Goal: Task Accomplishment & Management: Use online tool/utility

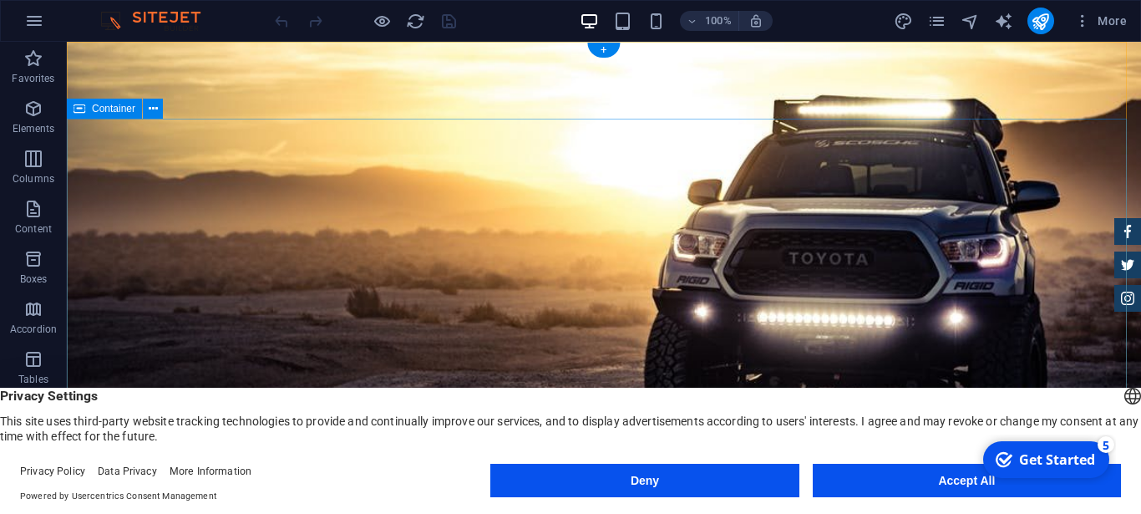
click at [147, 108] on button at bounding box center [153, 109] width 20 height 20
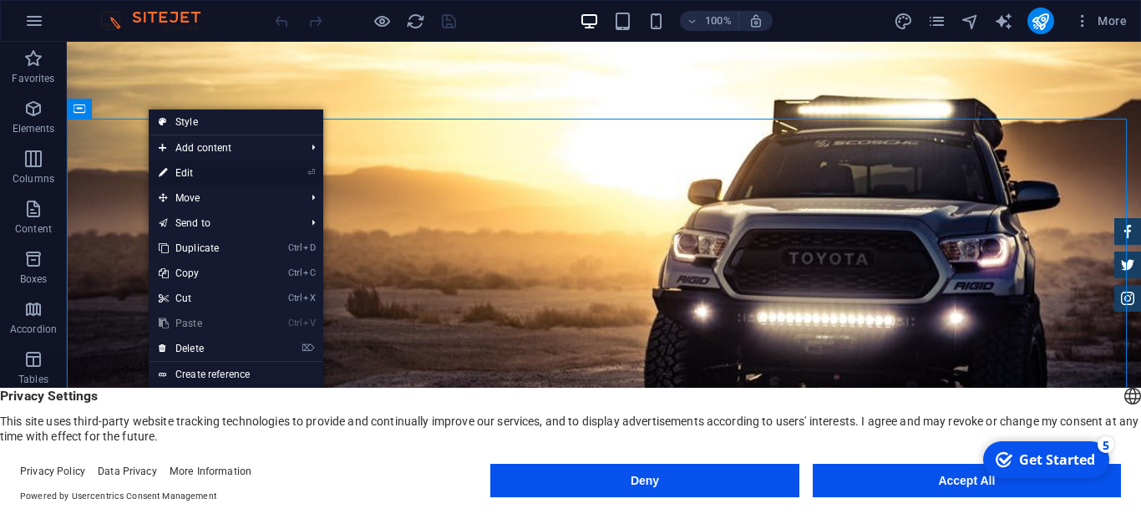
click at [189, 171] on link "⏎ Edit" at bounding box center [205, 172] width 112 height 25
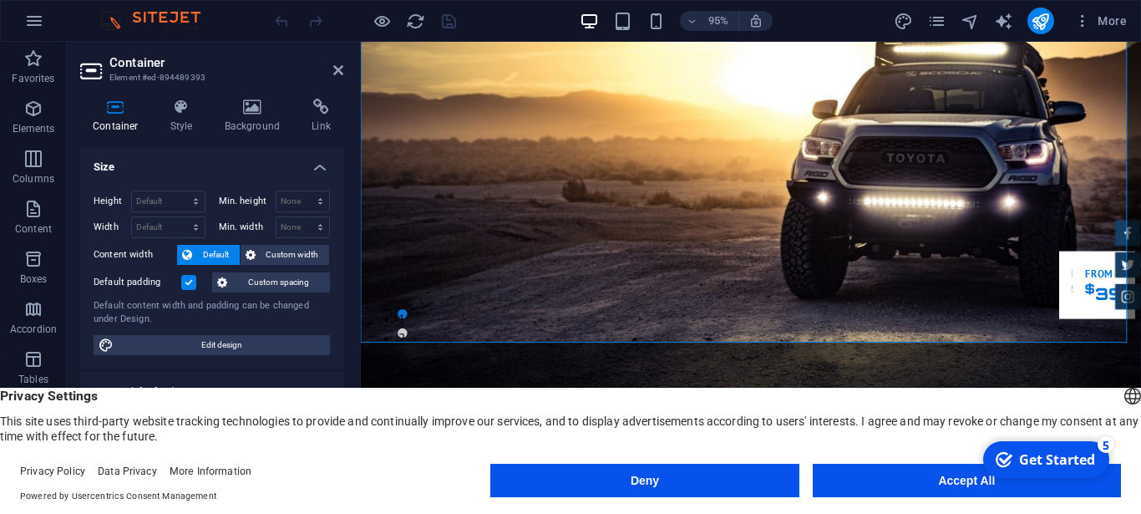
scroll to position [53, 0]
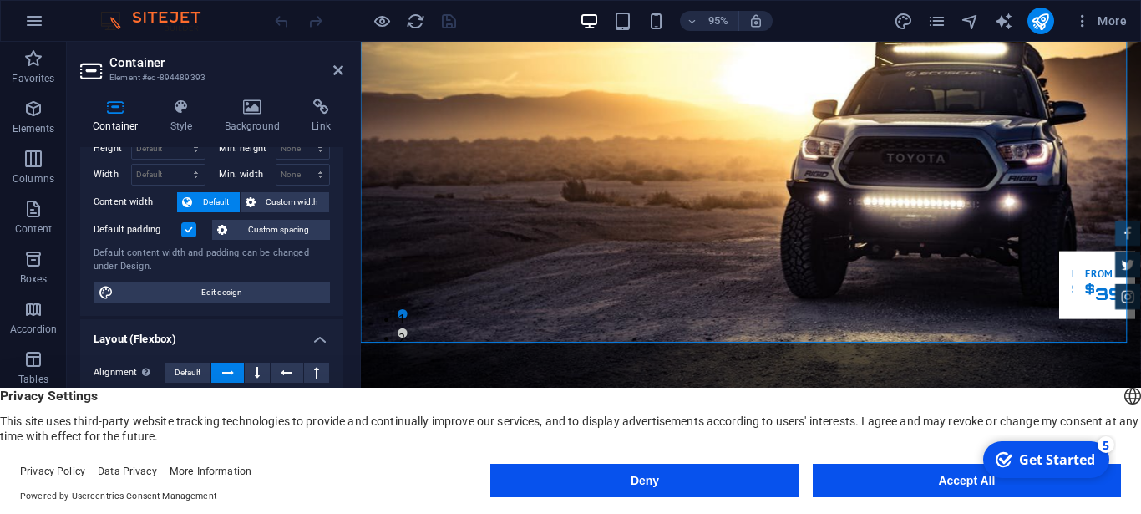
click at [712, 496] on button "Deny" at bounding box center [644, 480] width 308 height 33
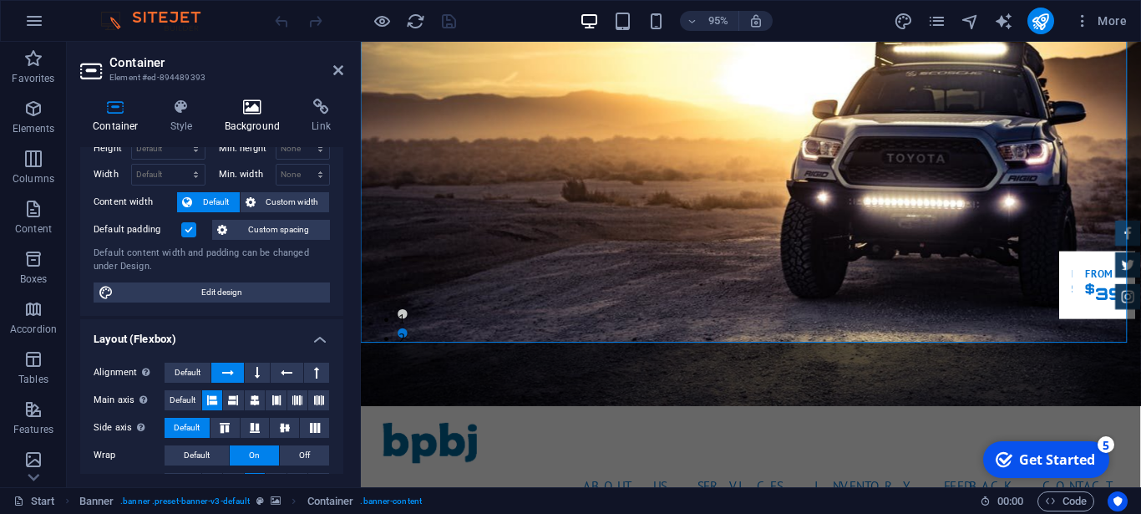
click at [256, 110] on icon at bounding box center [252, 107] width 81 height 17
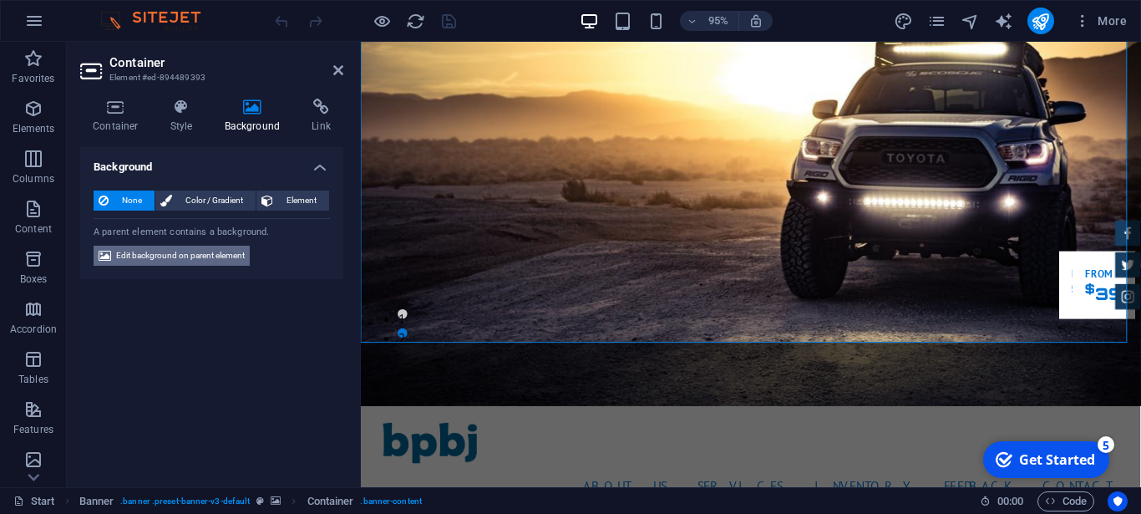
click at [199, 252] on span "Edit background on parent element" at bounding box center [180, 256] width 129 height 20
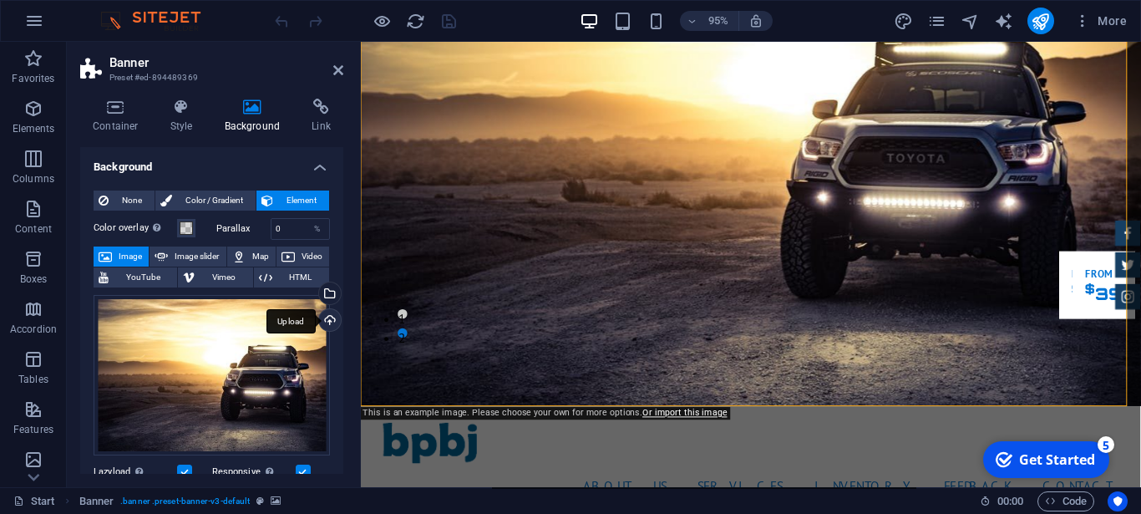
click at [319, 316] on div "Upload" at bounding box center [328, 321] width 25 height 25
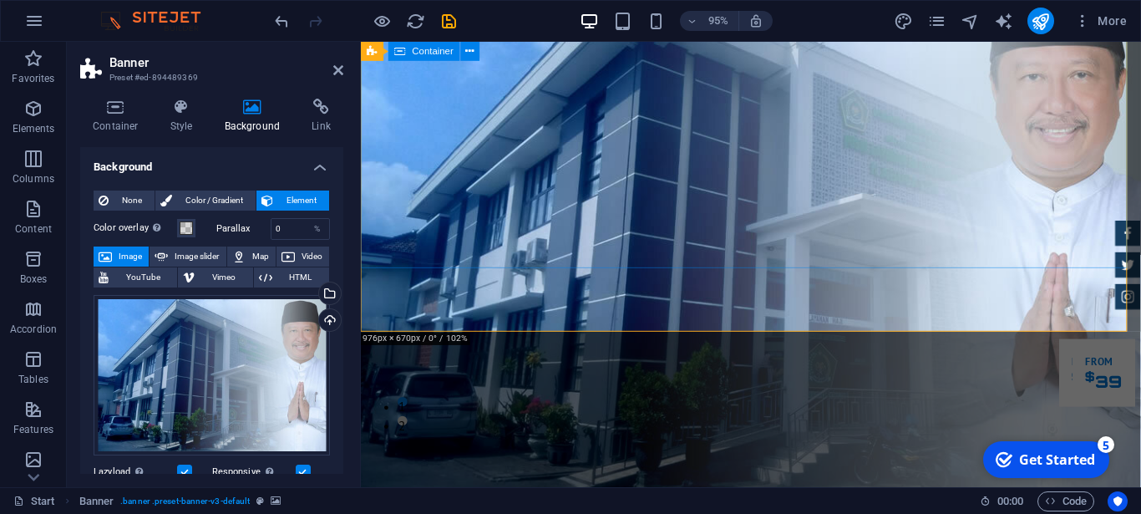
scroll to position [0, 0]
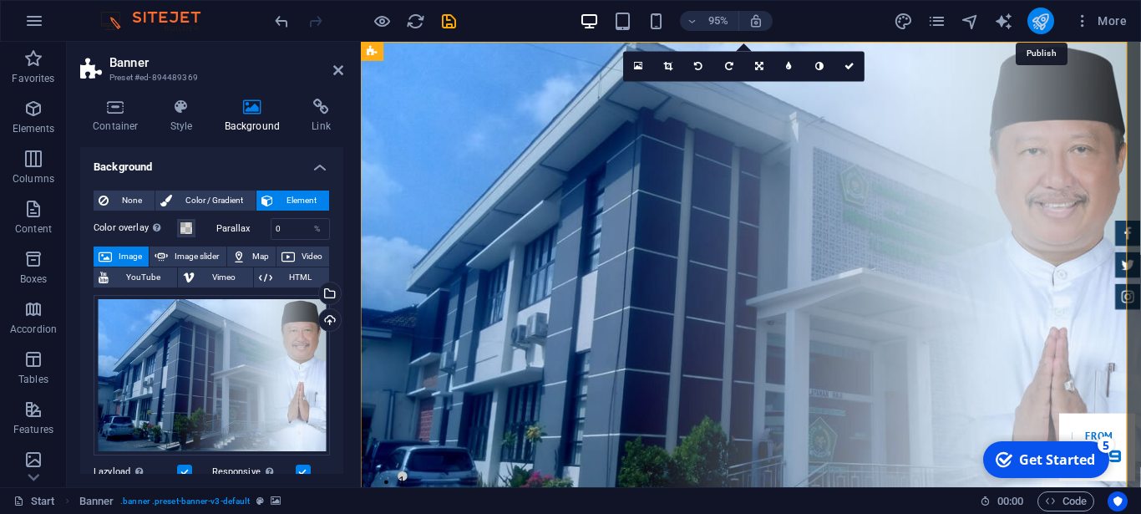
click at [1036, 23] on icon "publish" at bounding box center [1040, 21] width 19 height 19
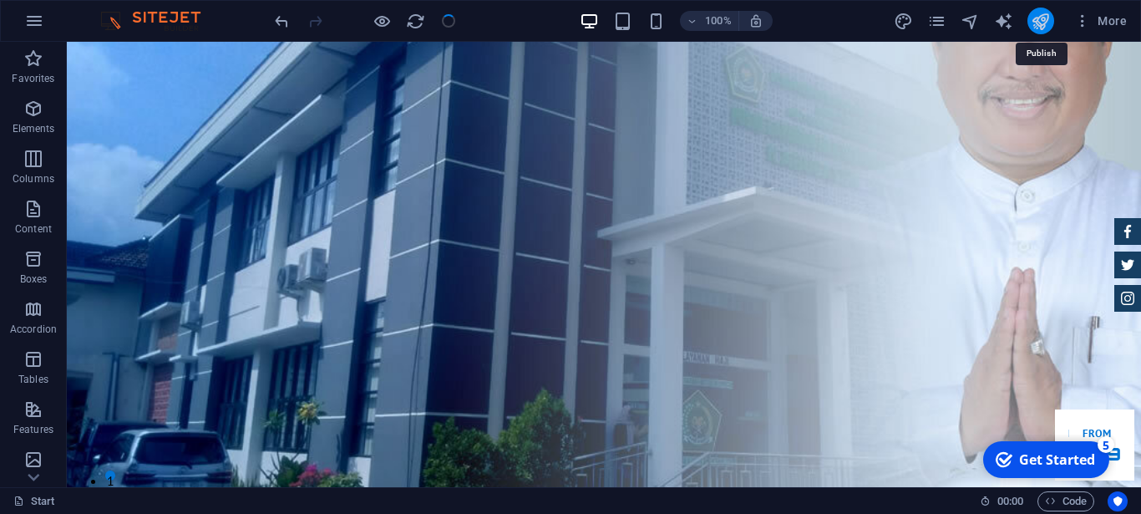
click at [1046, 21] on icon "publish" at bounding box center [1040, 21] width 19 height 19
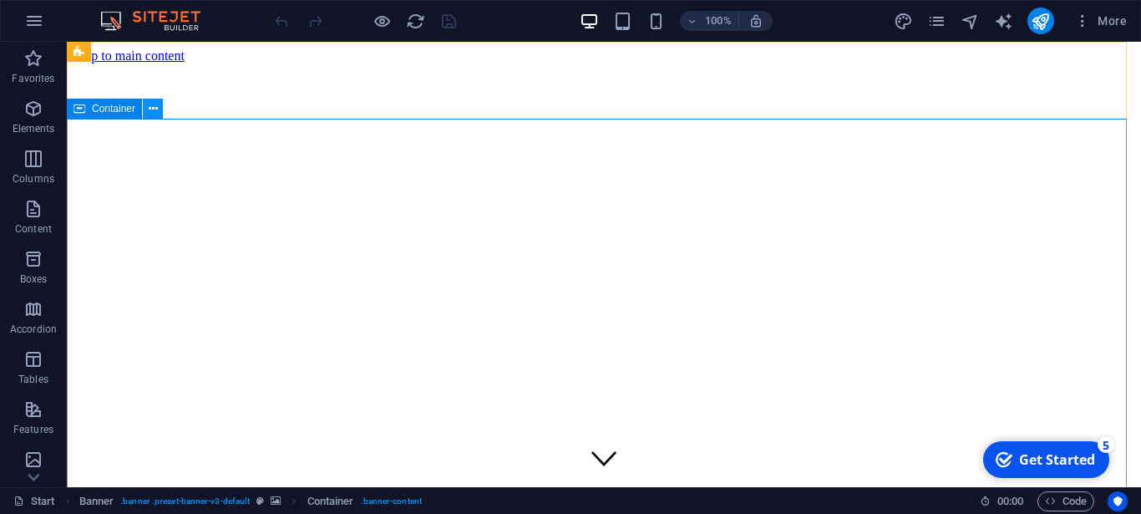
click at [155, 109] on icon at bounding box center [153, 109] width 9 height 18
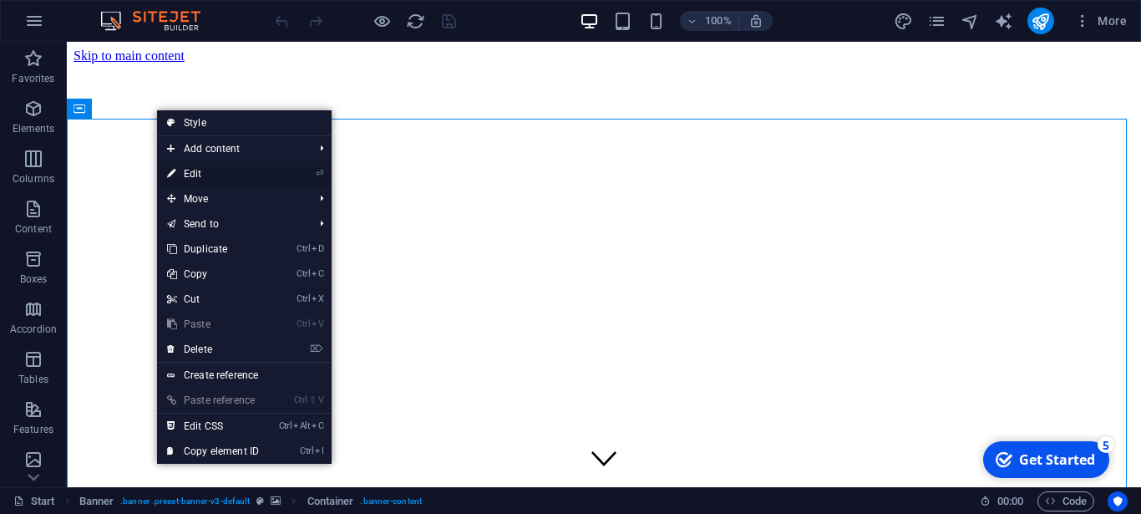
click at [200, 172] on link "⏎ Edit" at bounding box center [213, 173] width 112 height 25
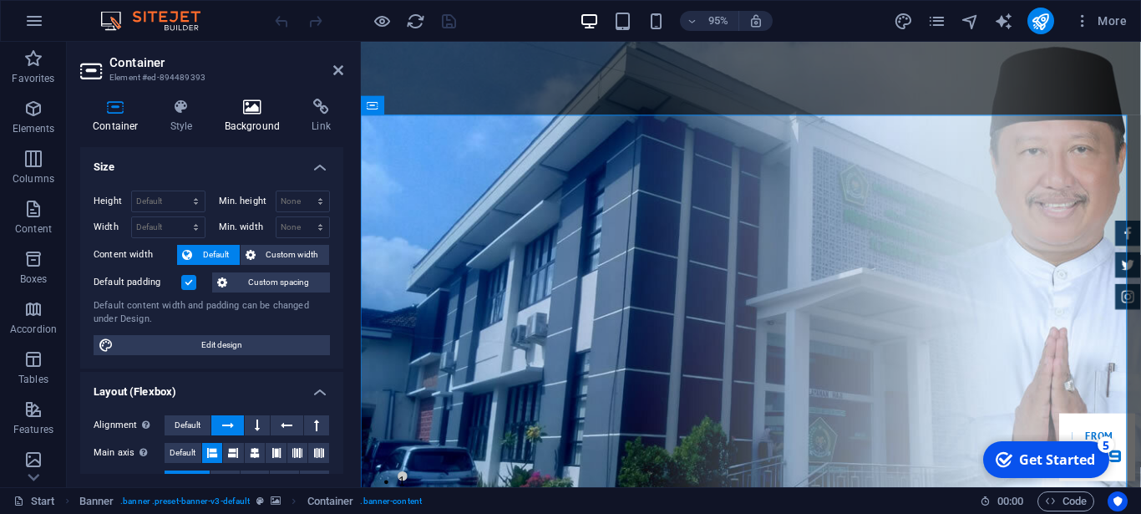
click at [243, 122] on h4 "Background" at bounding box center [256, 116] width 88 height 35
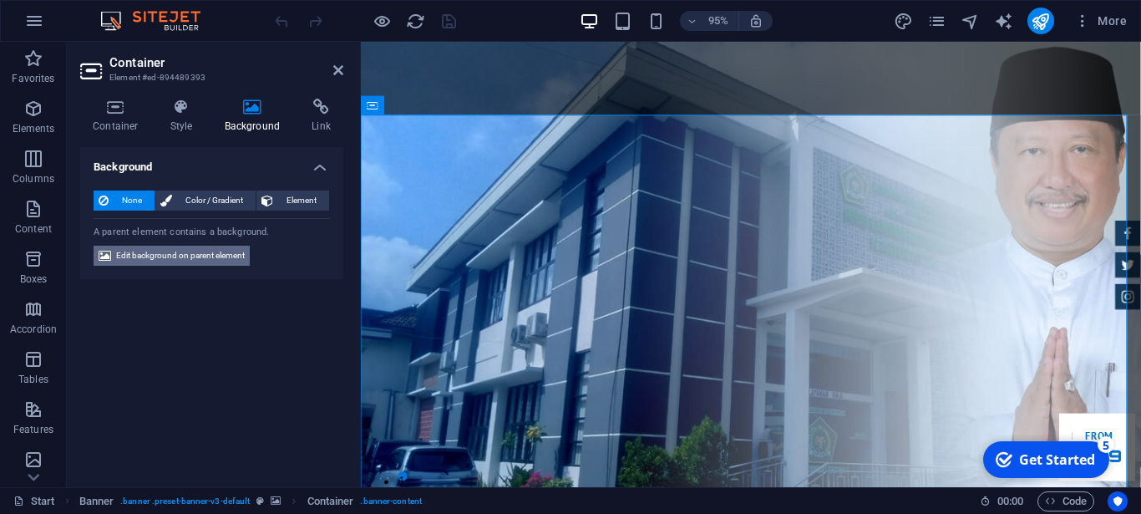
click at [206, 250] on span "Edit background on parent element" at bounding box center [180, 256] width 129 height 20
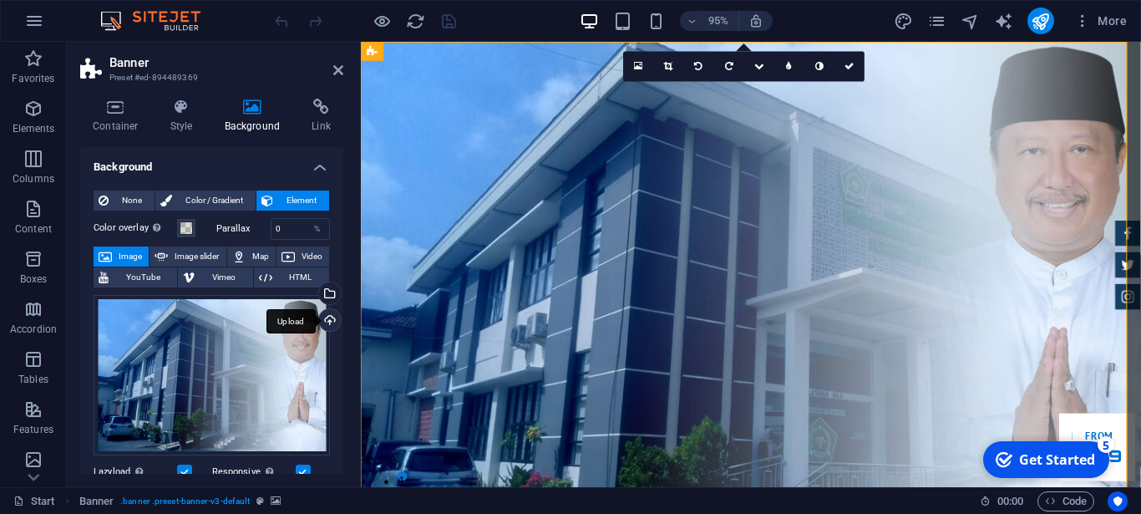
click at [316, 319] on div "Upload" at bounding box center [328, 321] width 25 height 25
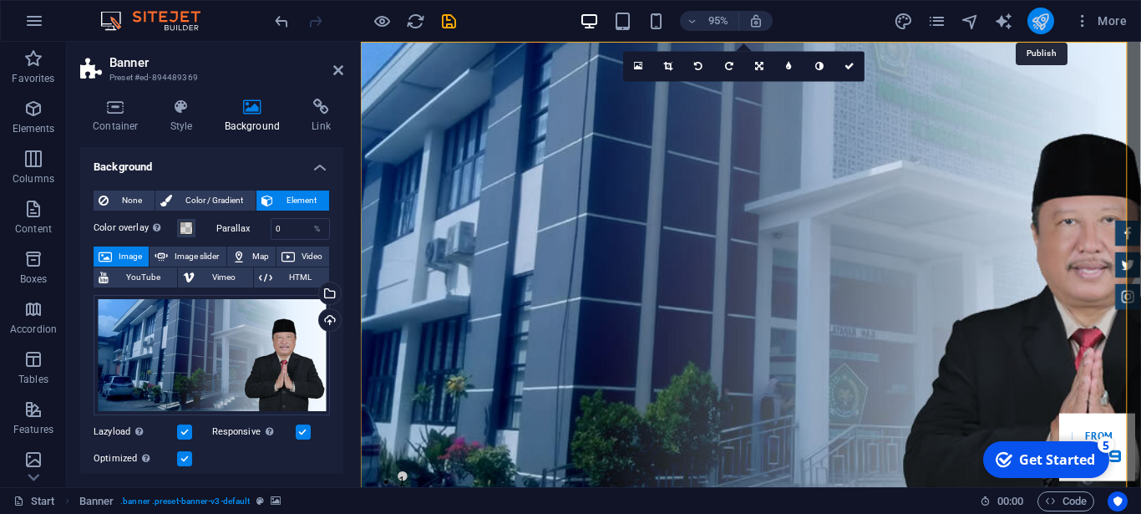
click at [1047, 14] on icon "publish" at bounding box center [1040, 21] width 19 height 19
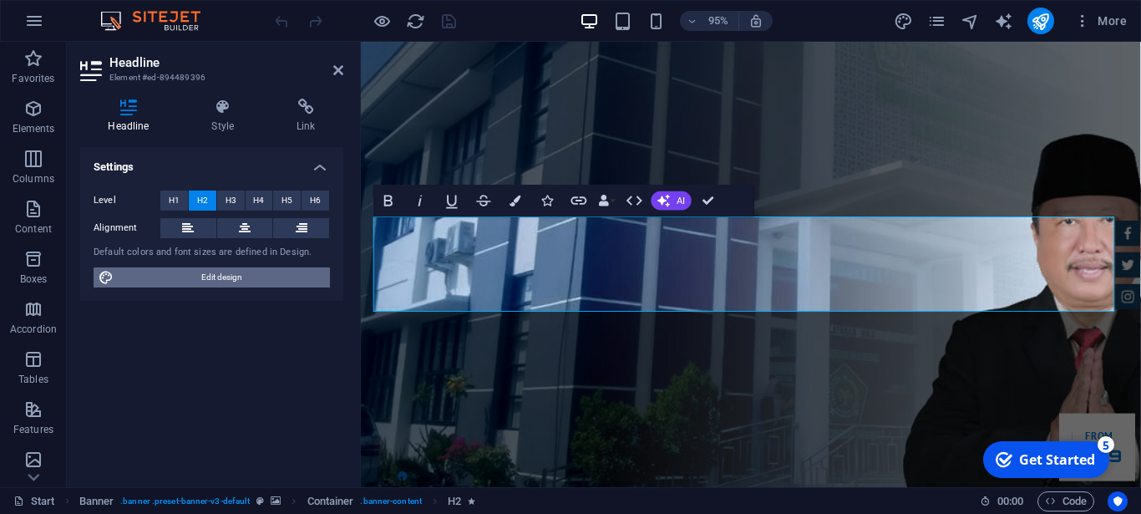
click at [232, 278] on span "Edit design" at bounding box center [222, 277] width 206 height 20
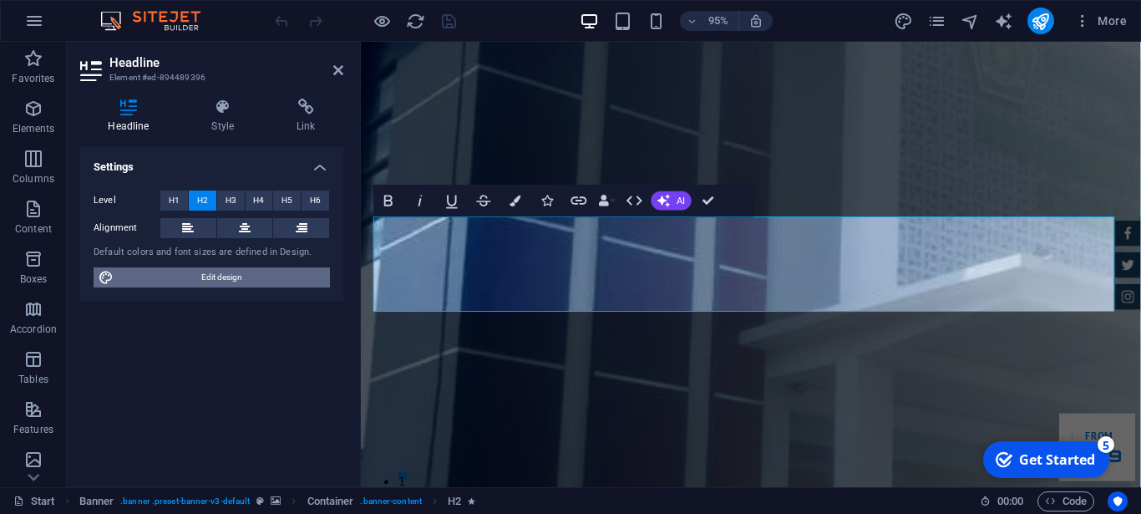
select select "px"
select select "400"
select select "px"
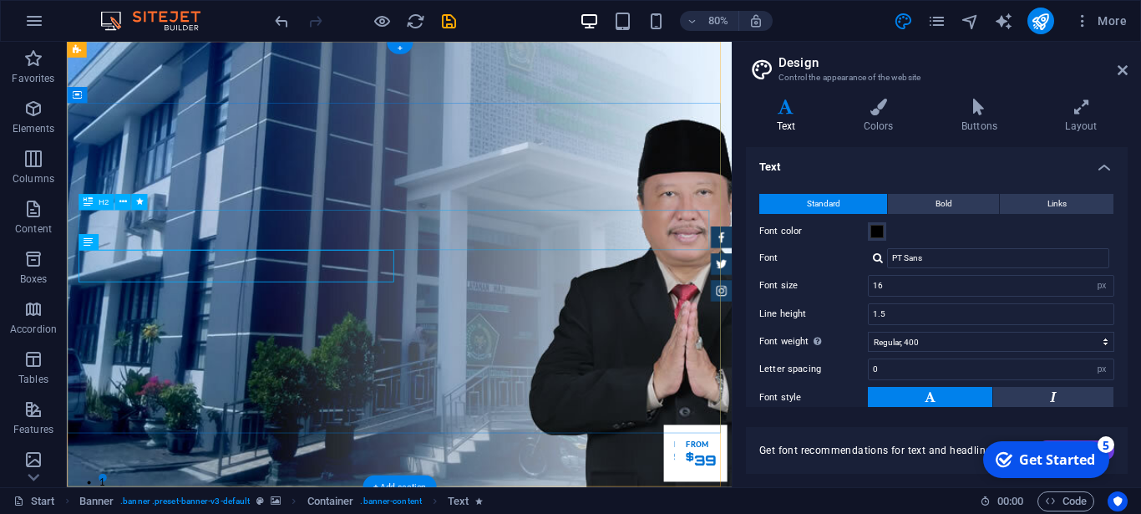
click at [882, 260] on div at bounding box center [878, 257] width 10 height 11
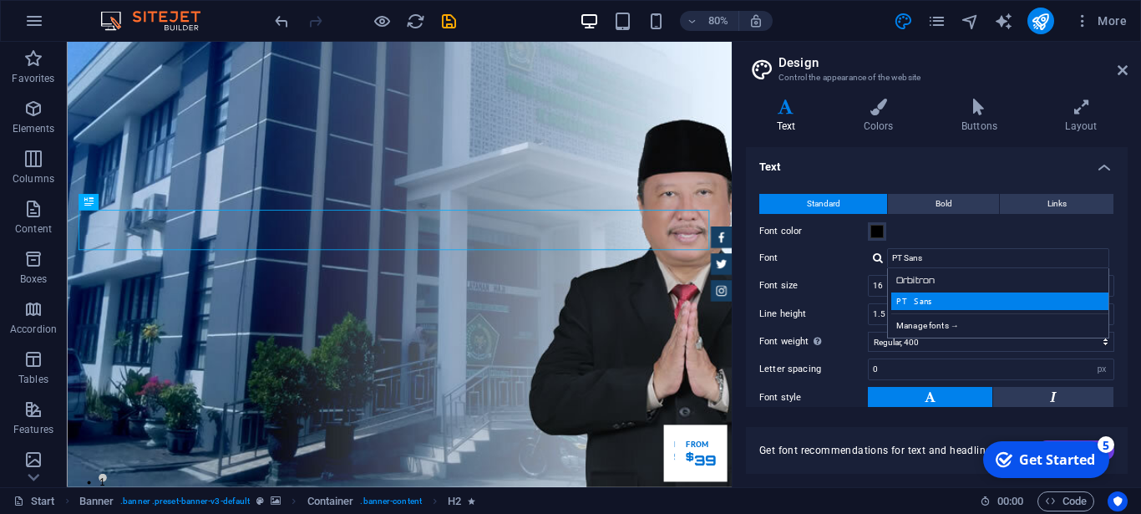
scroll to position [75, 0]
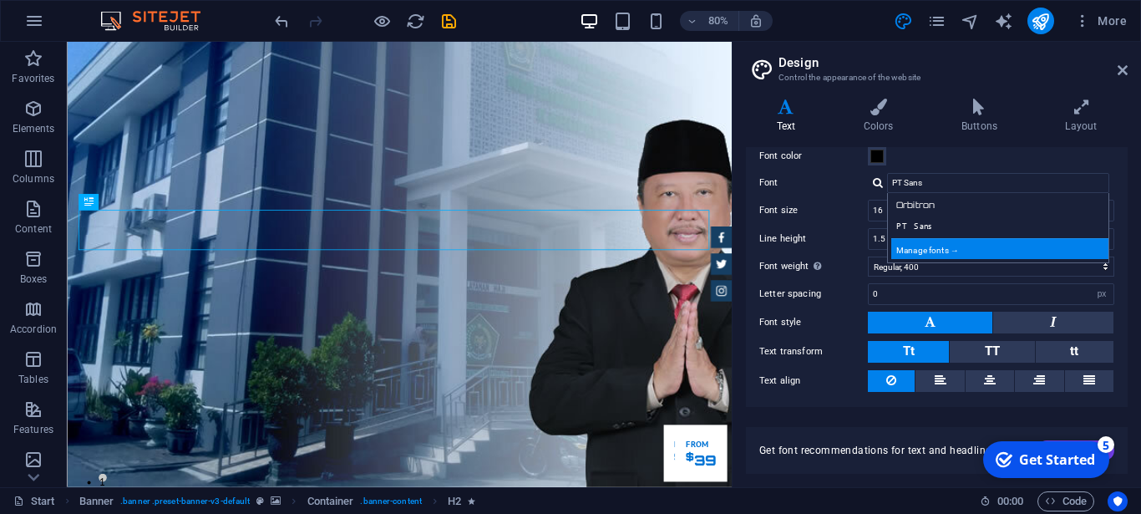
click at [947, 256] on div "Manage fonts →" at bounding box center [1001, 248] width 220 height 21
select select "popularity"
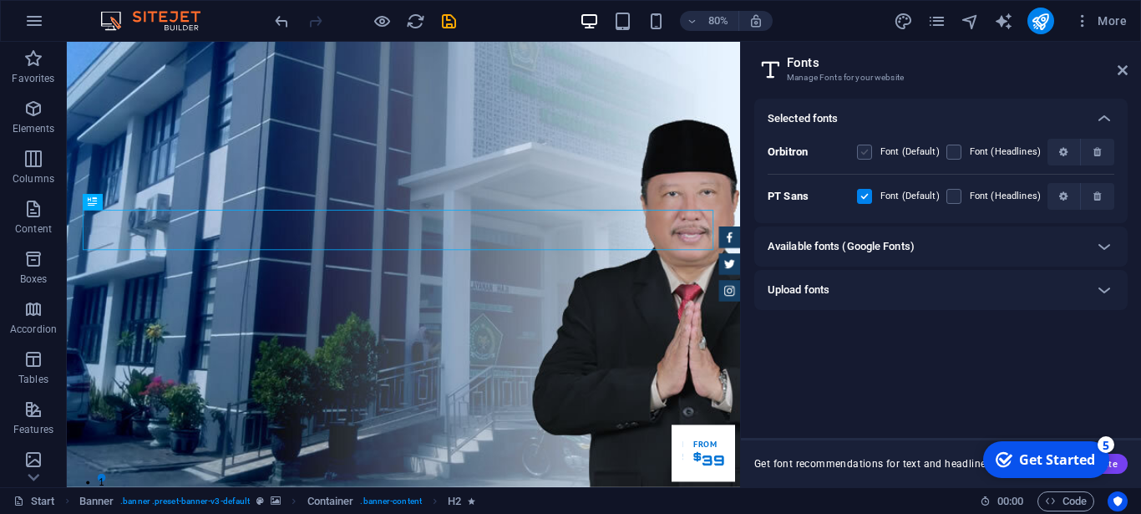
click at [865, 148] on label at bounding box center [864, 151] width 15 height 15
click at [0, 0] on input "checkbox" at bounding box center [0, 0] width 0 height 0
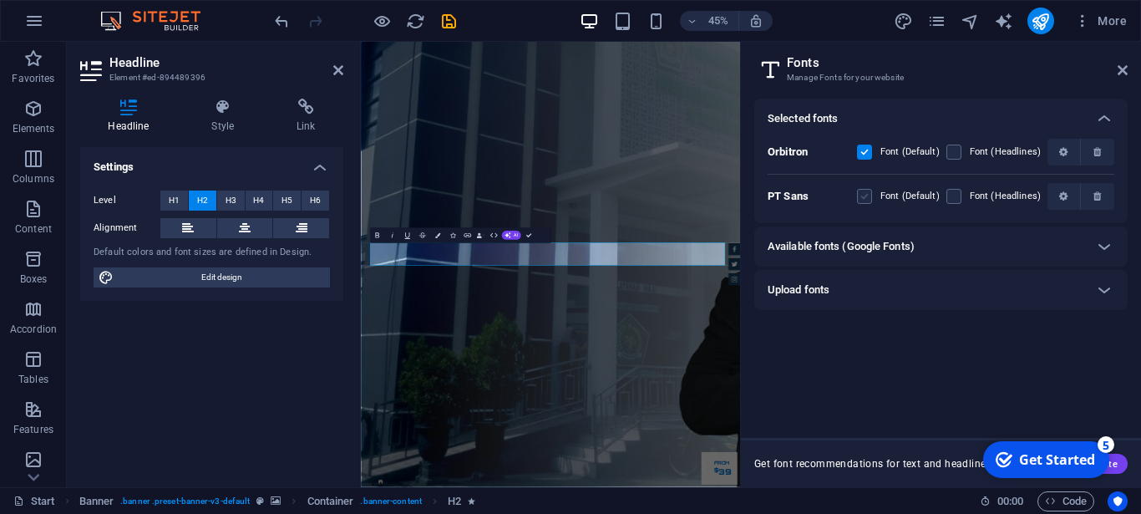
click at [869, 197] on label at bounding box center [864, 196] width 15 height 15
click at [0, 0] on Sans "checkbox" at bounding box center [0, 0] width 0 height 0
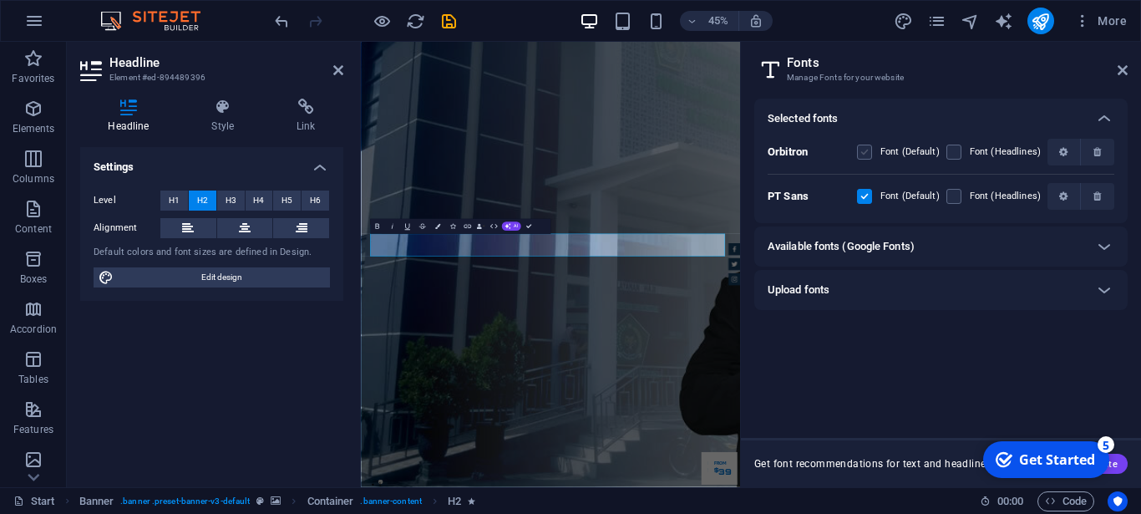
click at [869, 159] on label at bounding box center [864, 151] width 15 height 15
click at [0, 0] on input "checkbox" at bounding box center [0, 0] width 0 height 0
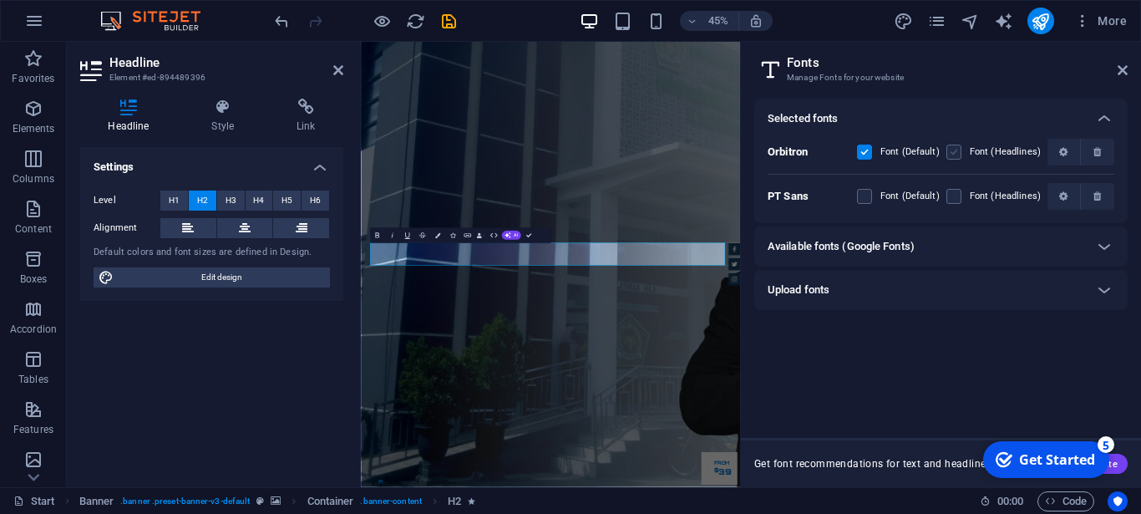
click at [955, 155] on label at bounding box center [953, 151] width 15 height 15
click at [0, 0] on input "checkbox" at bounding box center [0, 0] width 0 height 0
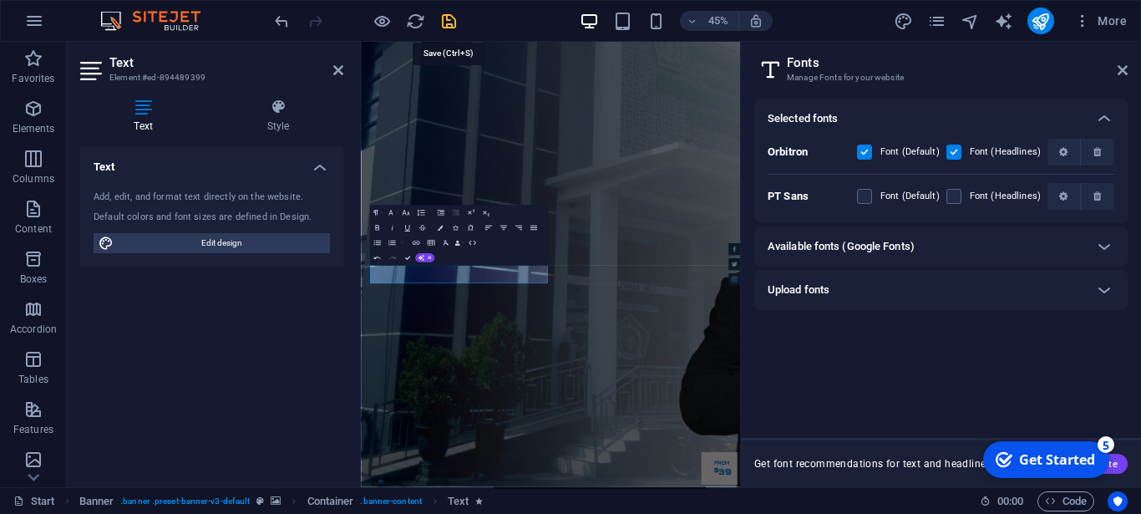
click at [451, 17] on icon "save" at bounding box center [448, 21] width 19 height 19
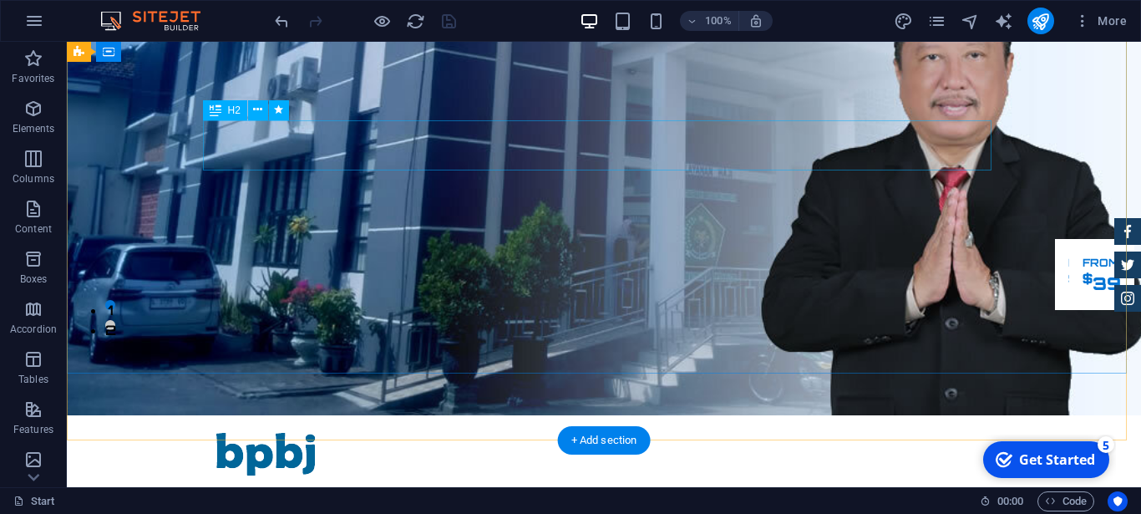
scroll to position [85, 0]
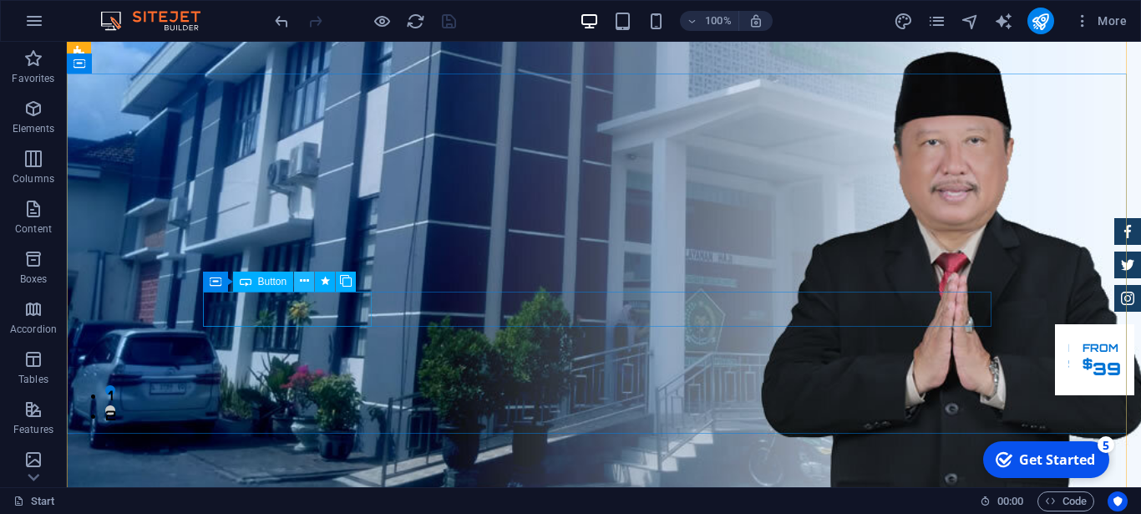
click at [300, 281] on button at bounding box center [304, 281] width 20 height 20
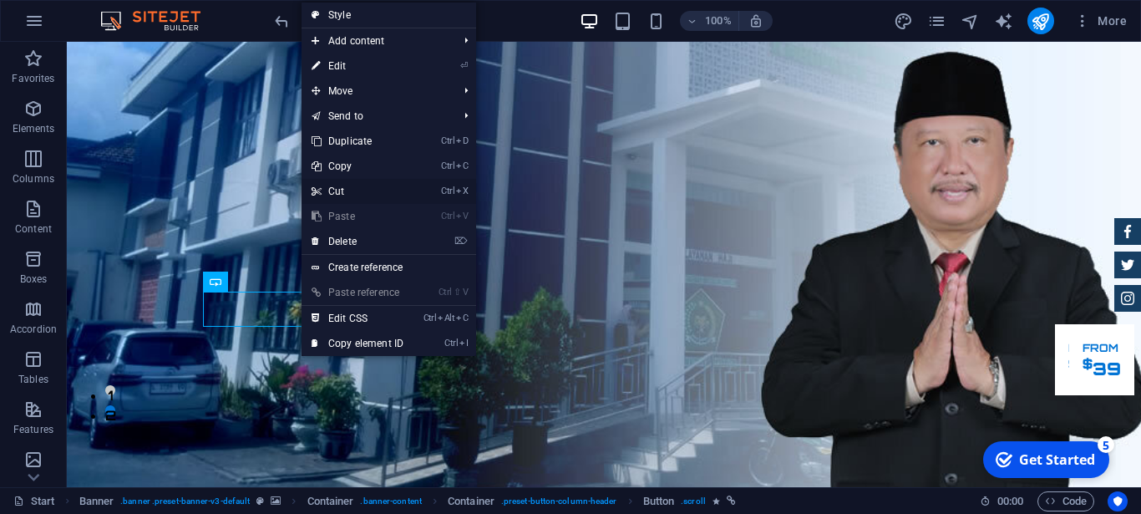
click at [336, 189] on link "Ctrl X Cut" at bounding box center [358, 191] width 112 height 25
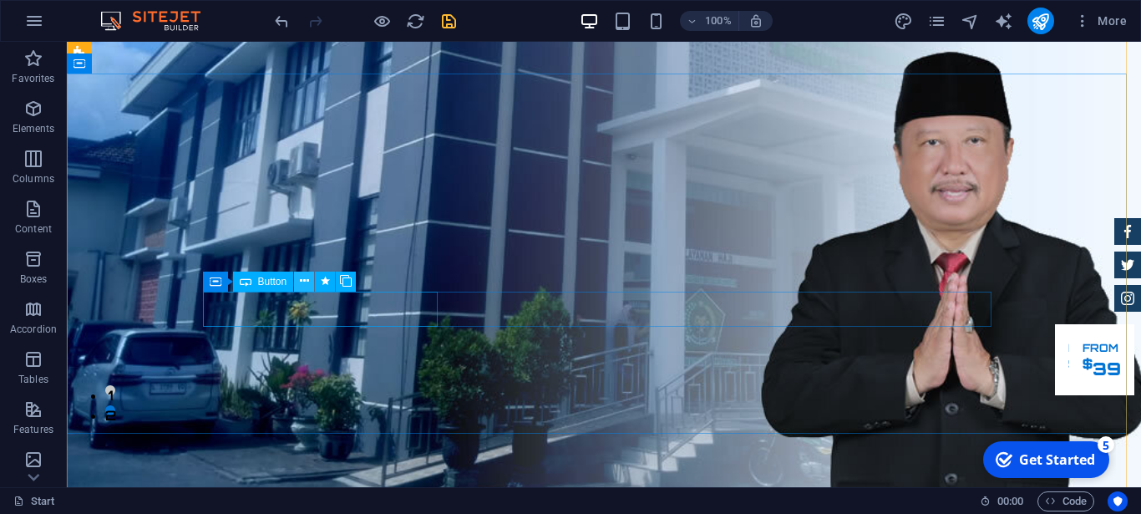
click at [307, 278] on icon at bounding box center [304, 281] width 9 height 18
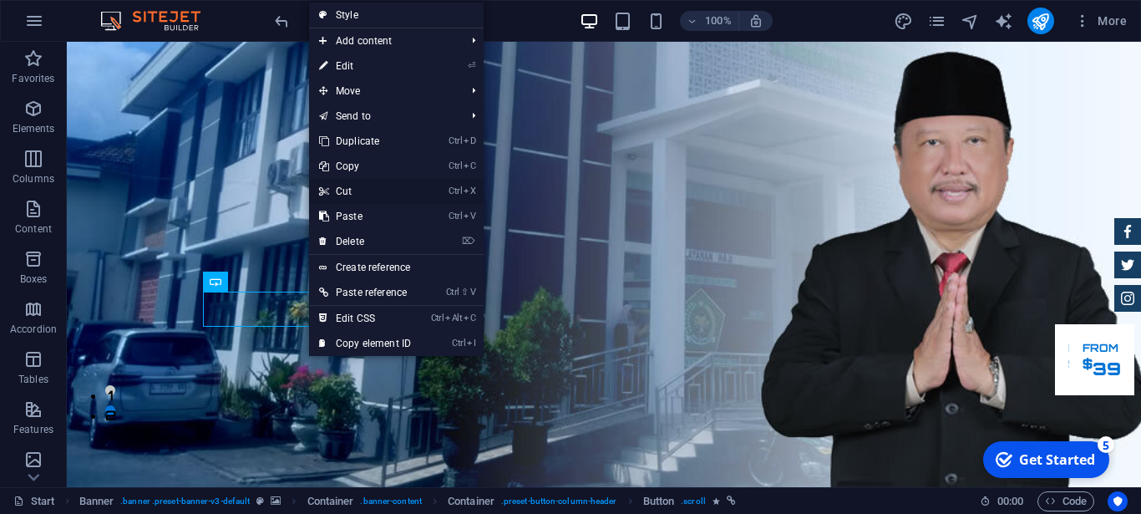
click at [352, 193] on link "Ctrl X Cut" at bounding box center [365, 191] width 112 height 25
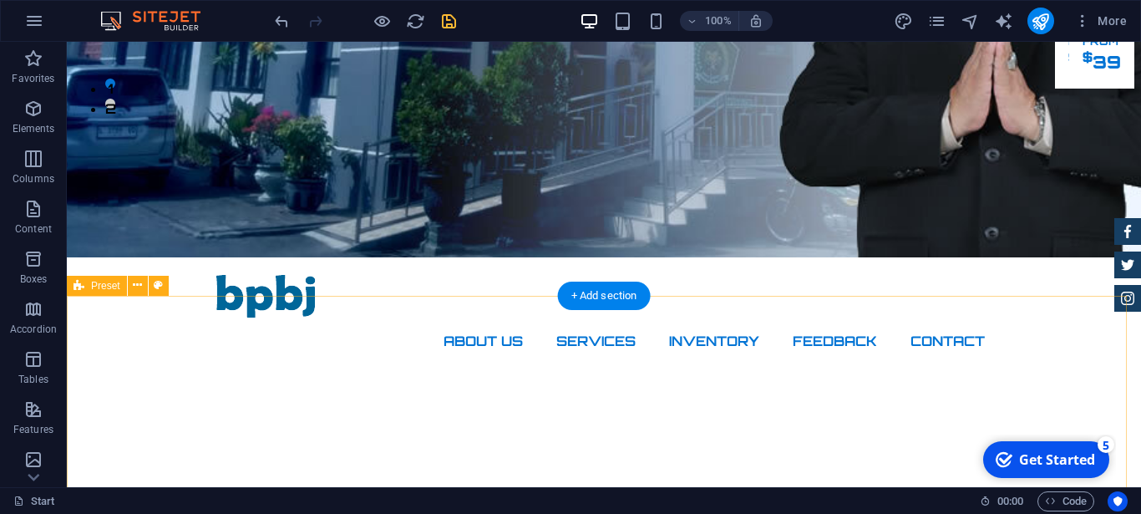
scroll to position [426, 0]
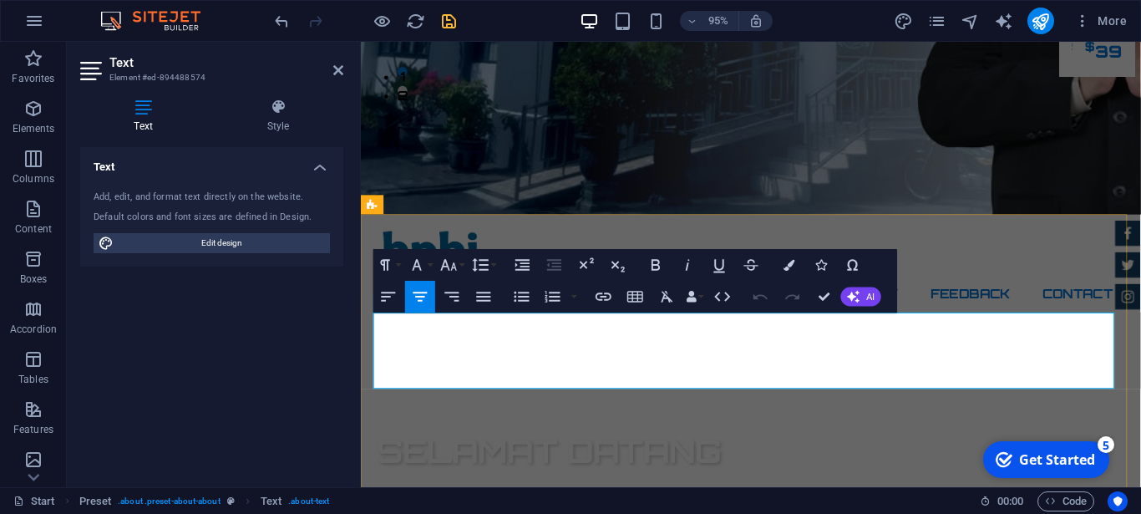
drag, startPoint x: 408, startPoint y: 332, endPoint x: 1118, endPoint y: 399, distance: 713.1
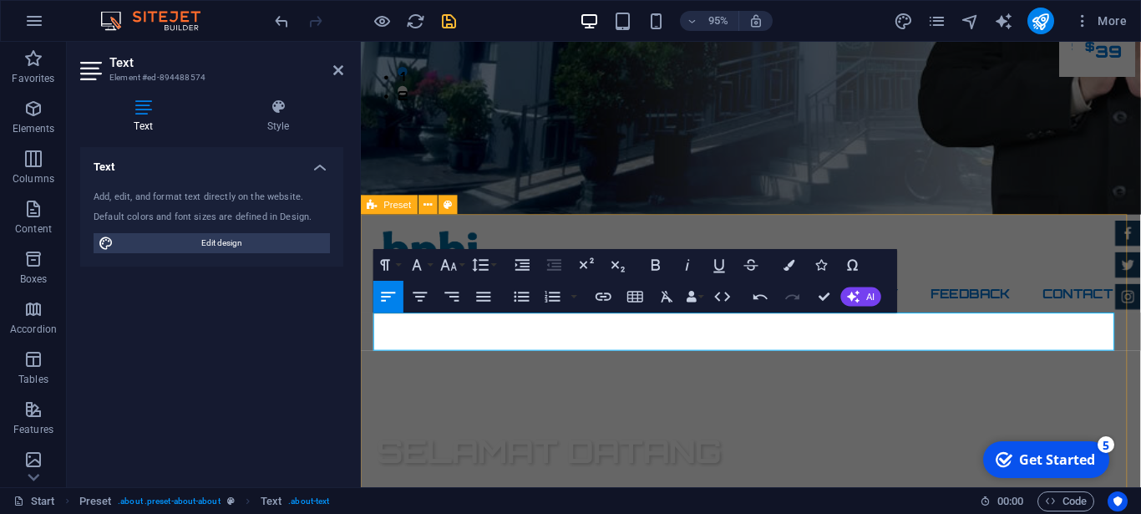
drag, startPoint x: 827, startPoint y: 354, endPoint x: 712, endPoint y: 358, distance: 115.3
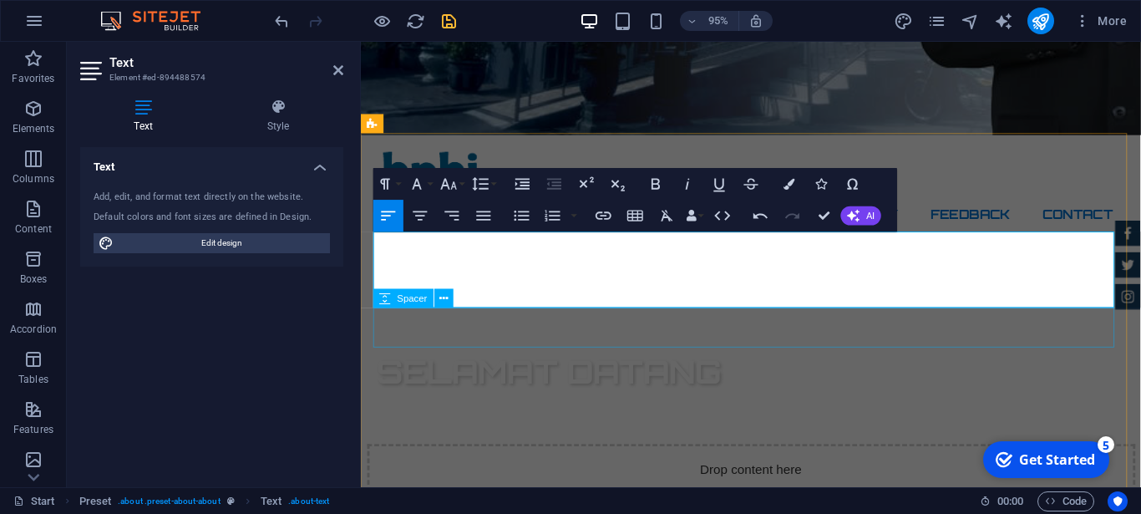
scroll to position [511, 0]
drag, startPoint x: 878, startPoint y: 255, endPoint x: 651, endPoint y: 275, distance: 227.2
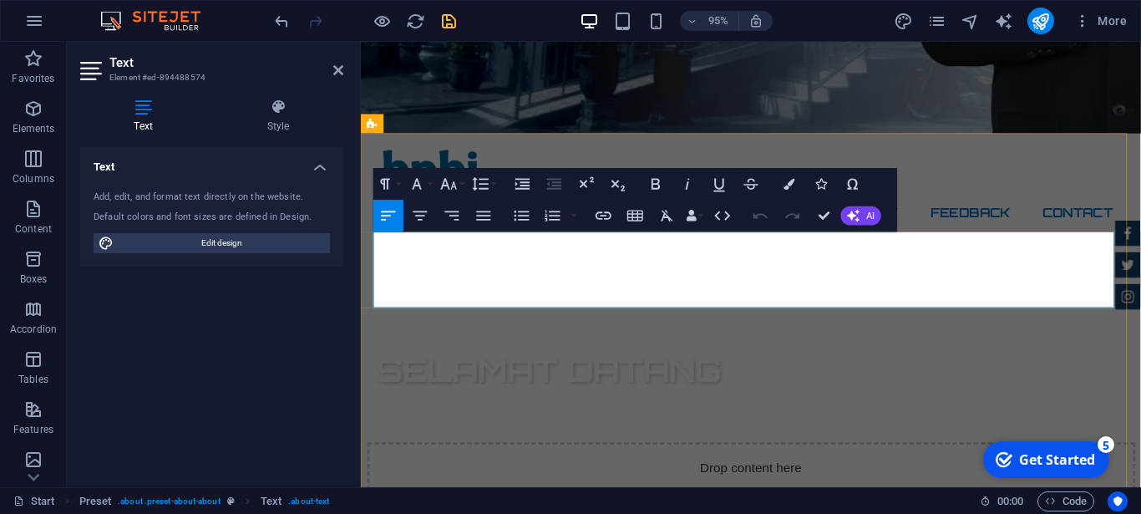
drag, startPoint x: 841, startPoint y: 250, endPoint x: 415, endPoint y: 266, distance: 426.3
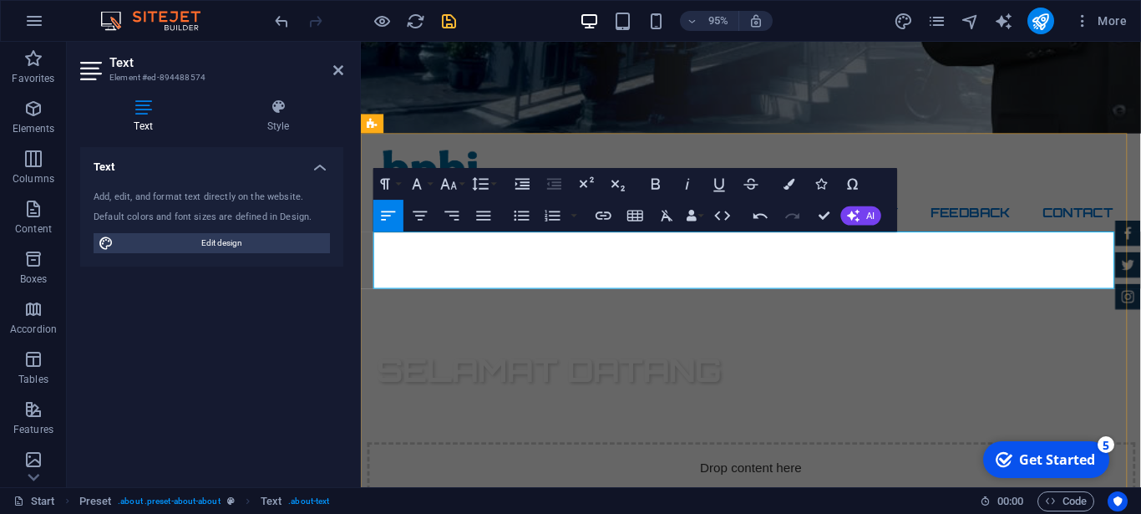
drag, startPoint x: 640, startPoint y: 273, endPoint x: 945, endPoint y: 294, distance: 306.4
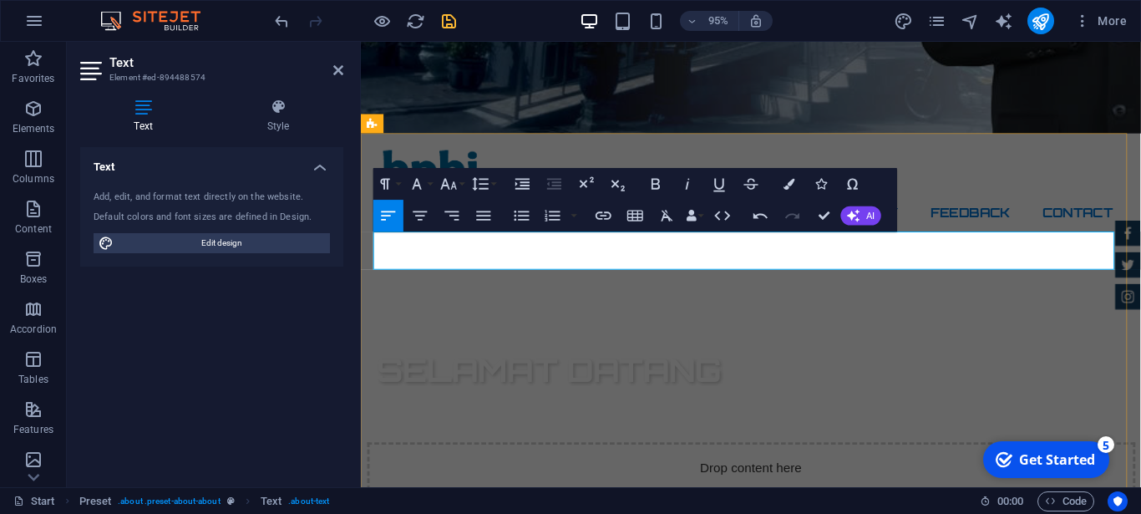
drag, startPoint x: 700, startPoint y: 253, endPoint x: 434, endPoint y: 249, distance: 265.6
click at [425, 185] on icon "button" at bounding box center [417, 184] width 19 height 19
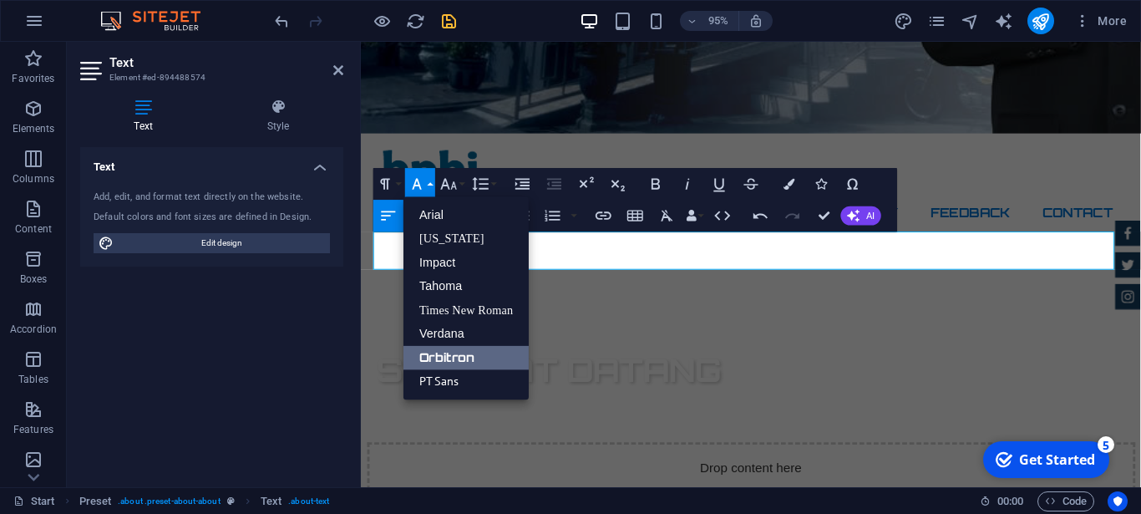
scroll to position [0, 0]
click at [448, 289] on link "Tahoma" at bounding box center [465, 286] width 125 height 24
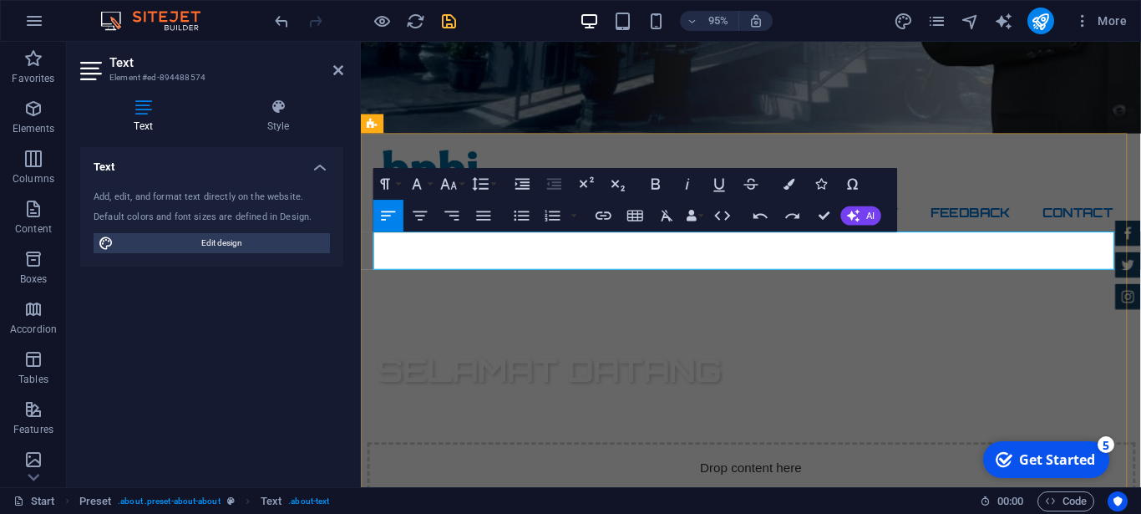
drag, startPoint x: 378, startPoint y: 252, endPoint x: 981, endPoint y: 275, distance: 604.3
click at [433, 185] on button "Font Family" at bounding box center [420, 184] width 30 height 32
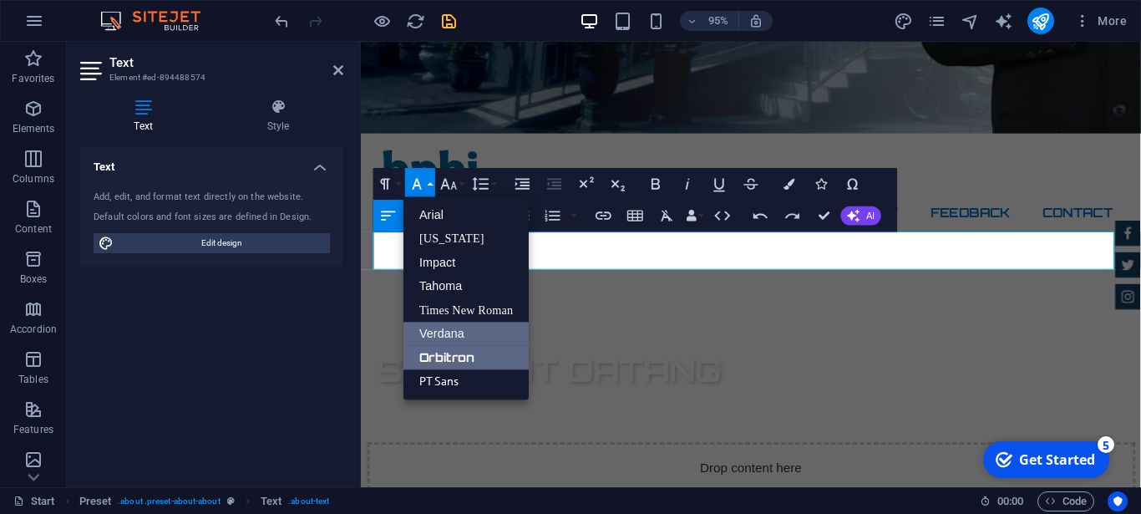
click at [436, 325] on link "Verdana" at bounding box center [465, 334] width 125 height 24
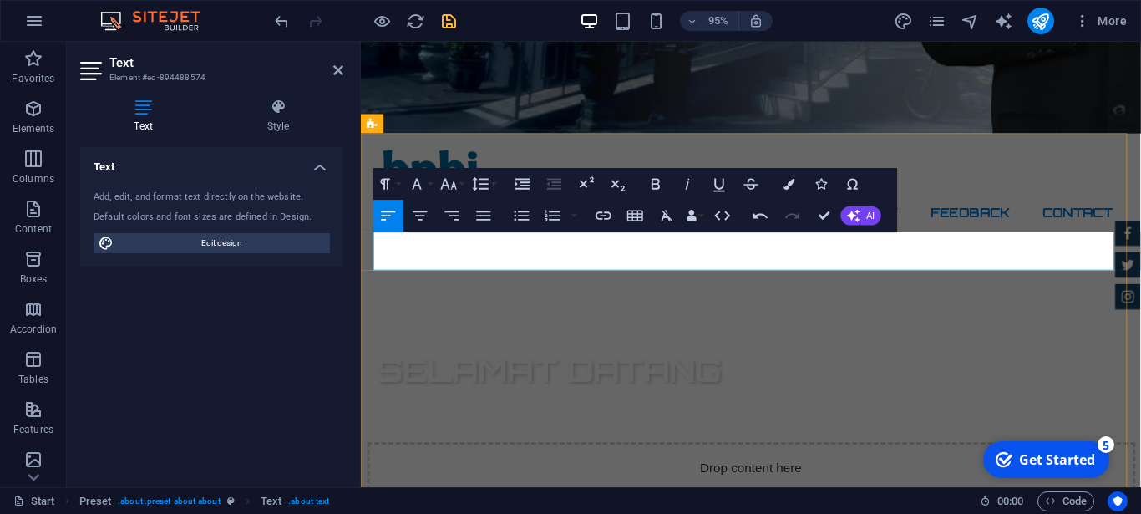
click at [424, 217] on icon "button" at bounding box center [420, 215] width 19 height 19
drag, startPoint x: 694, startPoint y: 253, endPoint x: 459, endPoint y: 260, distance: 235.6
click at [793, 185] on icon "button" at bounding box center [788, 183] width 11 height 11
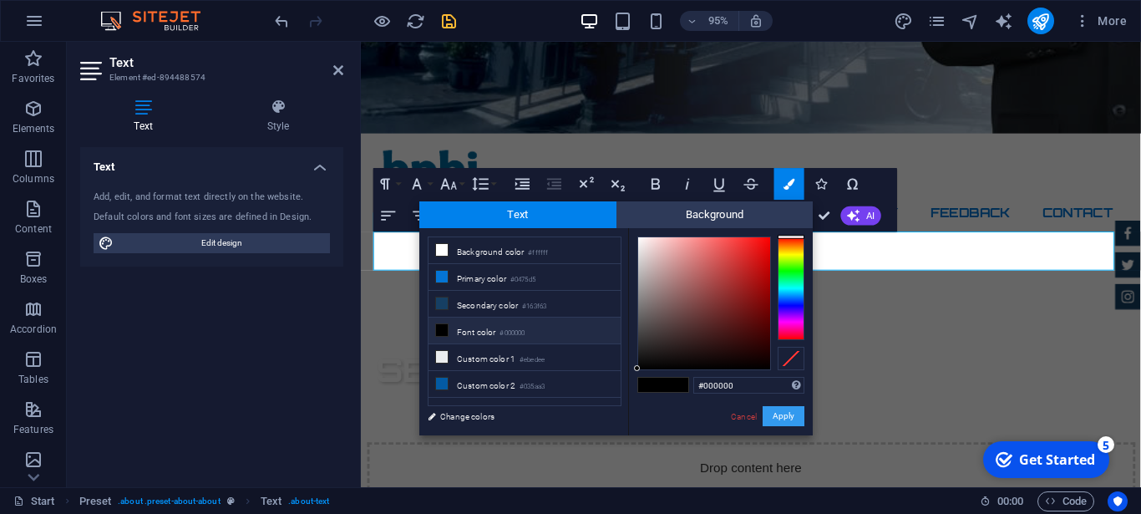
click at [789, 417] on button "Apply" at bounding box center [784, 416] width 42 height 20
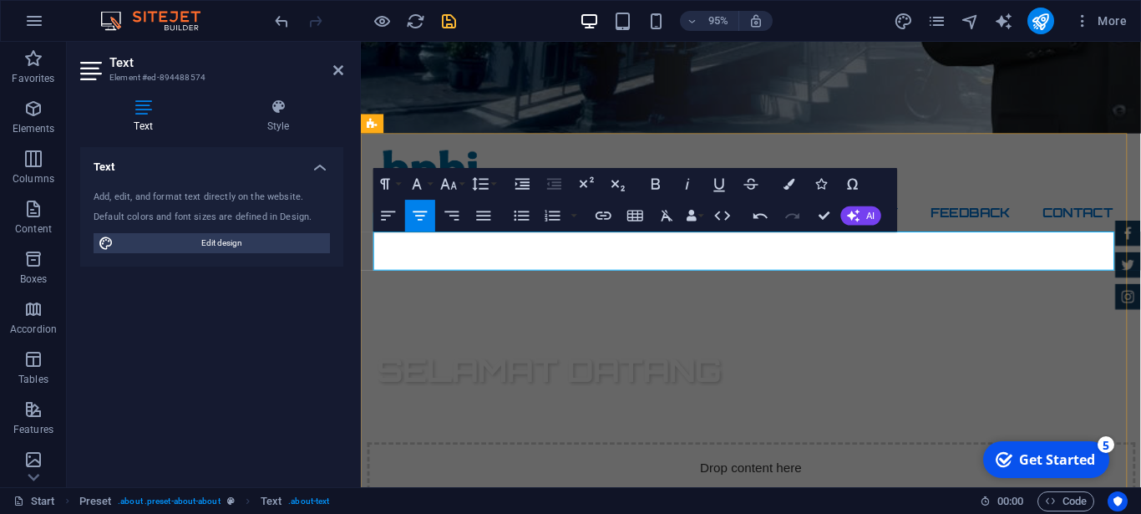
click at [449, 22] on icon "save" at bounding box center [448, 21] width 19 height 19
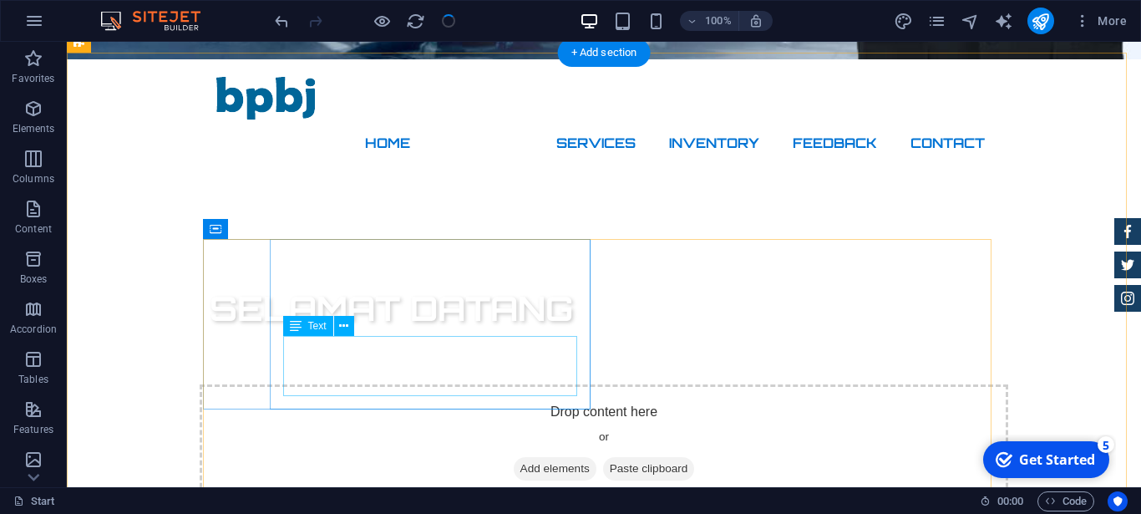
scroll to position [596, 0]
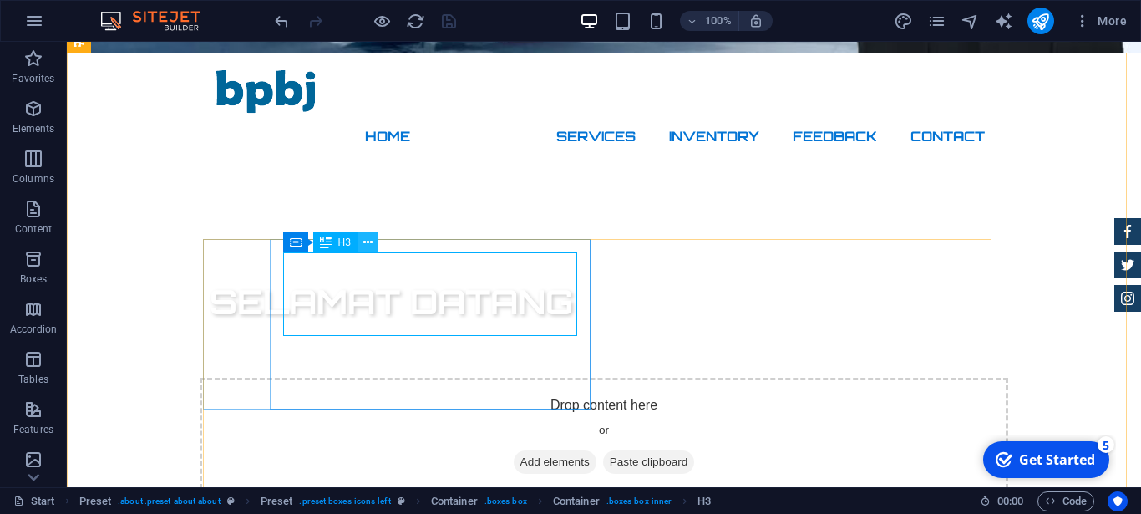
click at [369, 246] on icon at bounding box center [367, 243] width 9 height 18
click at [319, 229] on button at bounding box center [323, 229] width 20 height 20
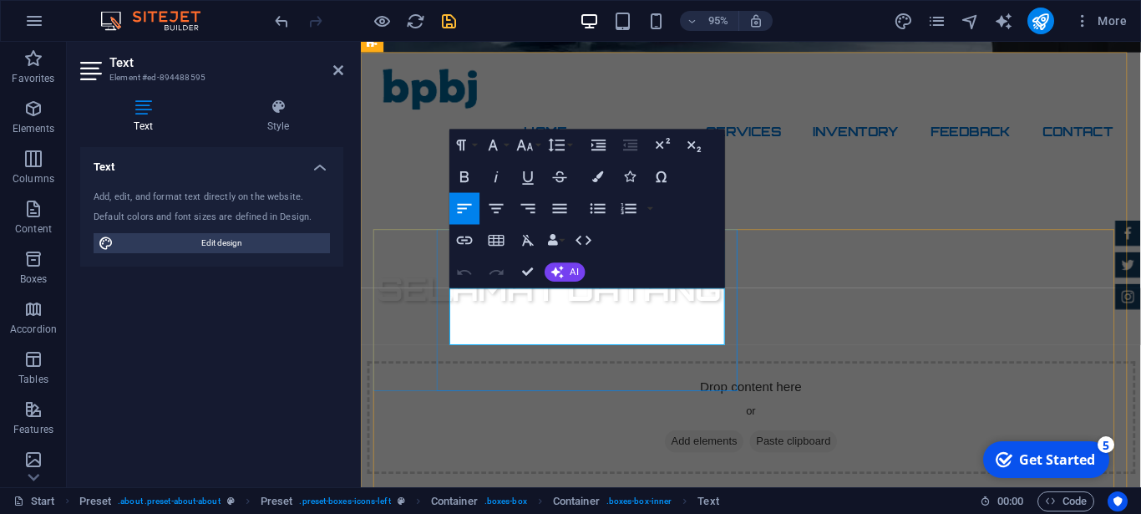
drag, startPoint x: 520, startPoint y: 345, endPoint x: 444, endPoint y: 332, distance: 77.0
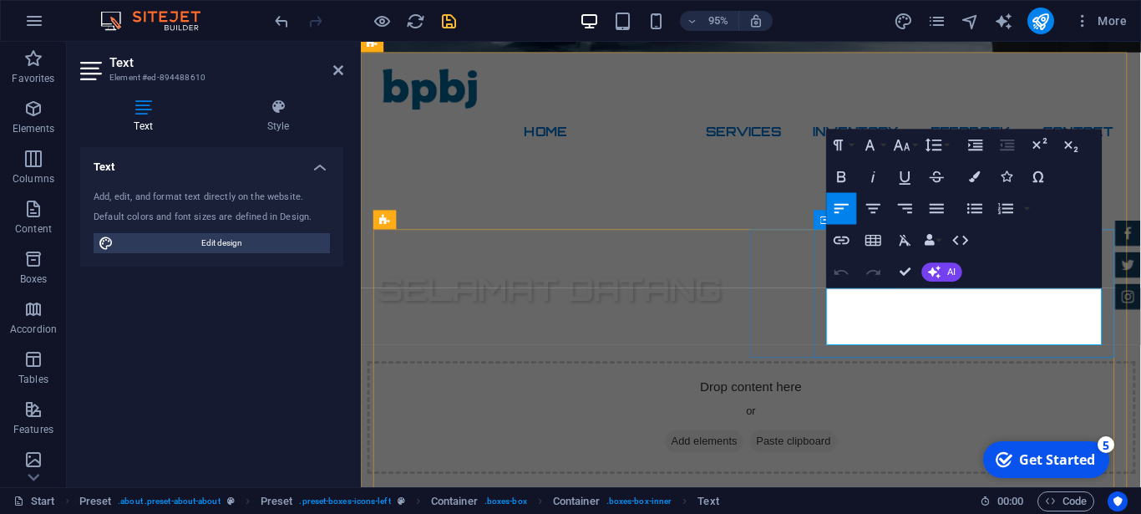
drag, startPoint x: 918, startPoint y: 350, endPoint x: 848, endPoint y: 311, distance: 80.4
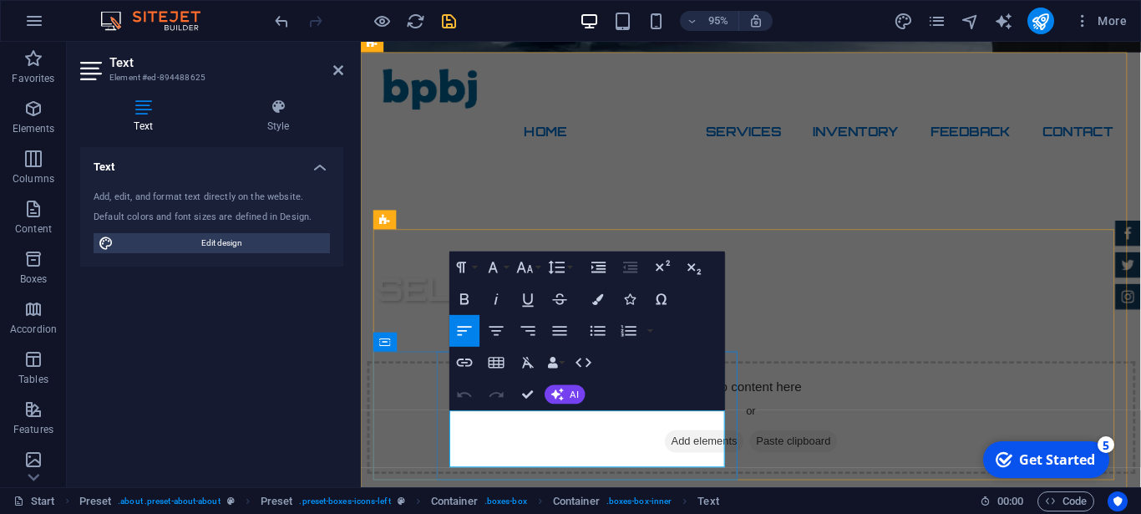
drag, startPoint x: 519, startPoint y: 484, endPoint x: 822, endPoint y: 451, distance: 304.9
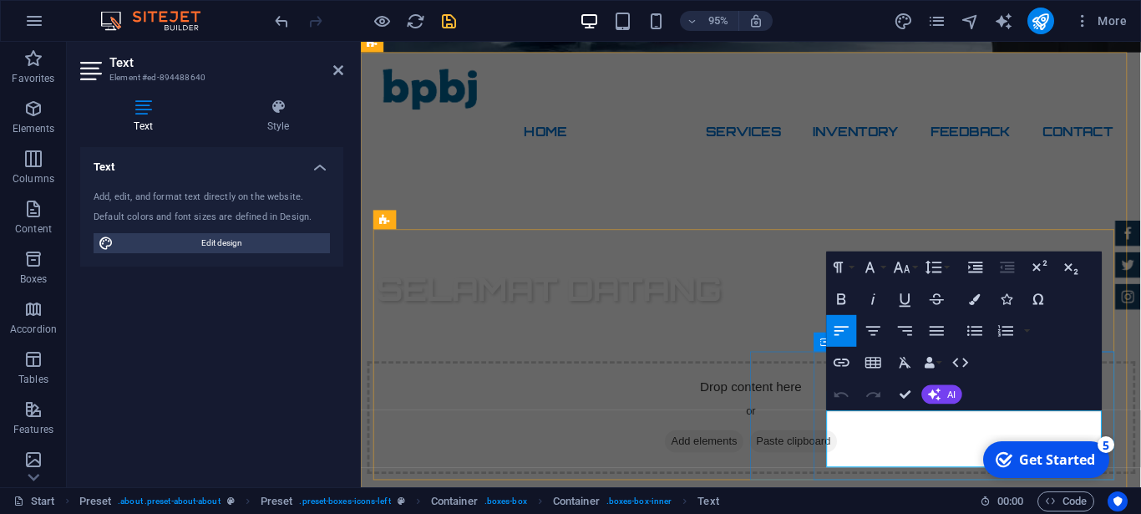
drag, startPoint x: 935, startPoint y: 469, endPoint x: 827, endPoint y: 435, distance: 113.8
drag, startPoint x: 924, startPoint y: 488, endPoint x: 844, endPoint y: 446, distance: 90.4
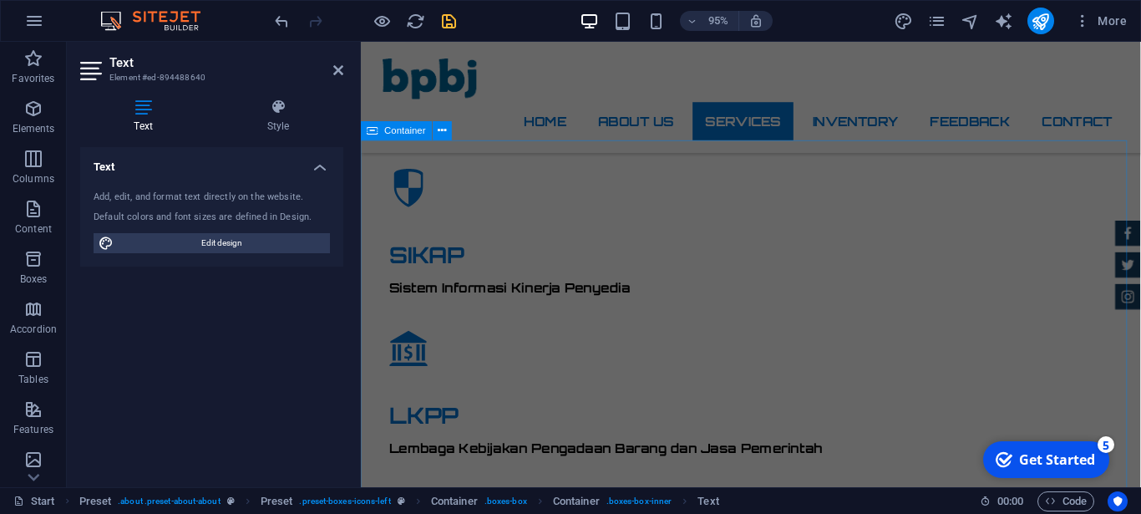
scroll to position [1704, 0]
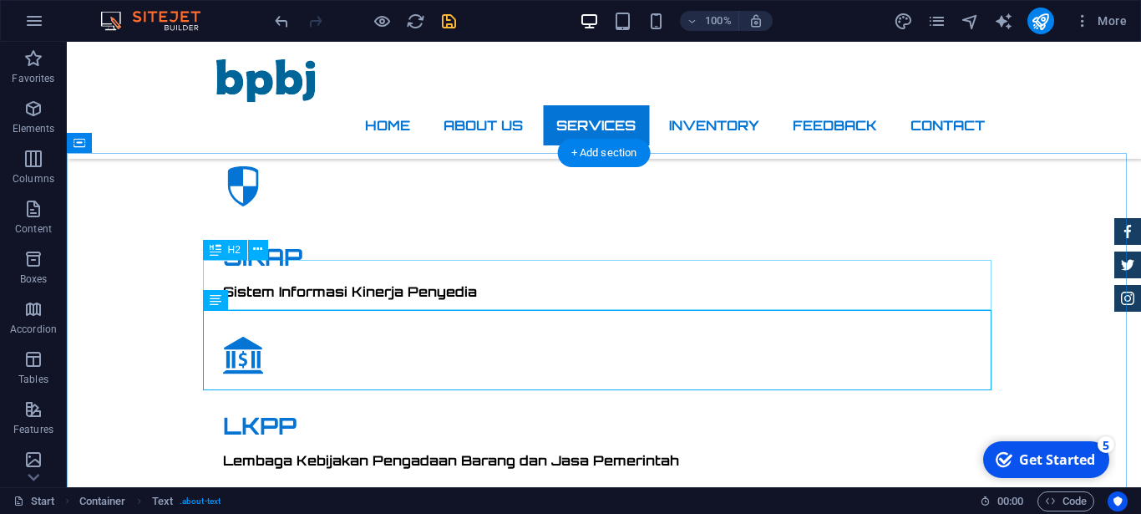
scroll to position [1543, 0]
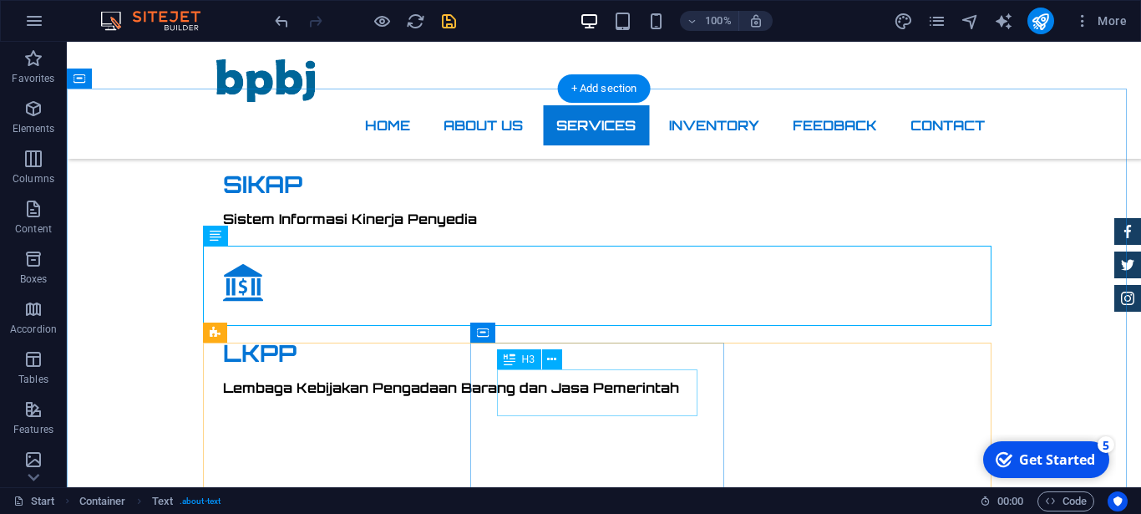
scroll to position [1713, 0]
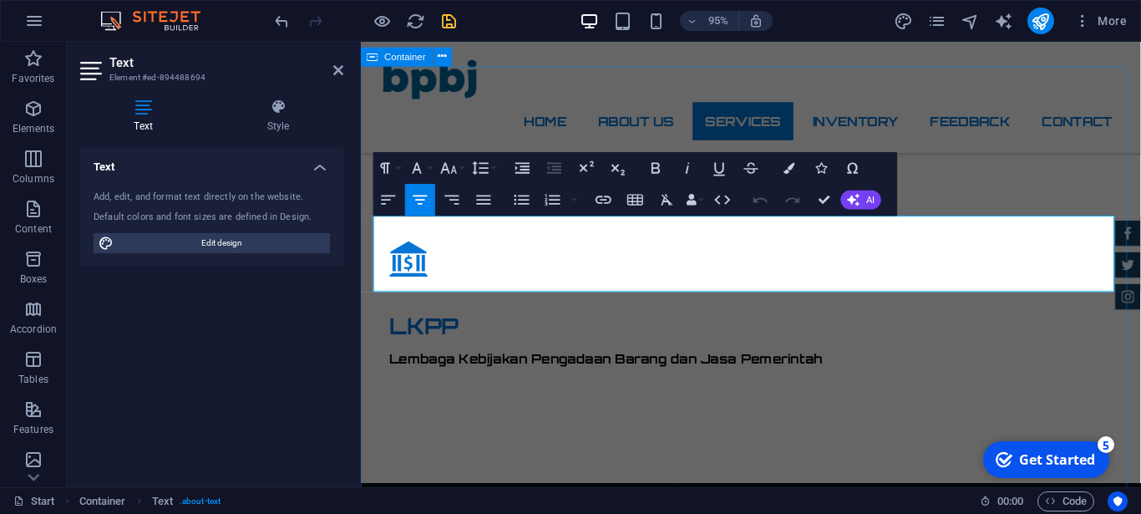
drag, startPoint x: 1115, startPoint y: 296, endPoint x: 362, endPoint y: 232, distance: 756.1
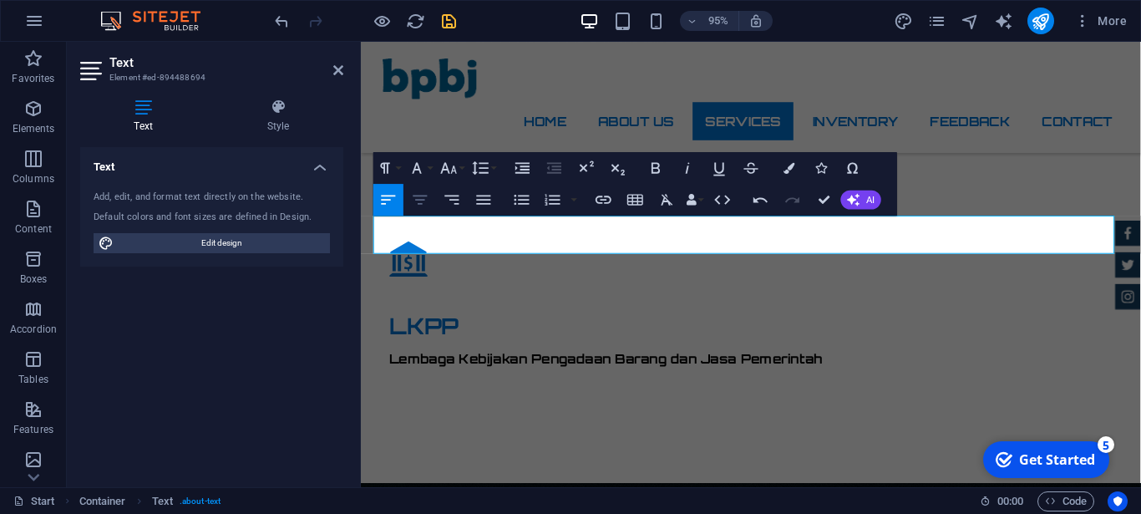
click at [423, 199] on icon "button" at bounding box center [420, 199] width 19 height 19
drag, startPoint x: 383, startPoint y: 235, endPoint x: 808, endPoint y: 269, distance: 425.7
click at [428, 170] on button "Font Family" at bounding box center [420, 168] width 30 height 32
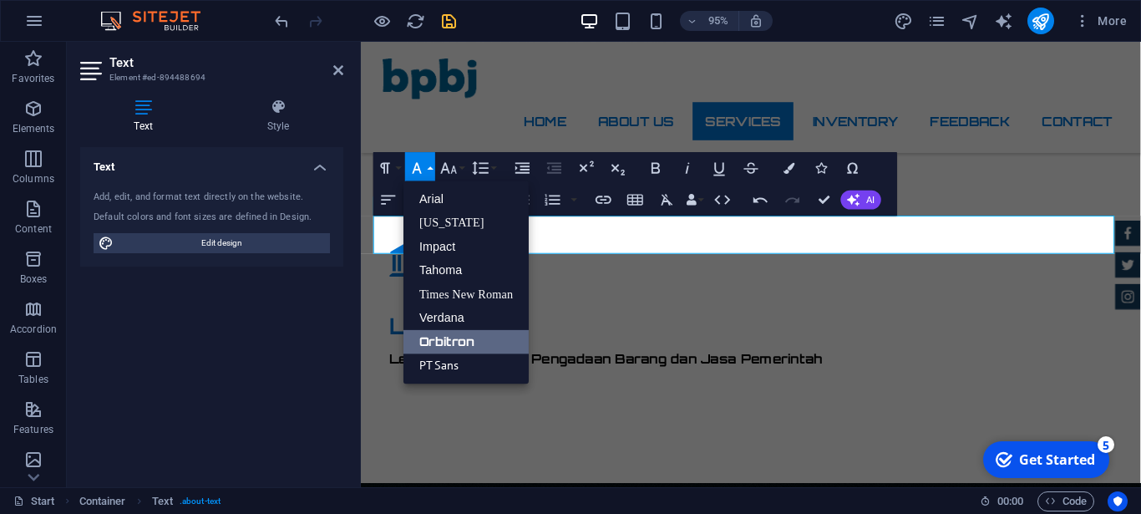
scroll to position [0, 0]
click at [445, 310] on link "Verdana" at bounding box center [465, 318] width 125 height 24
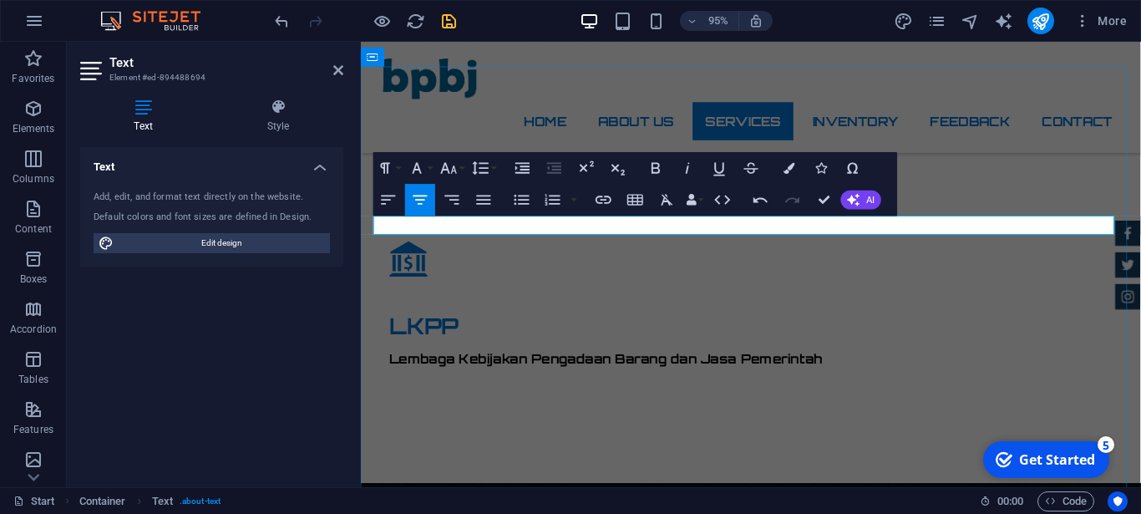
click at [1062, 82] on div "Home About us Services Inventory Feedback Contact" at bounding box center [771, 100] width 821 height 117
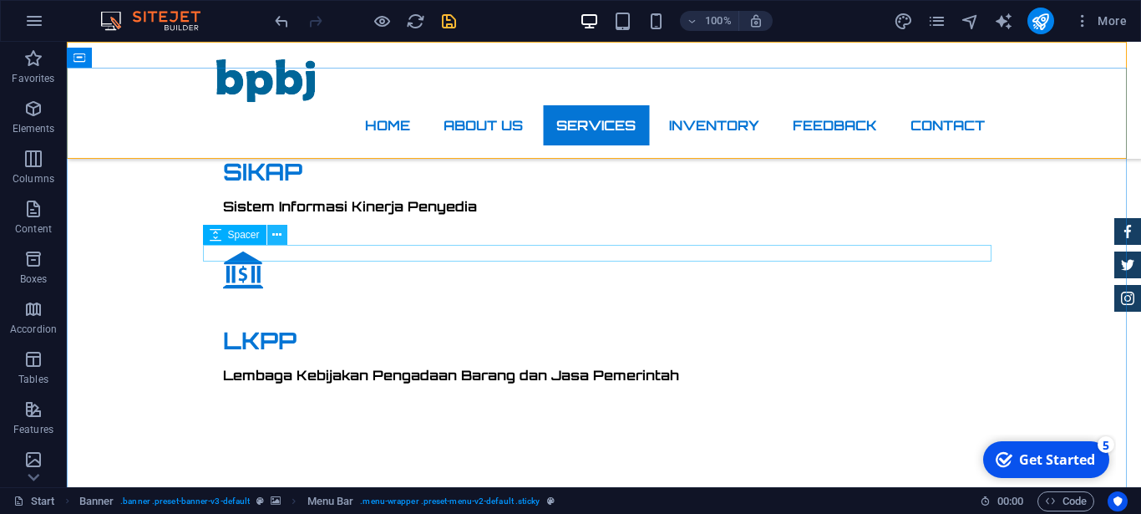
click at [278, 236] on icon at bounding box center [276, 235] width 9 height 18
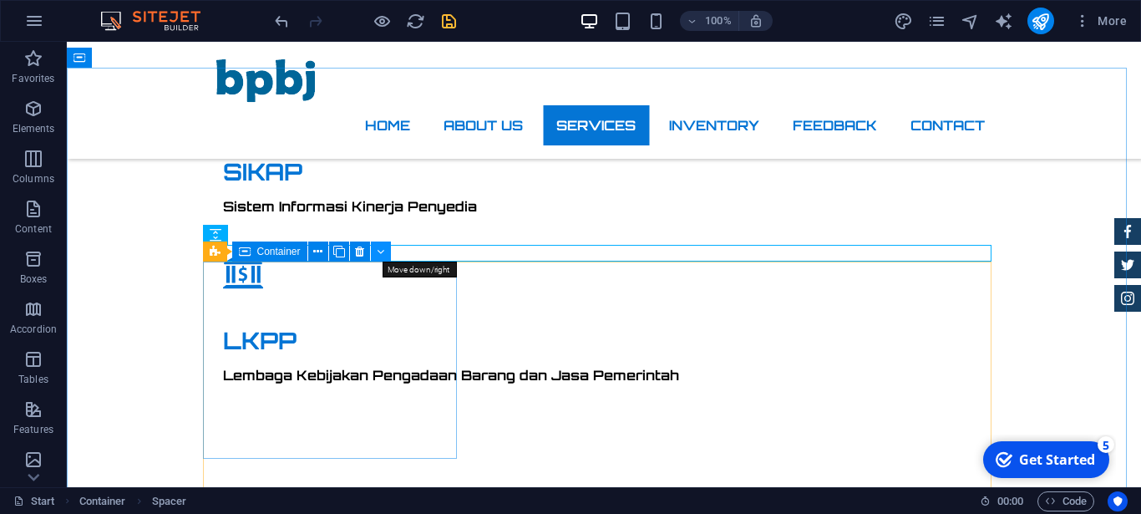
click at [384, 253] on button at bounding box center [381, 251] width 20 height 20
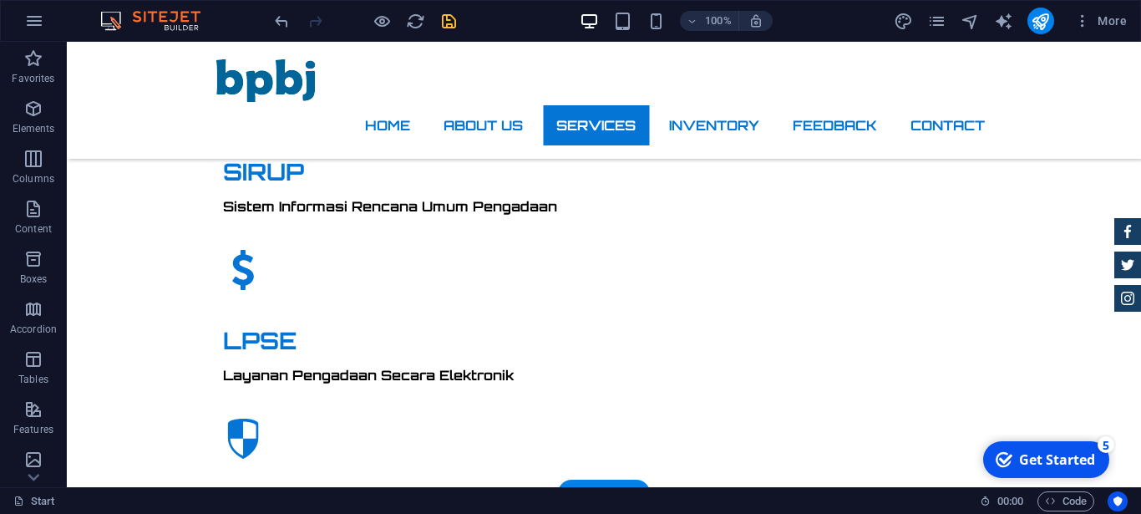
scroll to position [1287, 0]
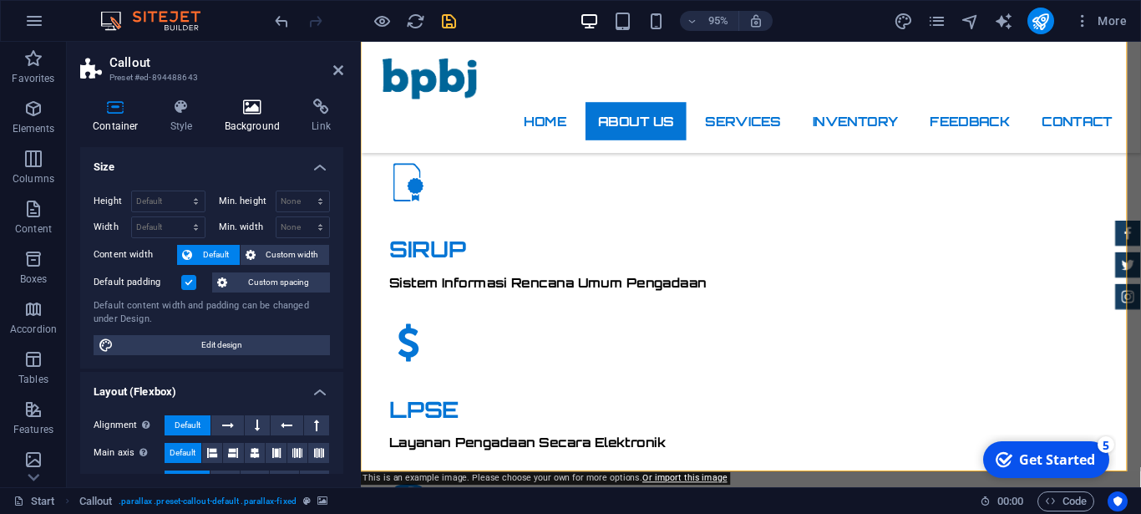
click at [241, 103] on icon at bounding box center [252, 107] width 81 height 17
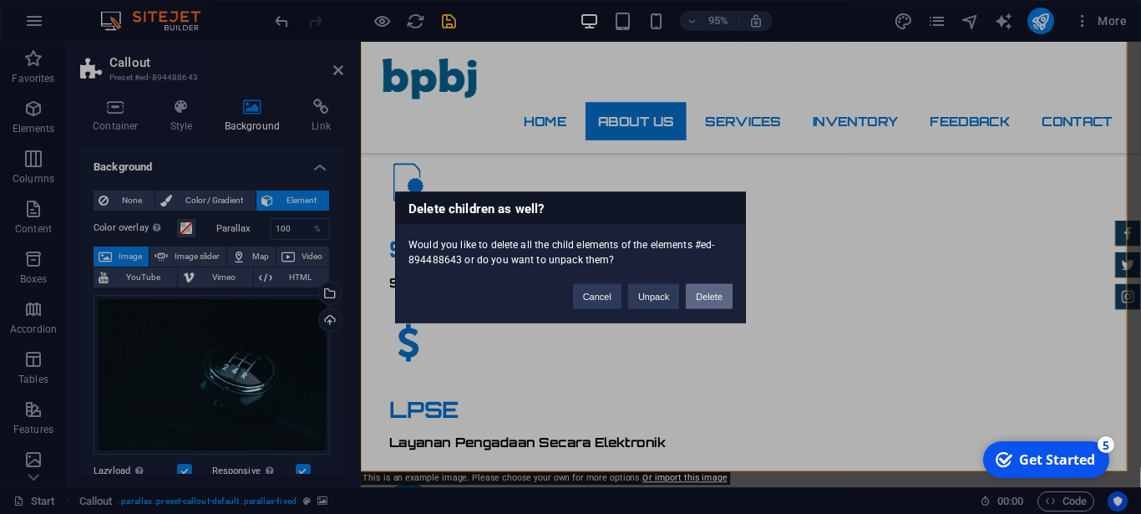
click at [704, 295] on button "Delete" at bounding box center [709, 295] width 47 height 25
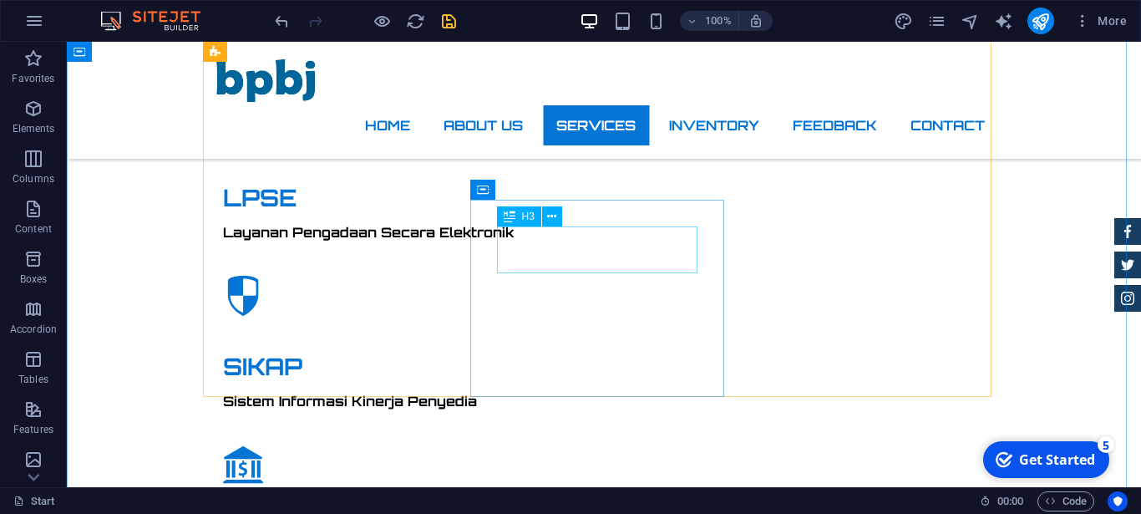
scroll to position [1543, 0]
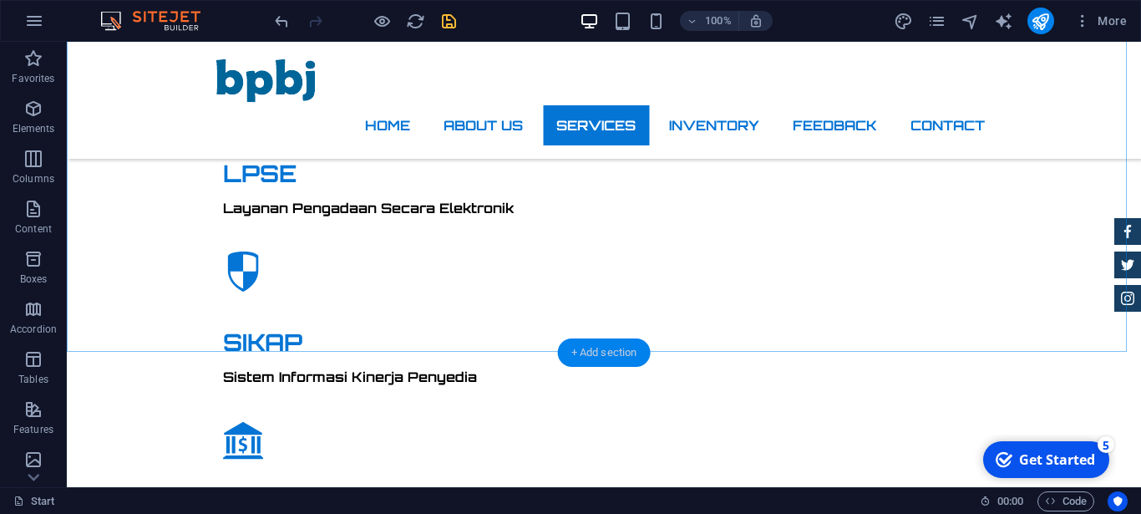
click at [596, 356] on div "+ Add section" at bounding box center [604, 352] width 93 height 28
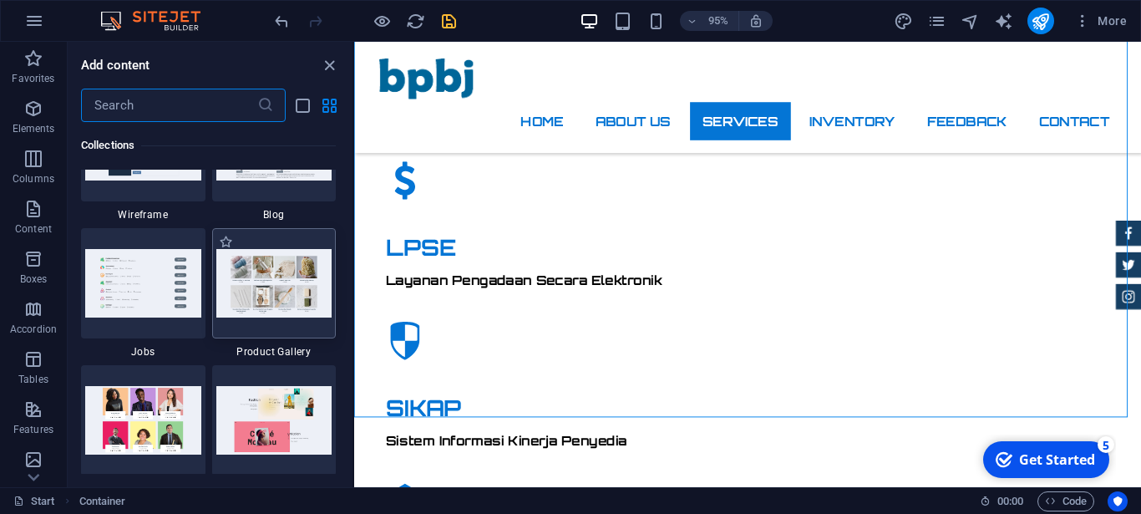
scroll to position [15400, 0]
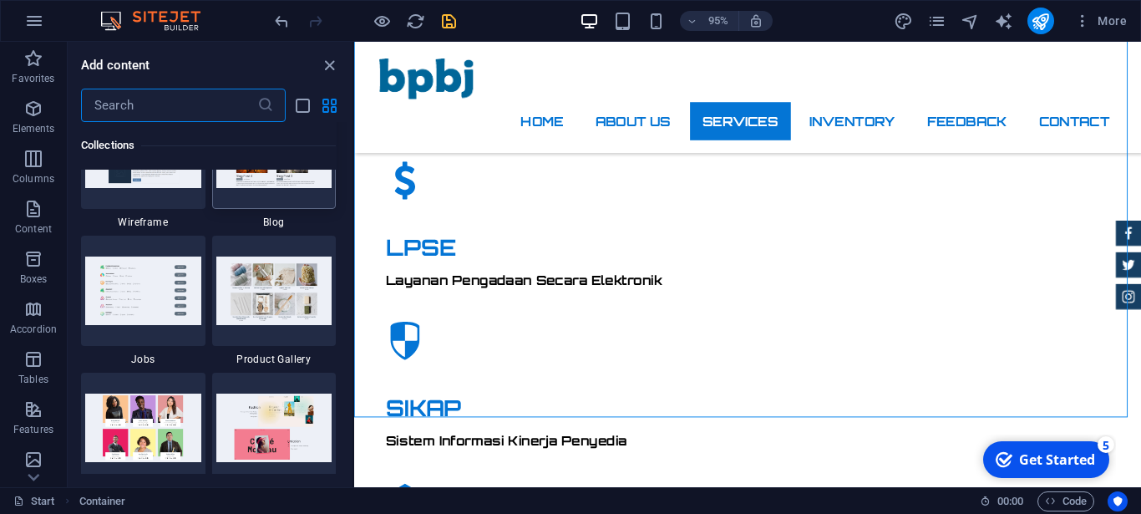
click at [261, 187] on img at bounding box center [274, 153] width 116 height 68
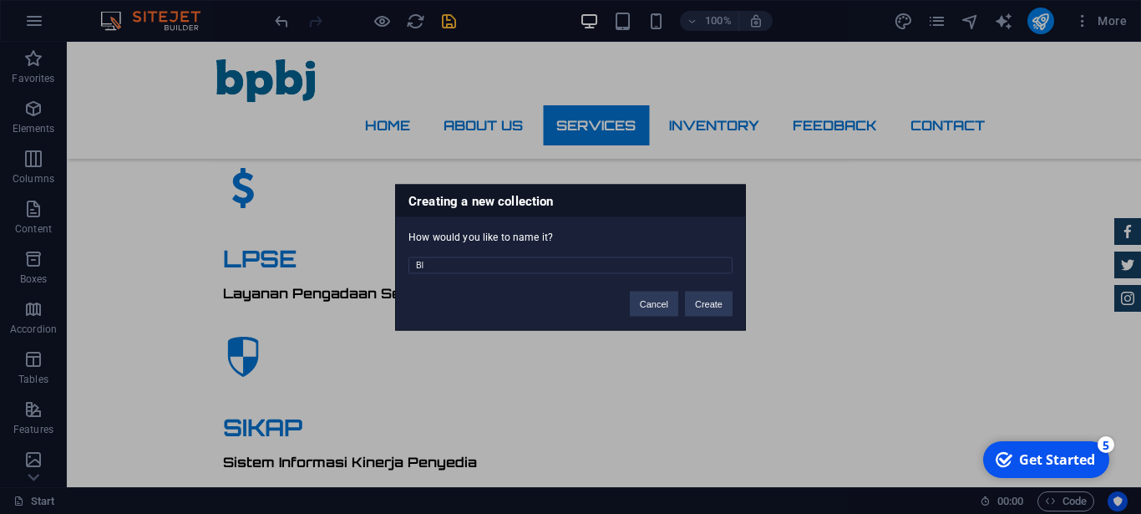
type input "B"
type input "News"
click at [712, 302] on button "Create" at bounding box center [709, 303] width 48 height 25
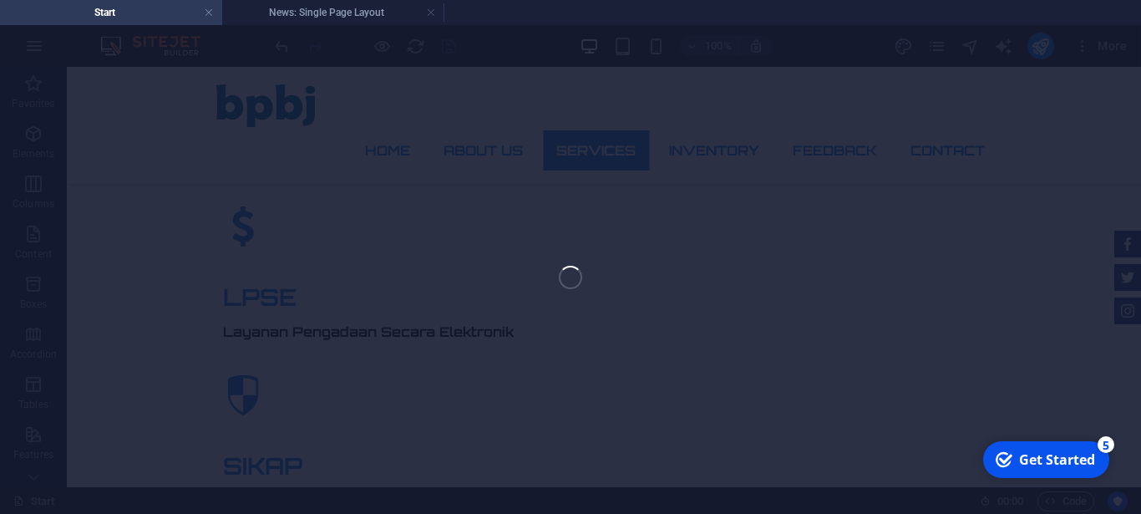
scroll to position [1458, 0]
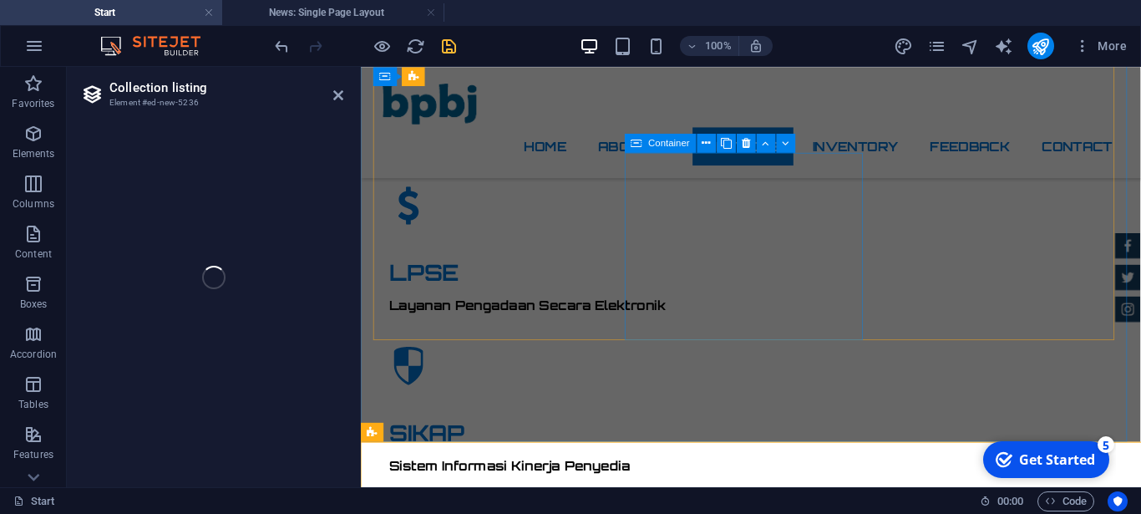
select select "columns.publishing_date_DESC"
select select "columns.status"
select select "columns.publishing_date"
select select "past"
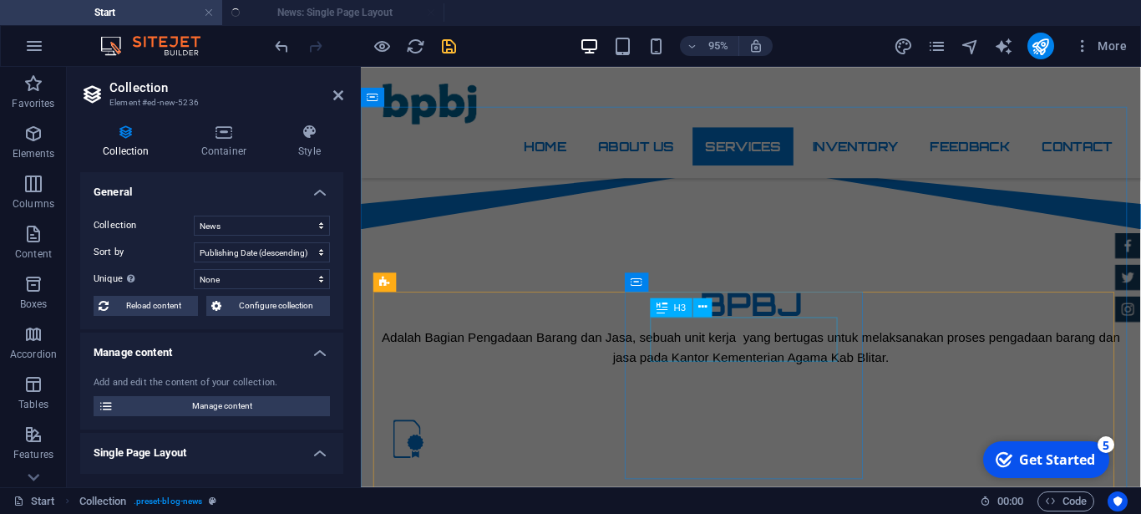
scroll to position [1032, 0]
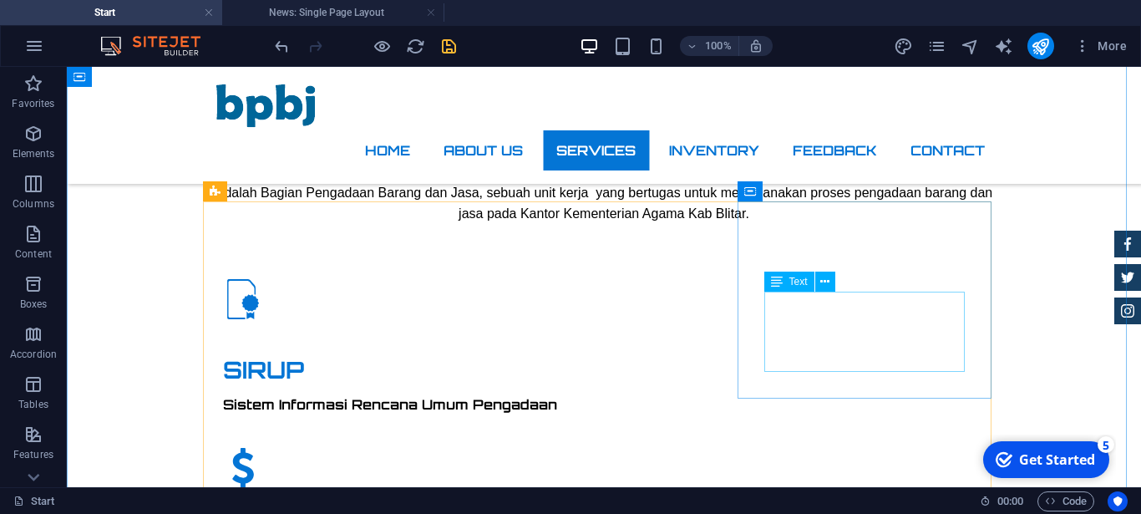
scroll to position [1118, 0]
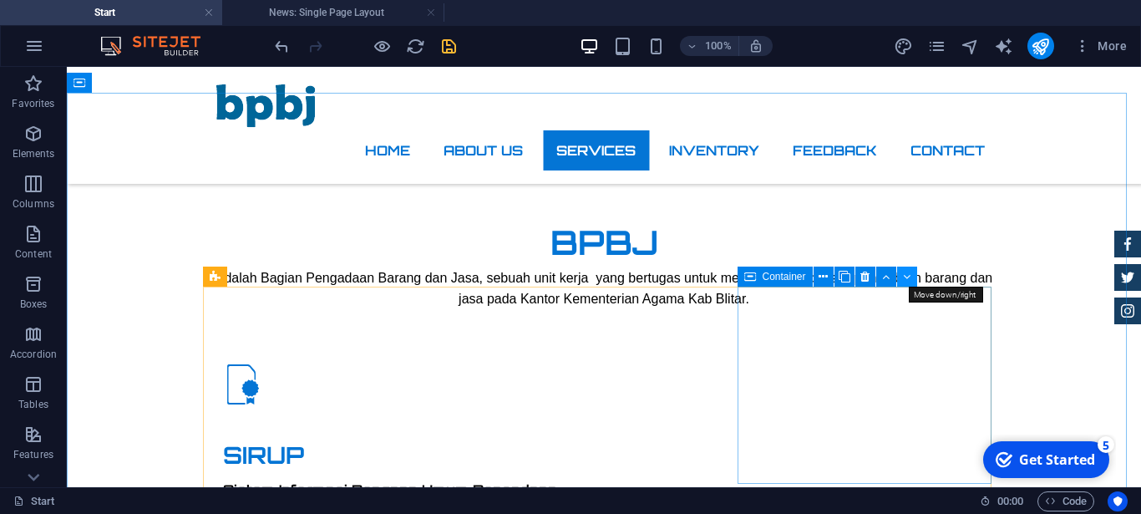
click at [904, 281] on icon at bounding box center [907, 277] width 8 height 18
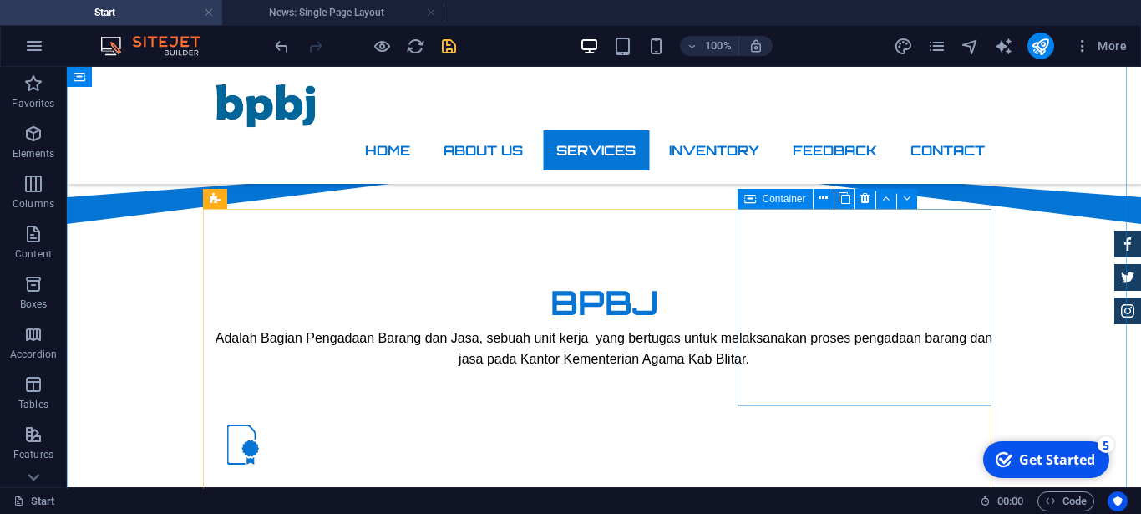
scroll to position [1011, 0]
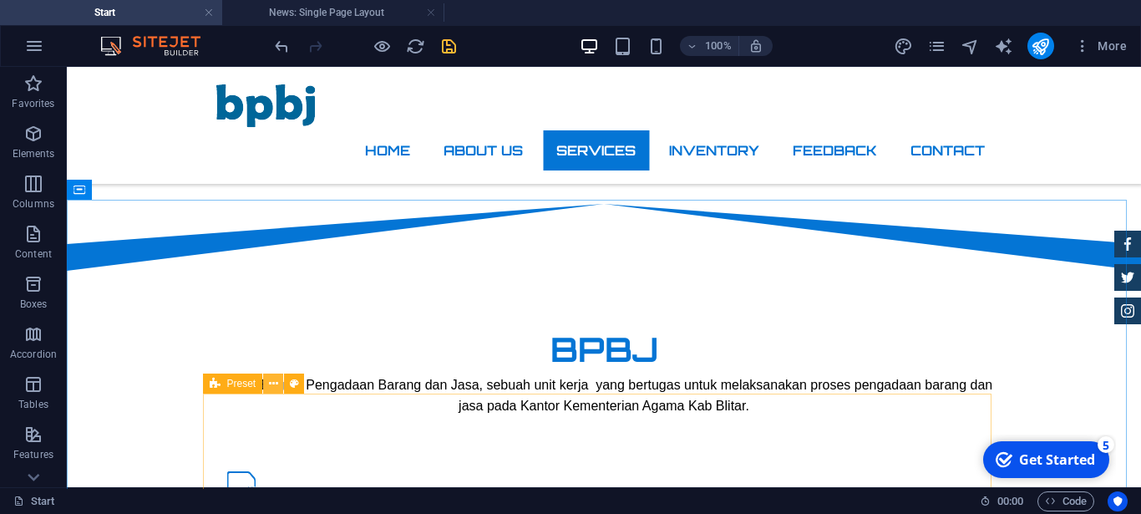
click at [275, 386] on icon at bounding box center [273, 384] width 9 height 18
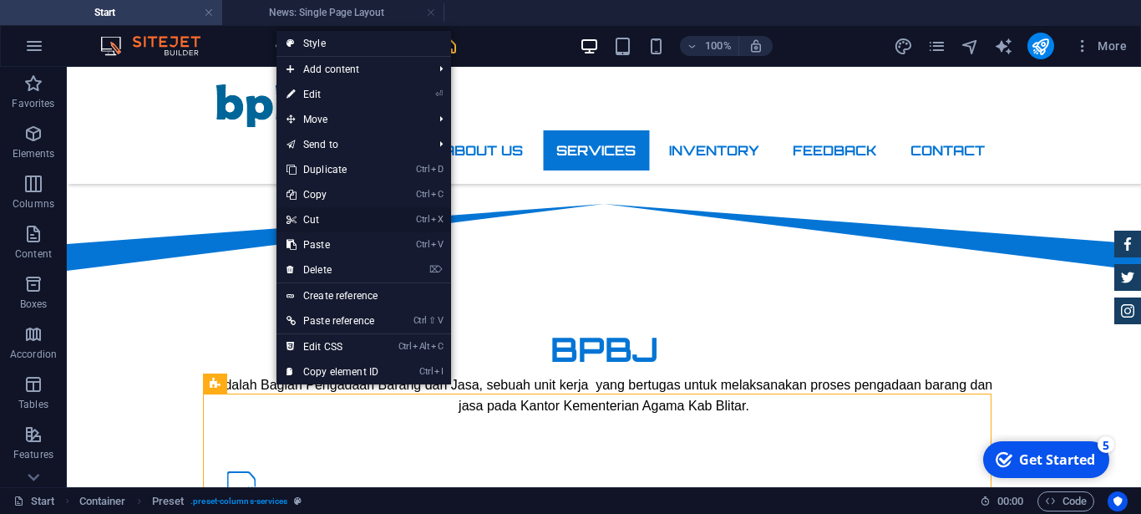
click at [321, 220] on link "Ctrl X Cut" at bounding box center [332, 219] width 112 height 25
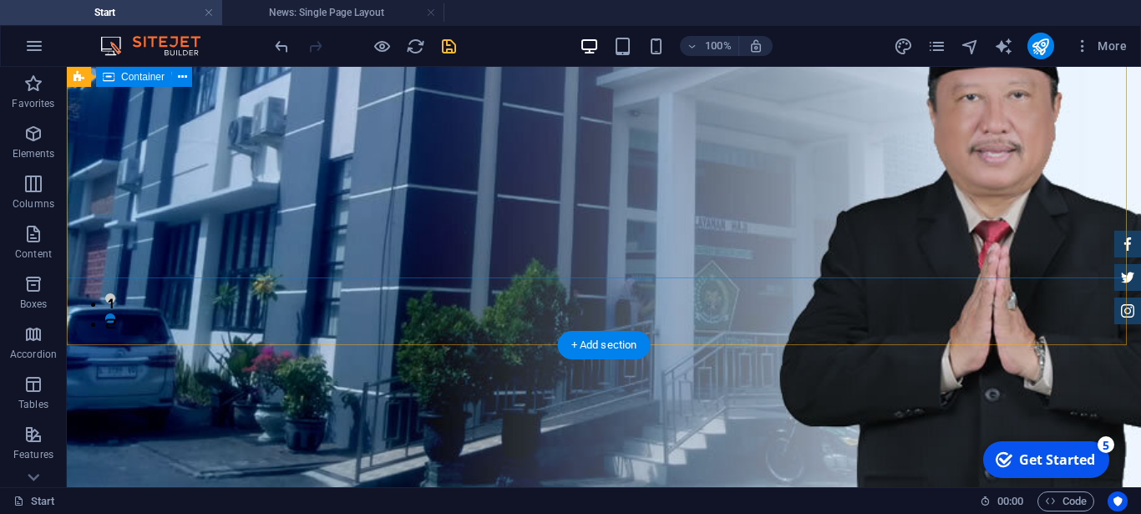
scroll to position [0, 0]
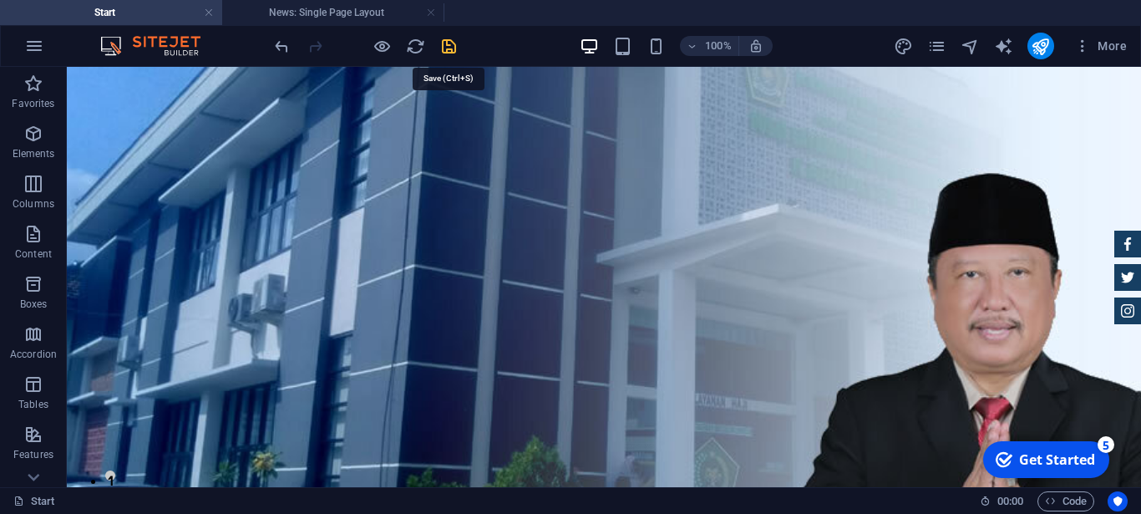
click at [453, 46] on icon "save" at bounding box center [448, 46] width 19 height 19
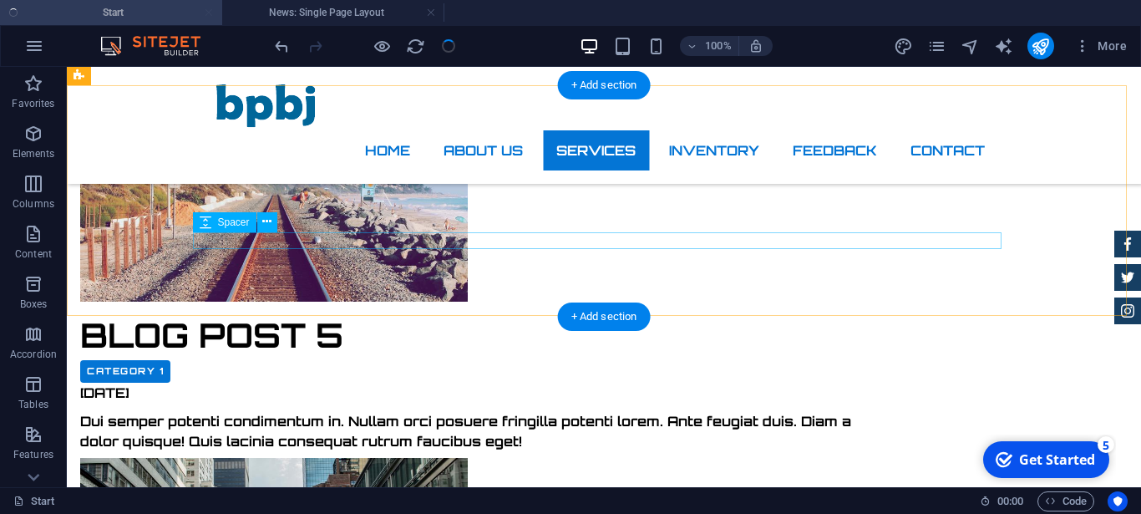
scroll to position [2982, 0]
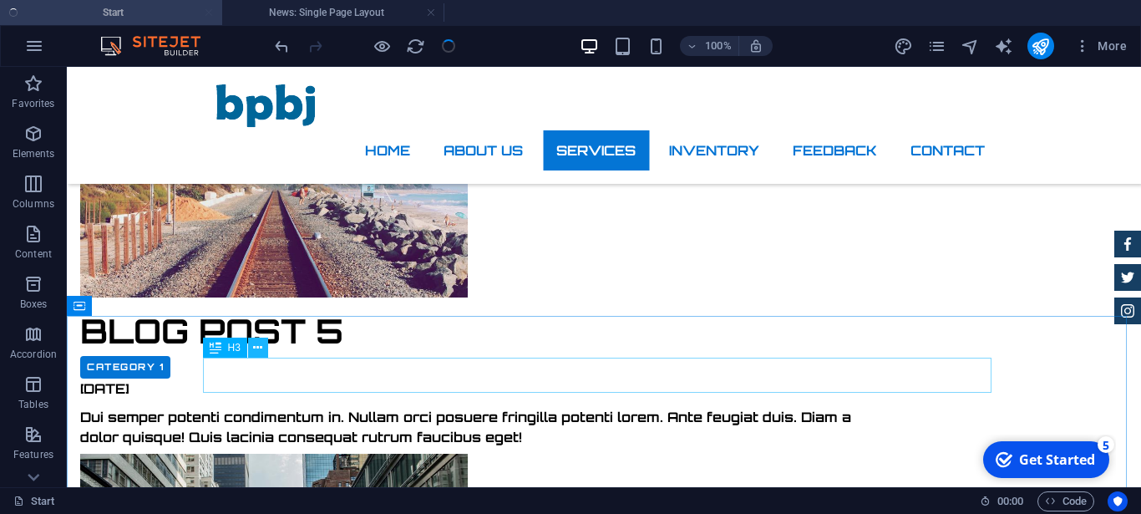
click at [263, 345] on button at bounding box center [258, 347] width 20 height 20
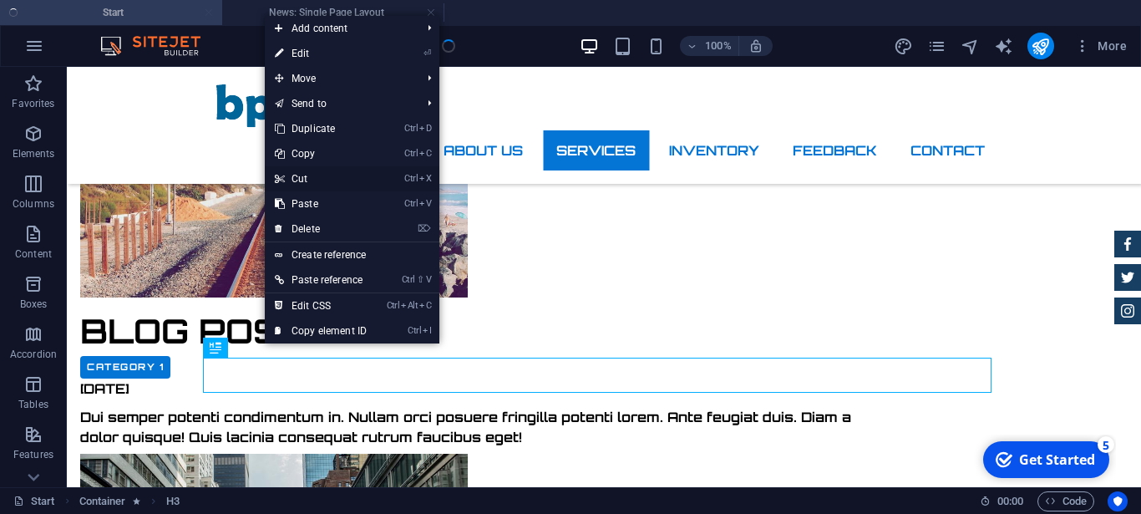
click at [310, 175] on link "Ctrl X Cut" at bounding box center [321, 178] width 112 height 25
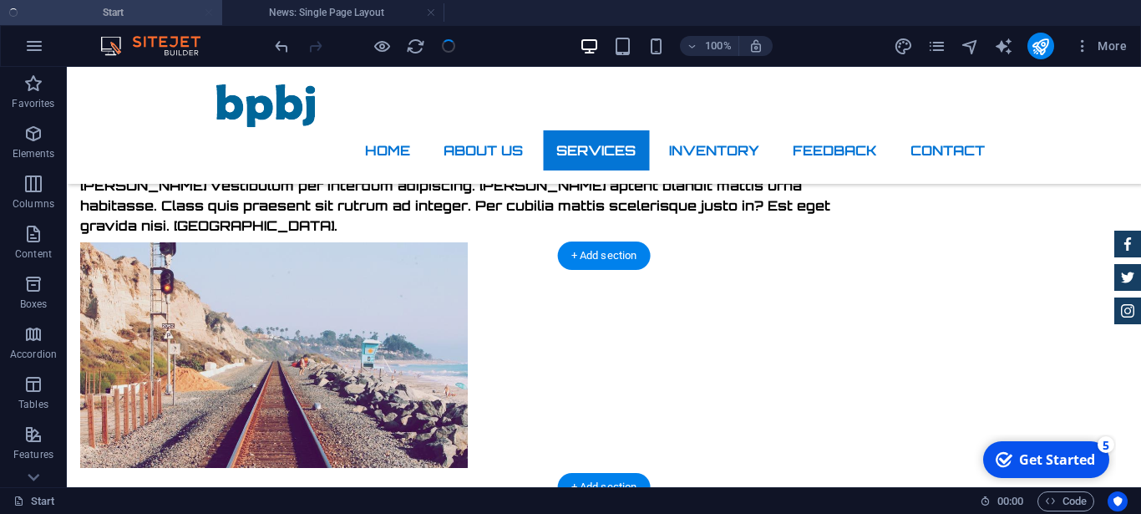
scroll to position [3067, 0]
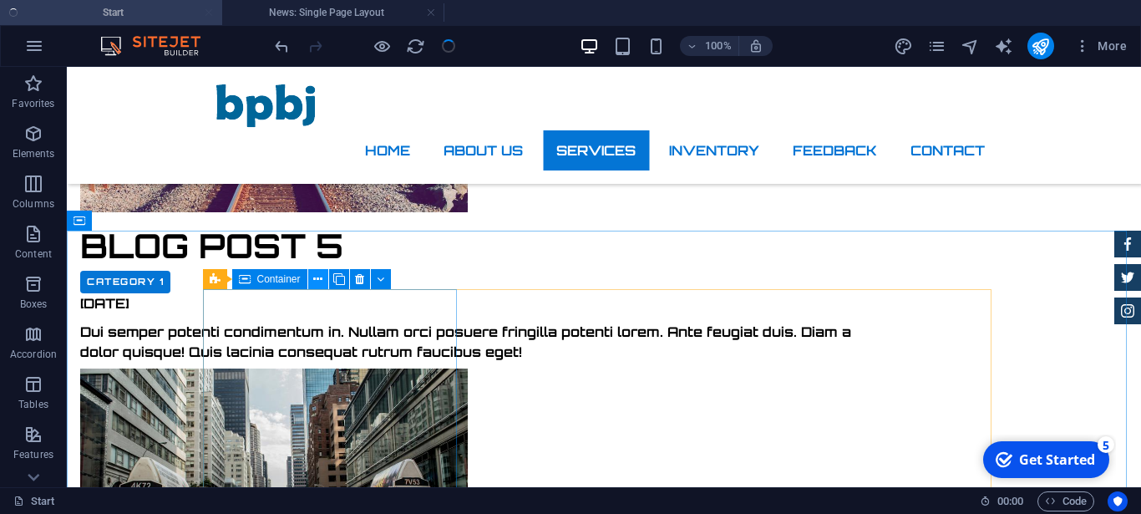
click at [322, 281] on icon at bounding box center [317, 280] width 9 height 18
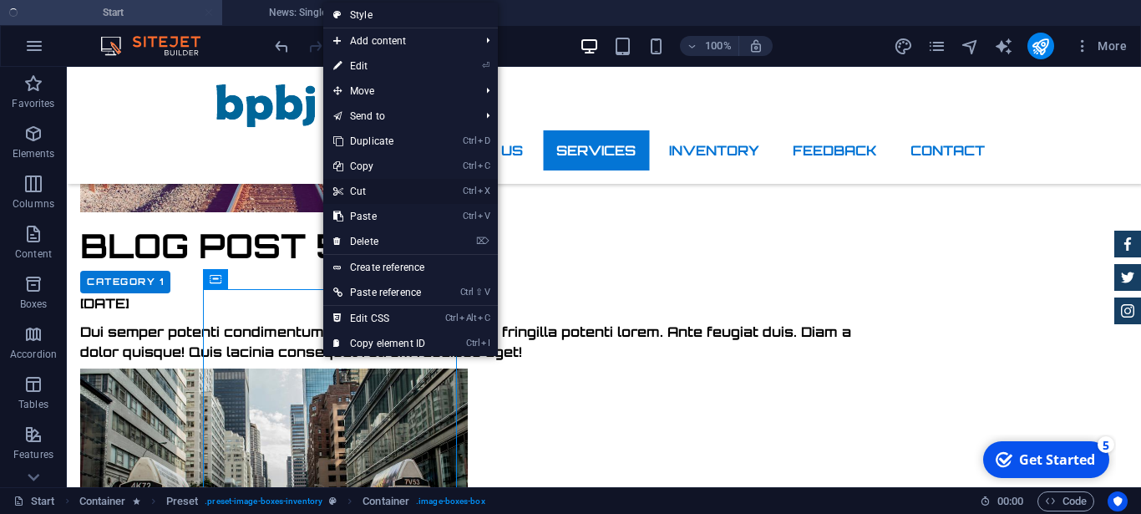
click at [354, 193] on link "Ctrl X Cut" at bounding box center [379, 191] width 112 height 25
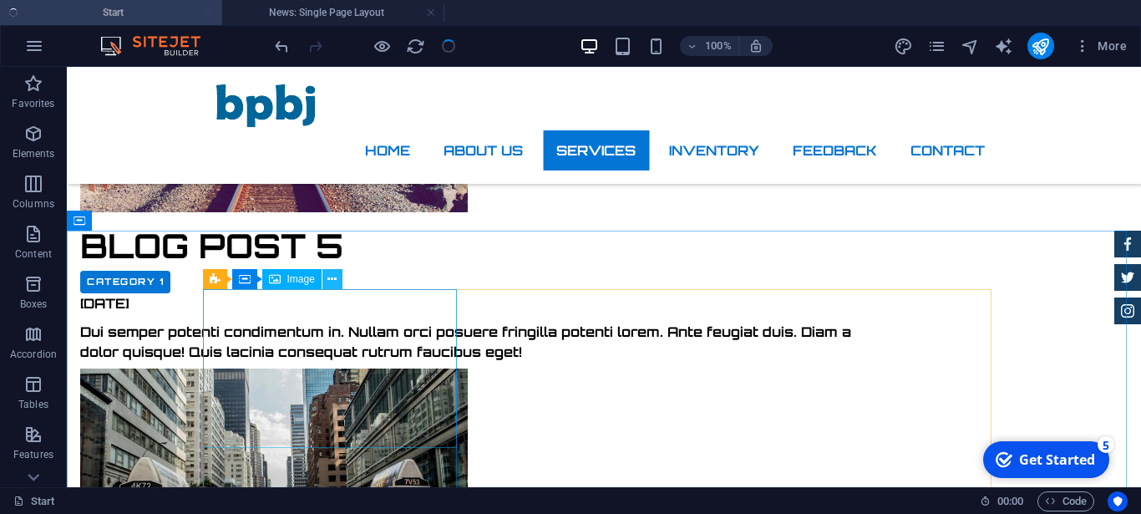
click at [332, 286] on icon at bounding box center [331, 280] width 9 height 18
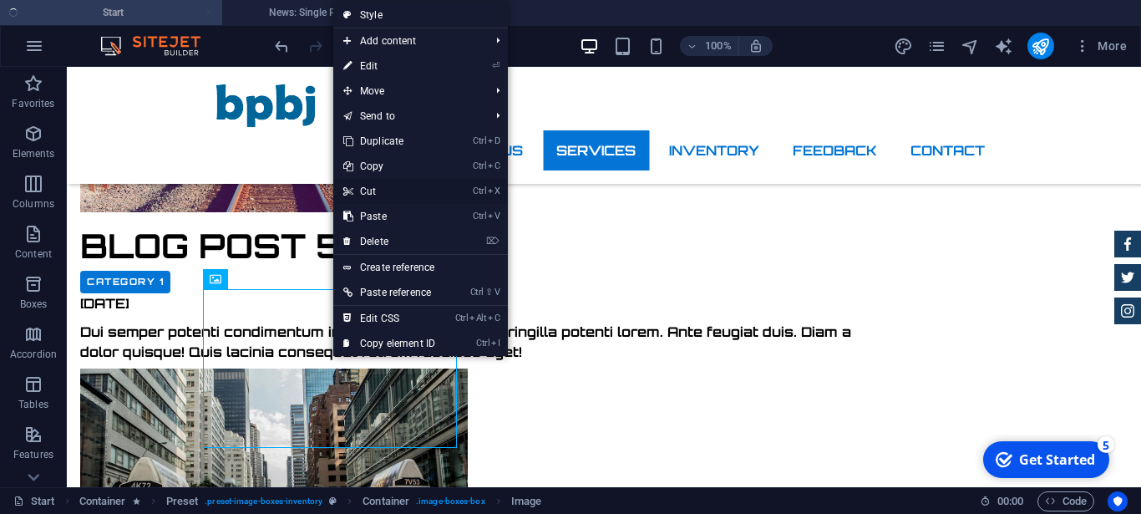
click at [378, 196] on link "Ctrl X Cut" at bounding box center [389, 191] width 112 height 25
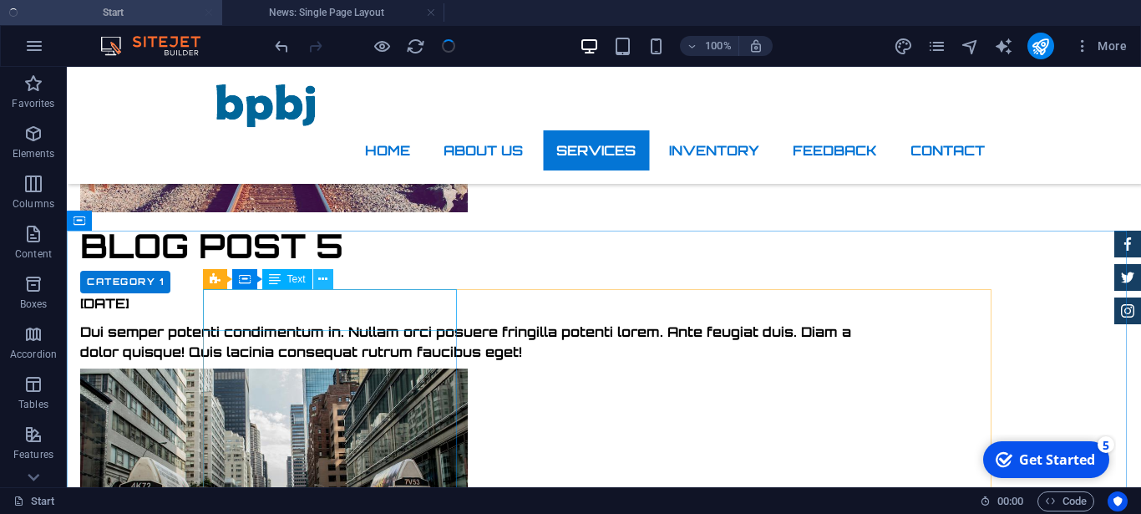
click at [324, 286] on icon at bounding box center [322, 280] width 9 height 18
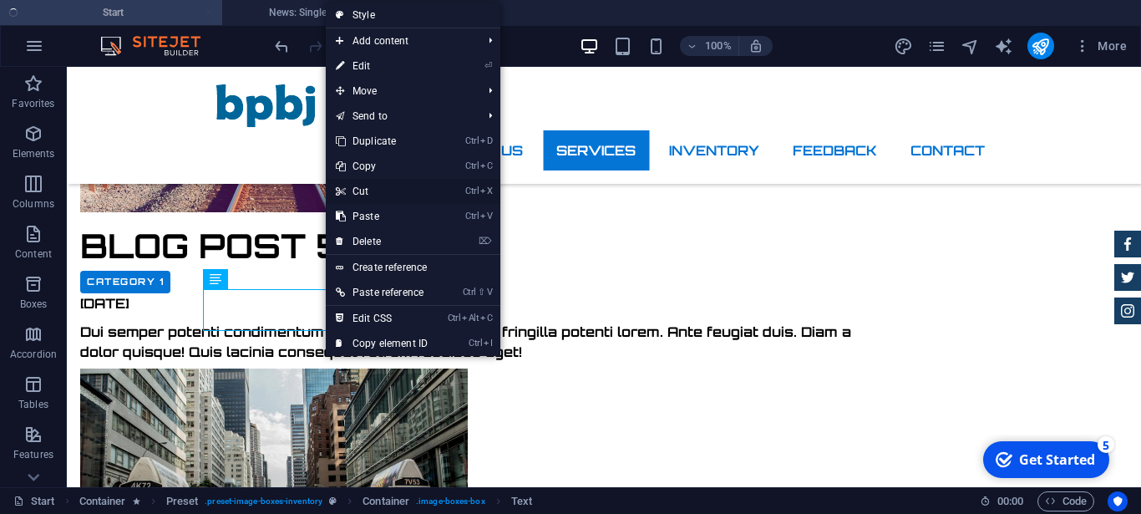
click at [381, 194] on link "Ctrl X Cut" at bounding box center [382, 191] width 112 height 25
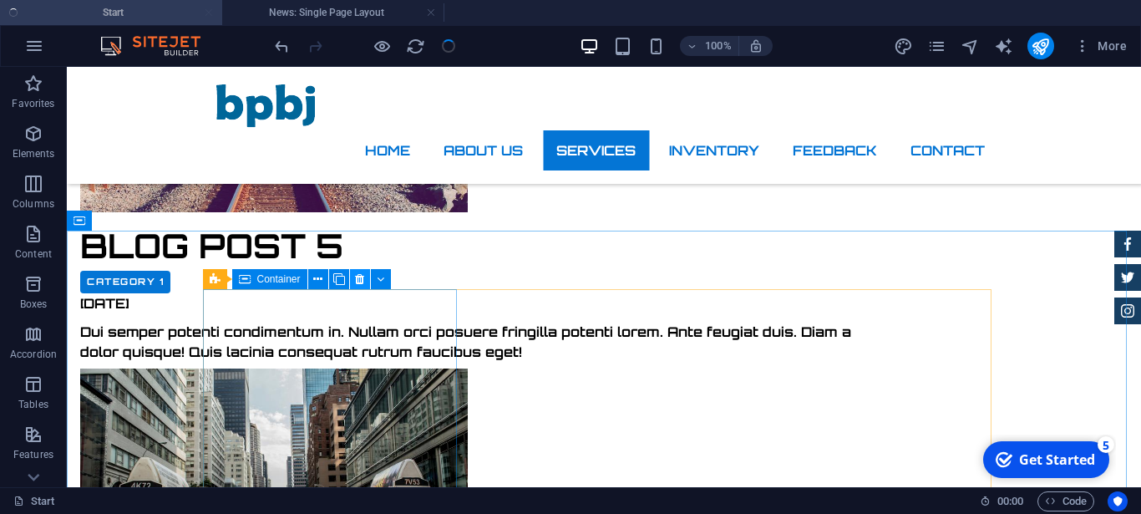
click at [358, 282] on icon at bounding box center [359, 280] width 9 height 18
click at [332, 285] on icon at bounding box center [331, 280] width 9 height 18
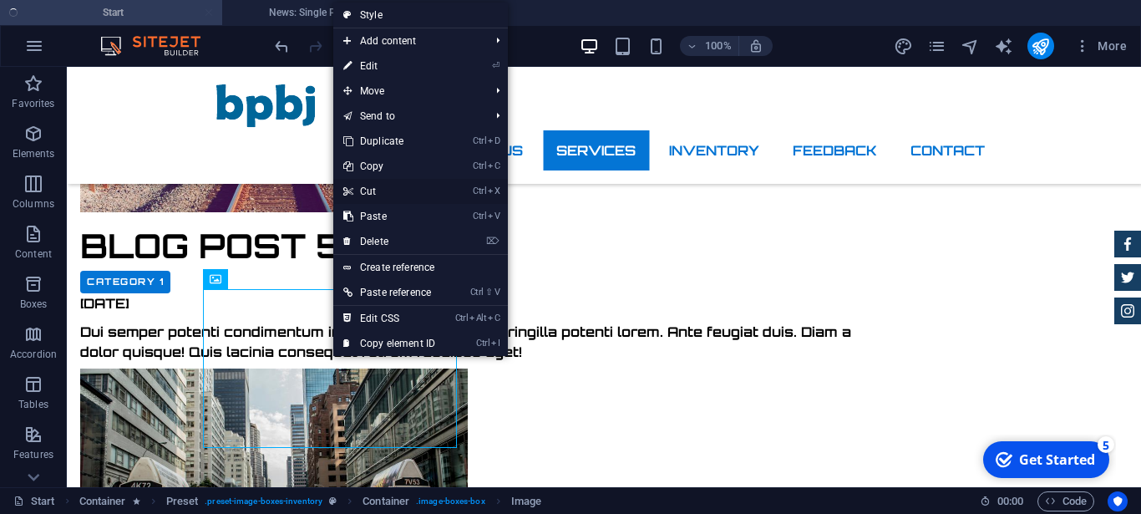
click at [367, 196] on link "Ctrl X Cut" at bounding box center [389, 191] width 112 height 25
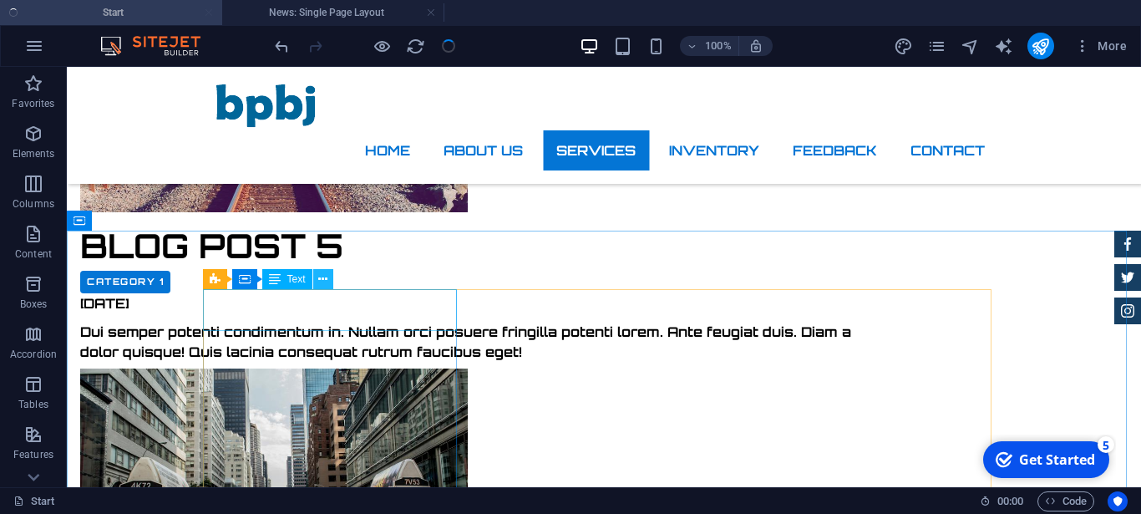
click at [321, 286] on icon at bounding box center [322, 280] width 9 height 18
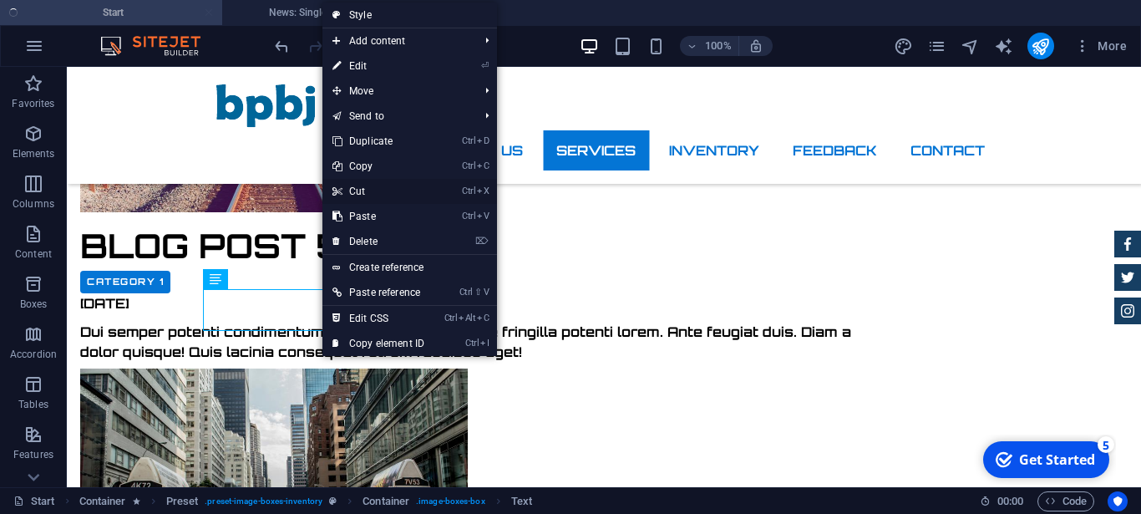
click at [366, 199] on link "Ctrl X Cut" at bounding box center [378, 191] width 112 height 25
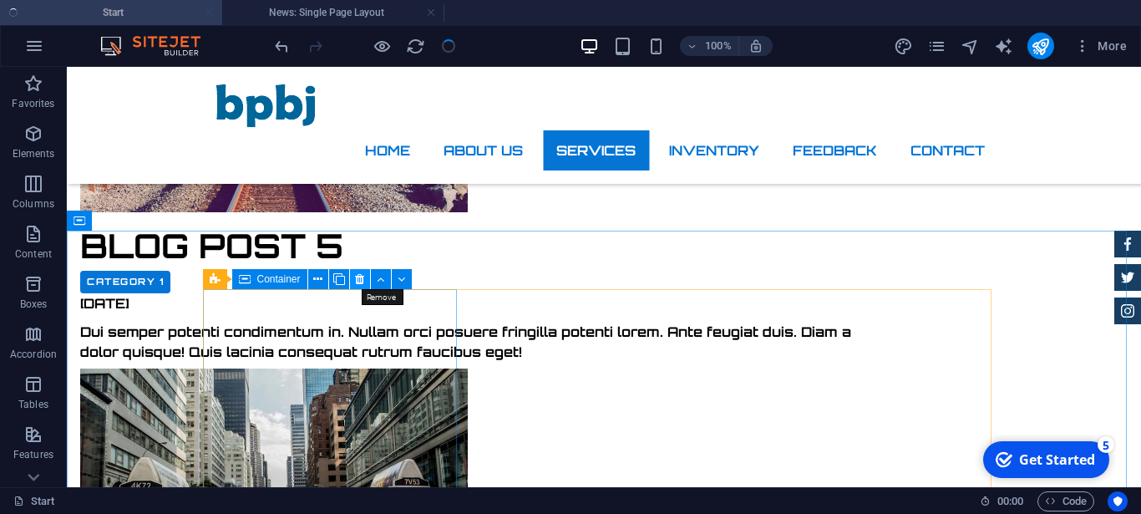
click at [357, 277] on icon at bounding box center [359, 280] width 9 height 18
click at [327, 285] on button at bounding box center [332, 279] width 20 height 20
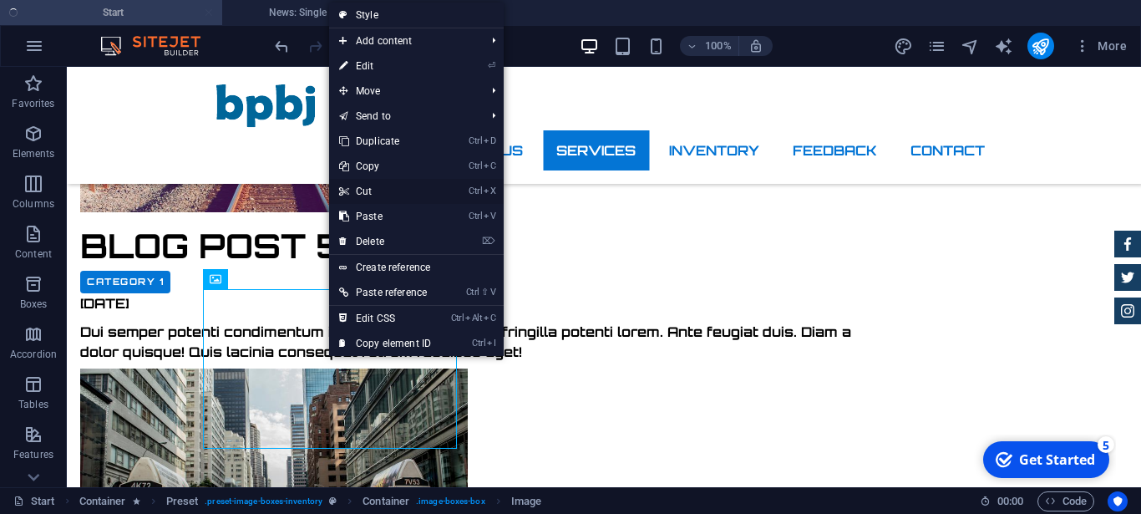
click at [378, 193] on link "Ctrl X Cut" at bounding box center [385, 191] width 112 height 25
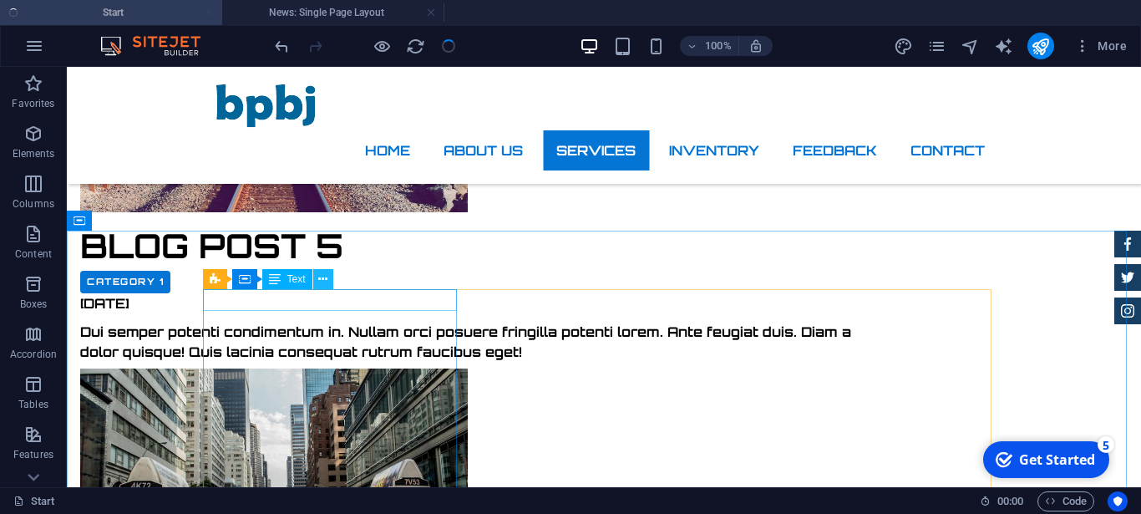
click at [327, 283] on icon at bounding box center [322, 280] width 9 height 18
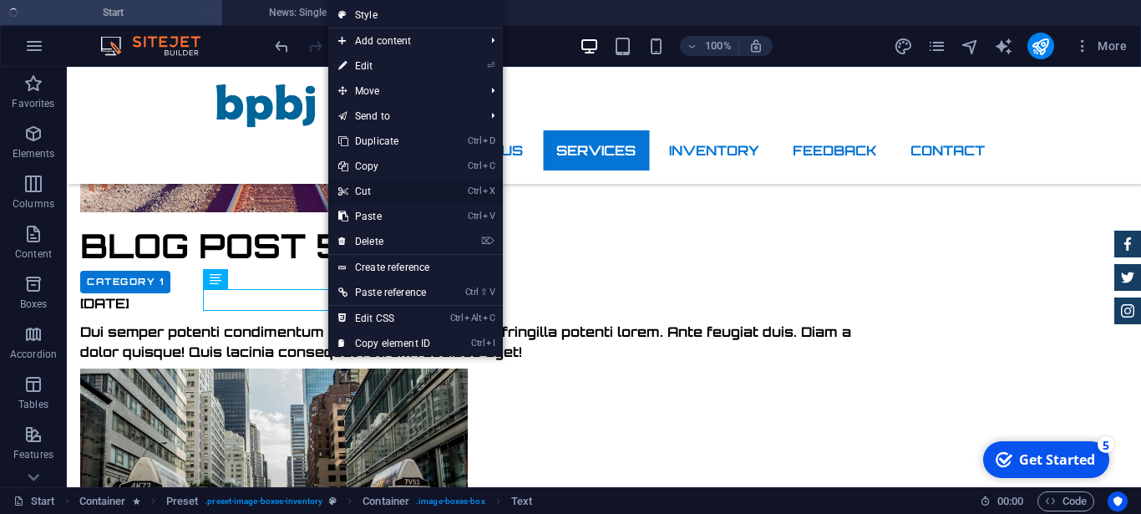
click at [368, 185] on link "Ctrl X Cut" at bounding box center [384, 191] width 112 height 25
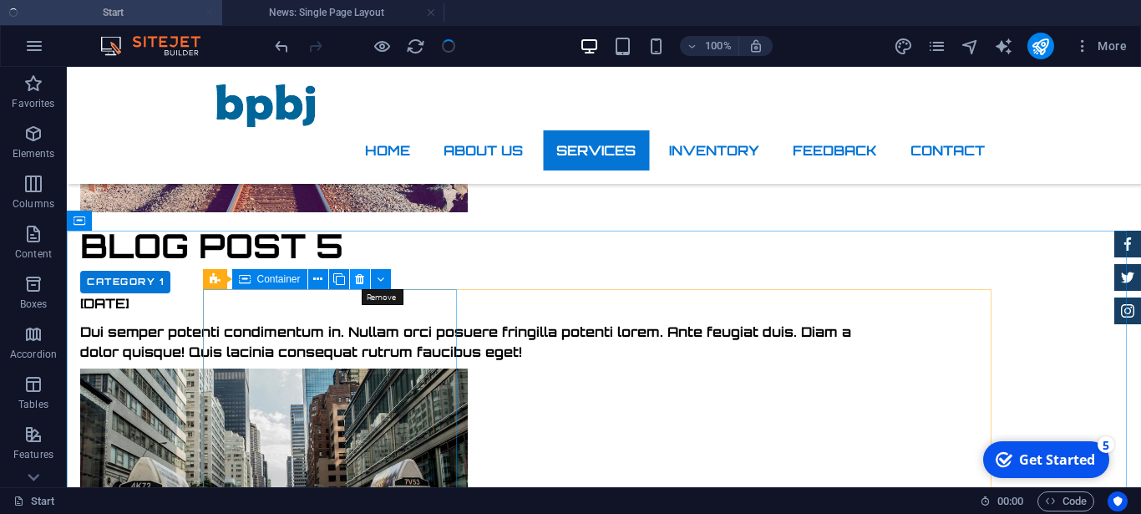
click at [359, 284] on icon at bounding box center [359, 280] width 9 height 18
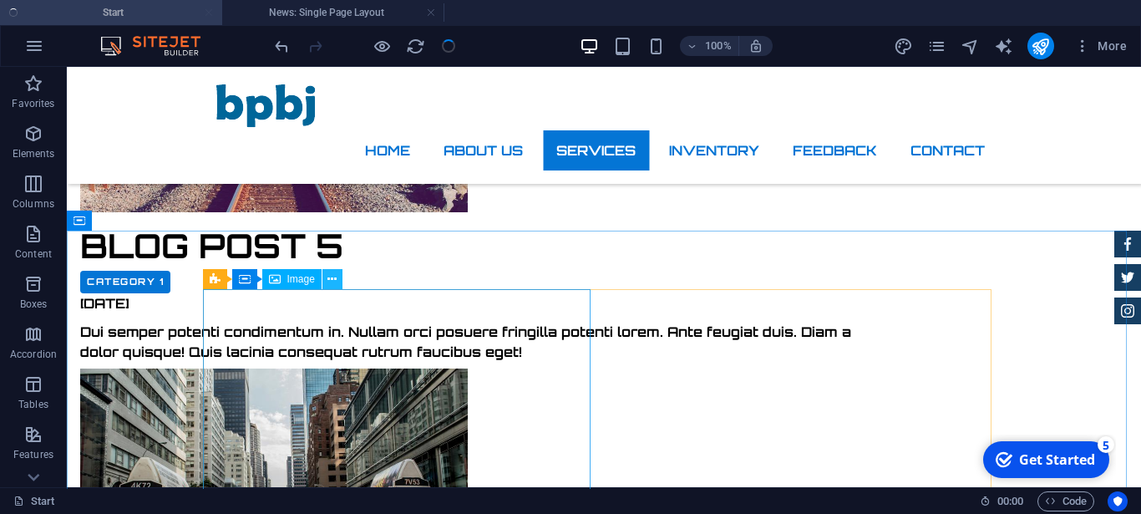
click at [335, 286] on icon at bounding box center [331, 280] width 9 height 18
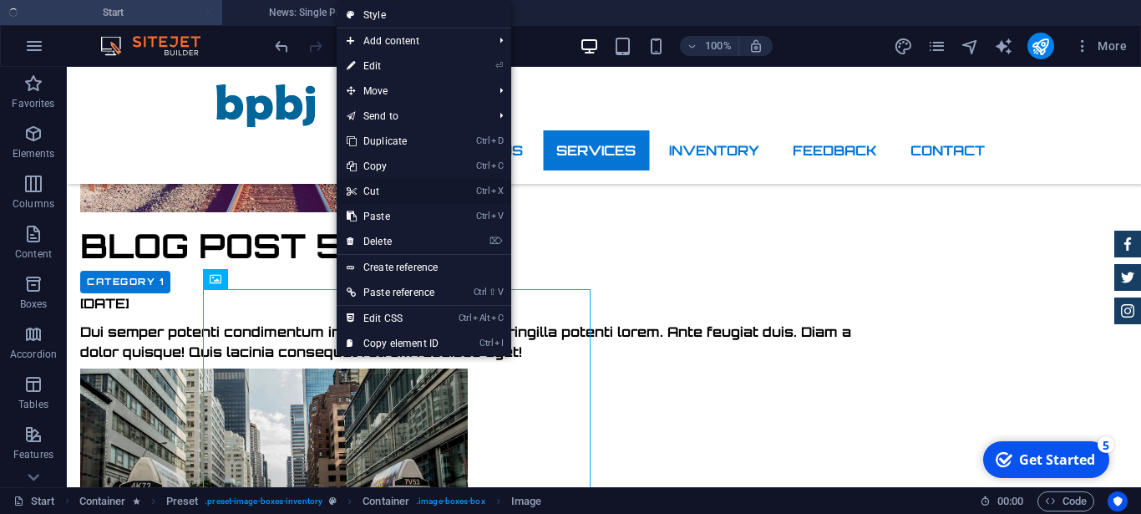
click at [379, 190] on link "Ctrl X Cut" at bounding box center [393, 191] width 112 height 25
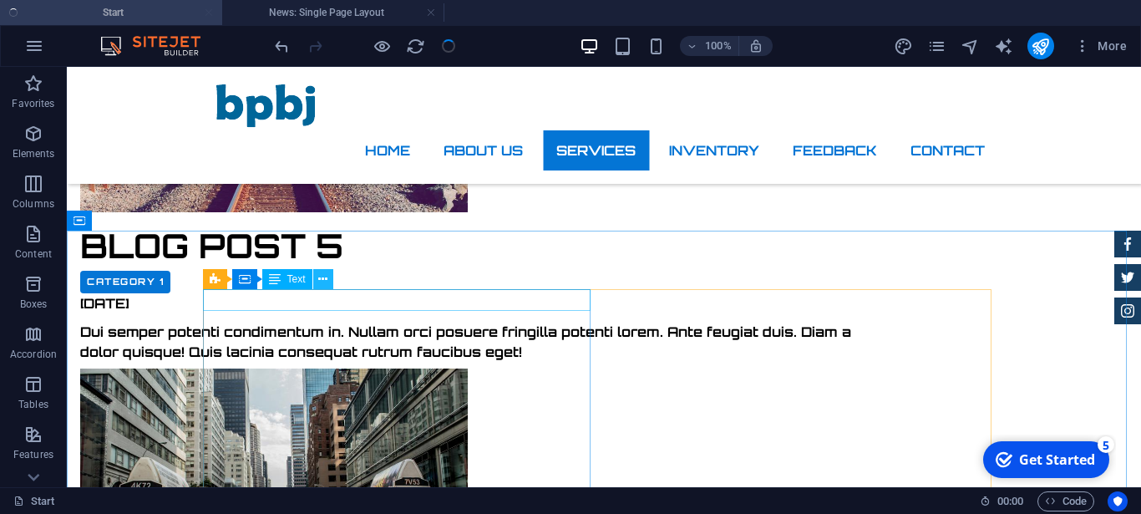
click at [327, 283] on icon at bounding box center [322, 280] width 9 height 18
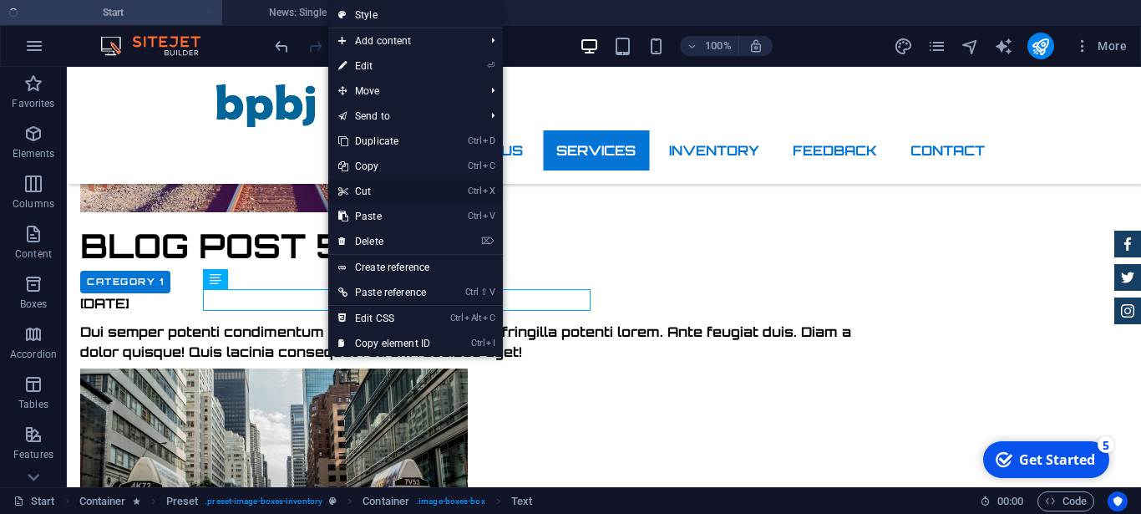
click at [378, 189] on link "Ctrl X Cut" at bounding box center [384, 191] width 112 height 25
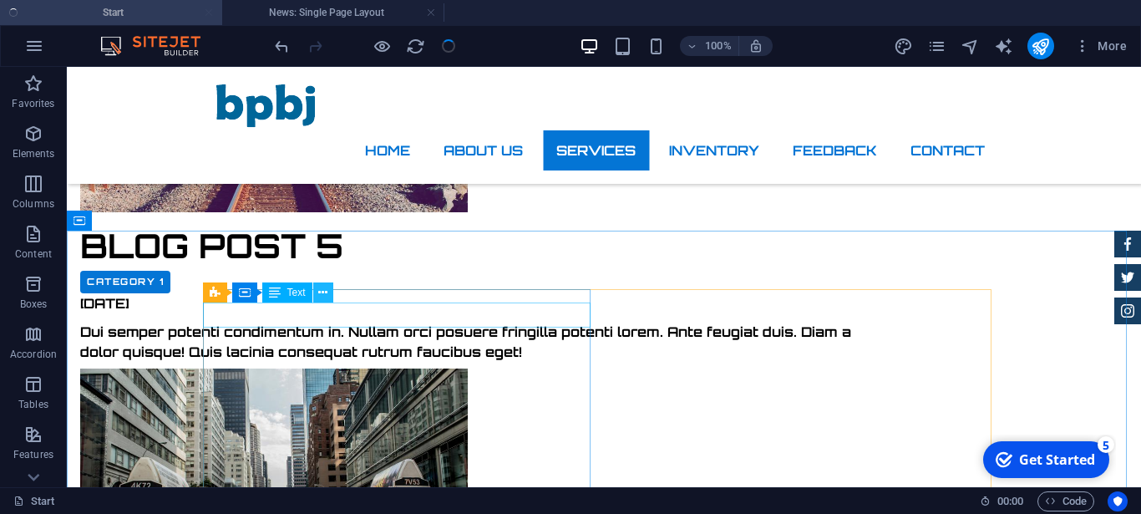
click at [327, 299] on icon at bounding box center [322, 293] width 9 height 18
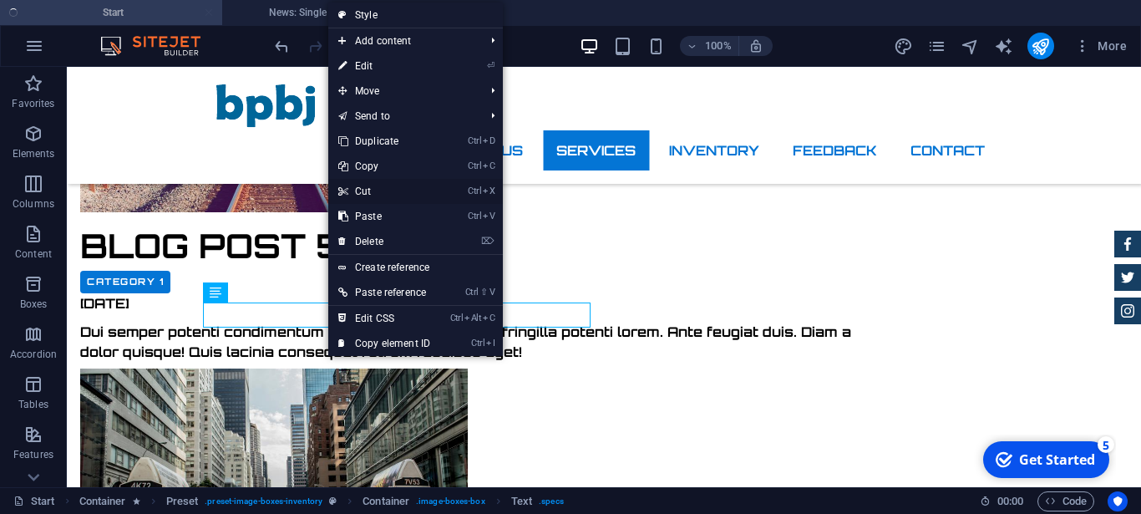
click at [373, 189] on link "Ctrl X Cut" at bounding box center [384, 191] width 112 height 25
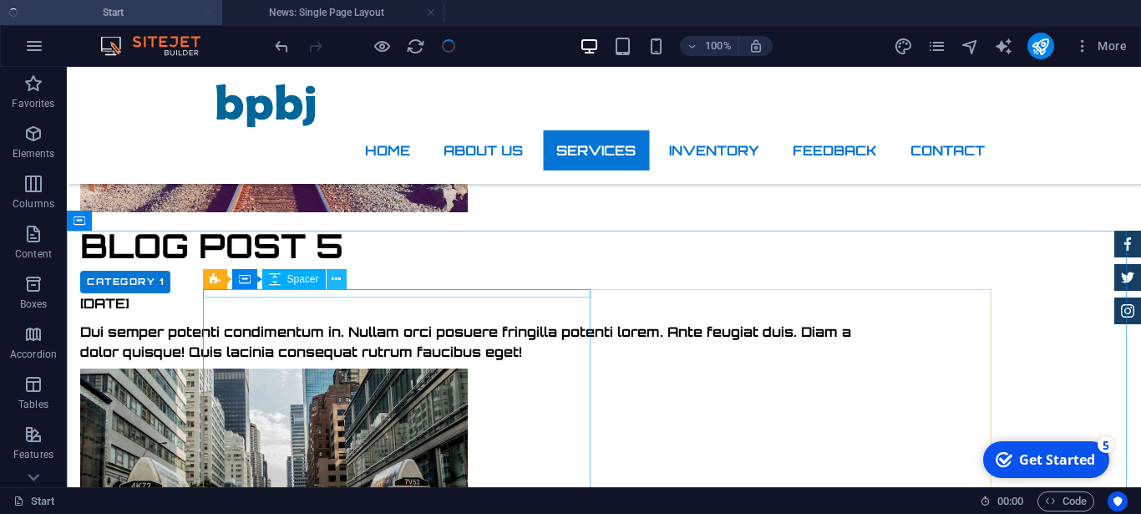
click at [343, 287] on button at bounding box center [337, 279] width 20 height 20
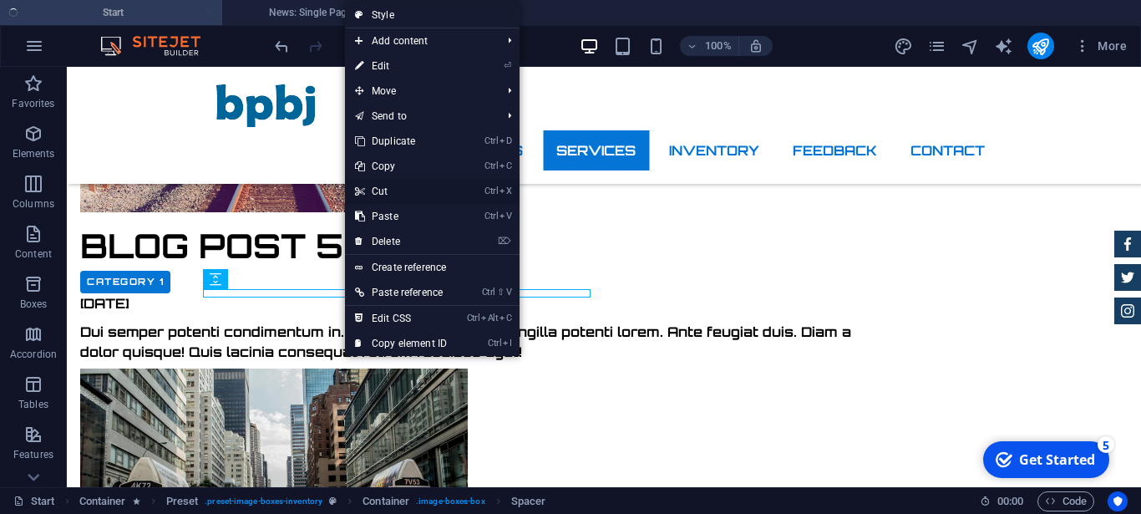
click at [378, 188] on link "Ctrl X Cut" at bounding box center [401, 191] width 112 height 25
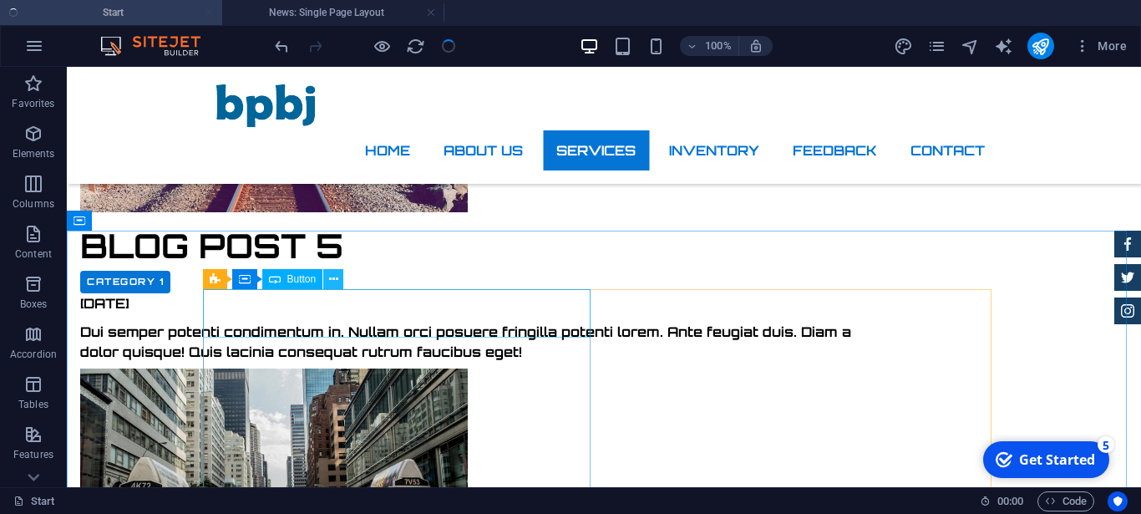
click at [333, 285] on icon at bounding box center [333, 280] width 9 height 18
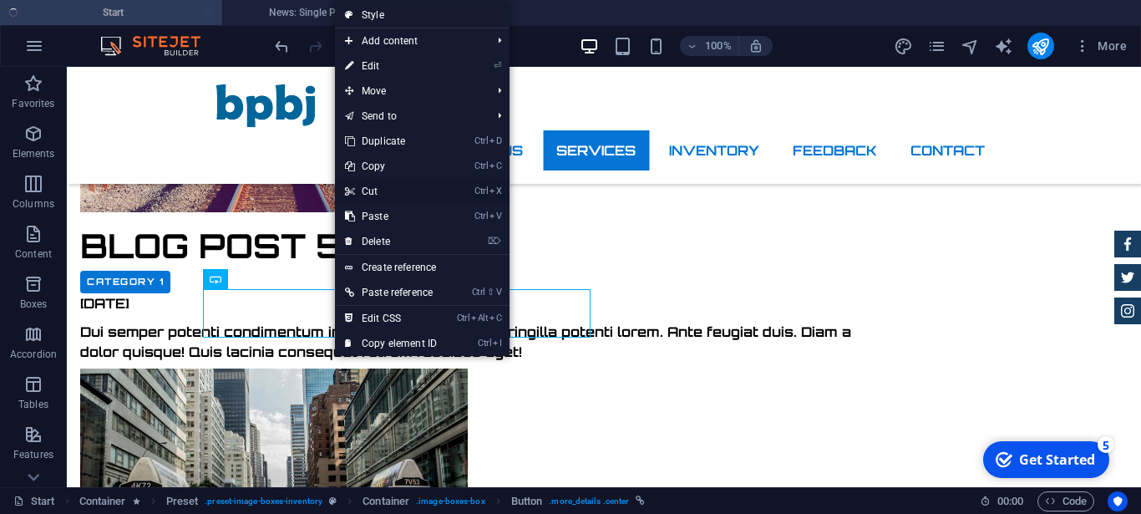
click at [383, 195] on link "Ctrl X Cut" at bounding box center [391, 191] width 112 height 25
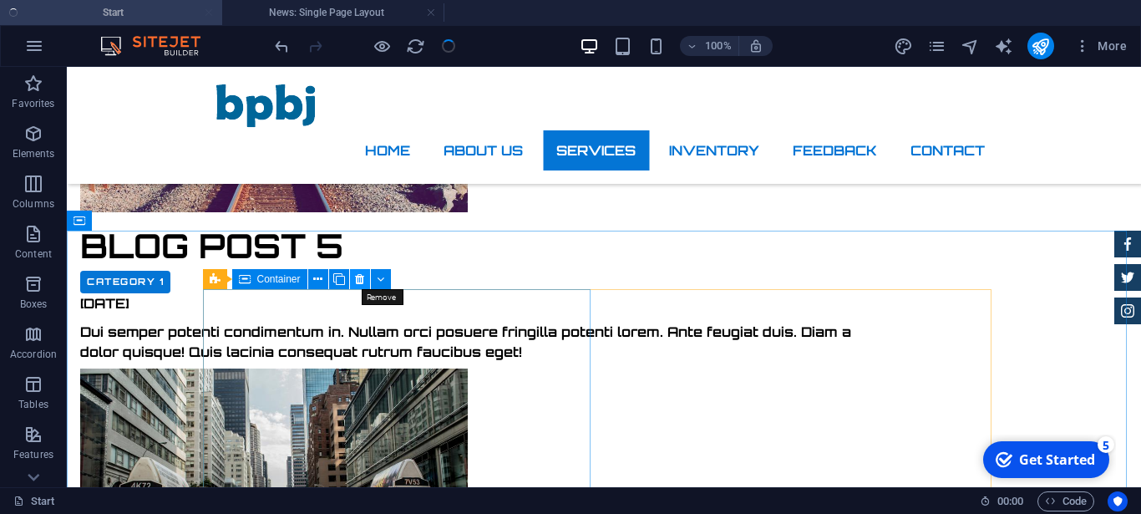
click at [359, 286] on icon at bounding box center [359, 280] width 9 height 18
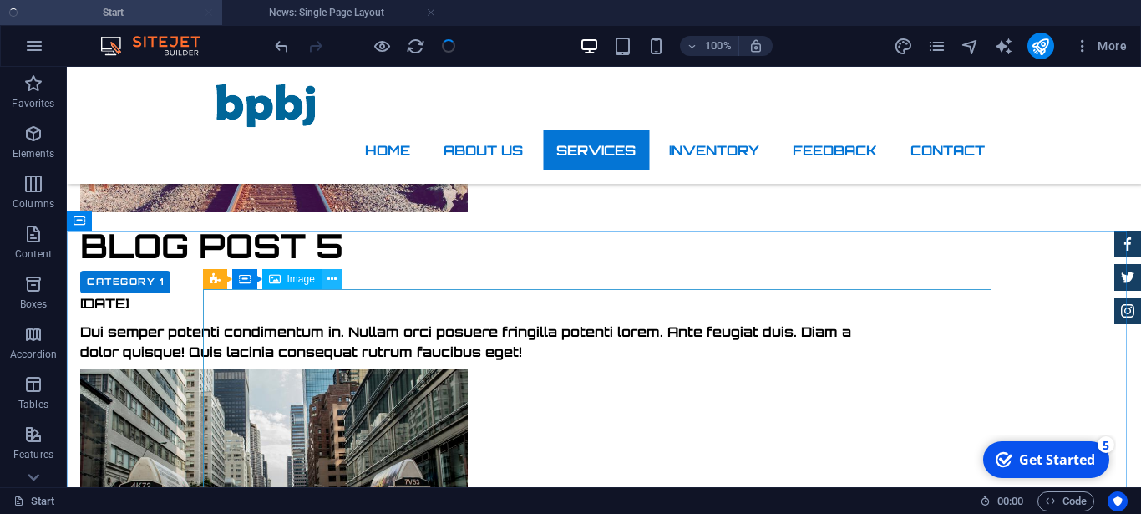
click at [339, 286] on button at bounding box center [332, 279] width 20 height 20
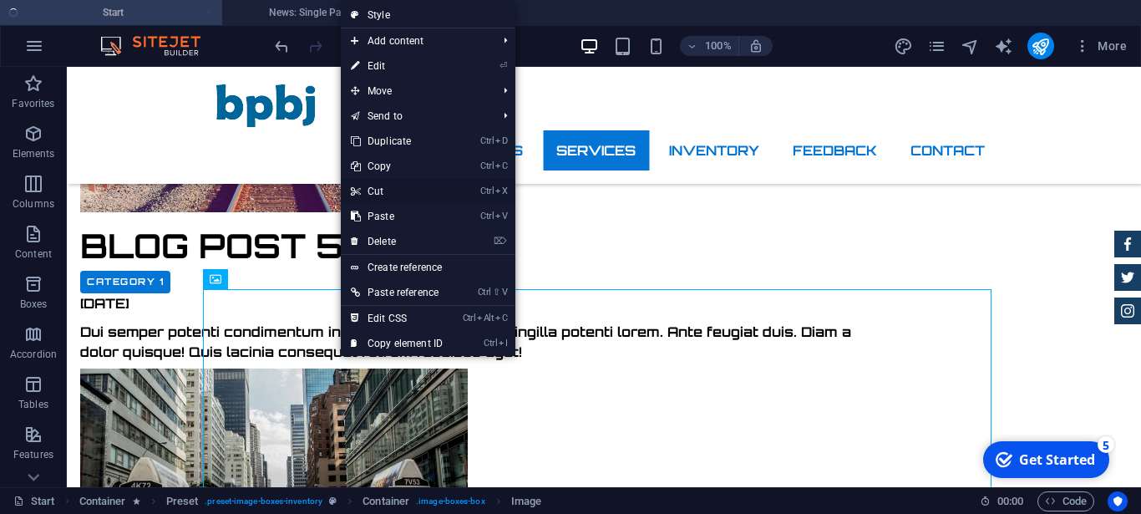
click at [381, 193] on link "Ctrl X Cut" at bounding box center [397, 191] width 112 height 25
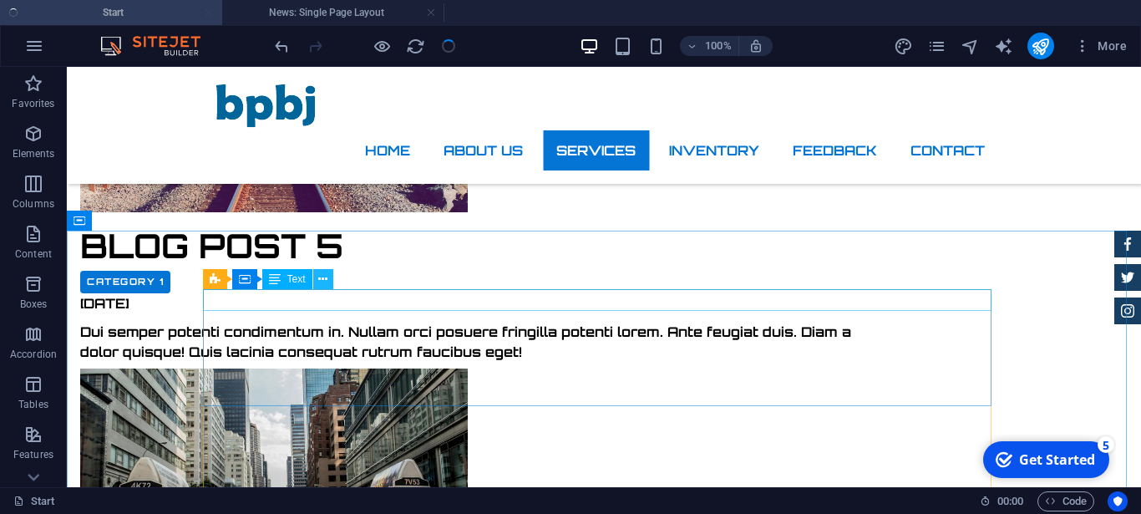
click at [332, 285] on button at bounding box center [323, 279] width 20 height 20
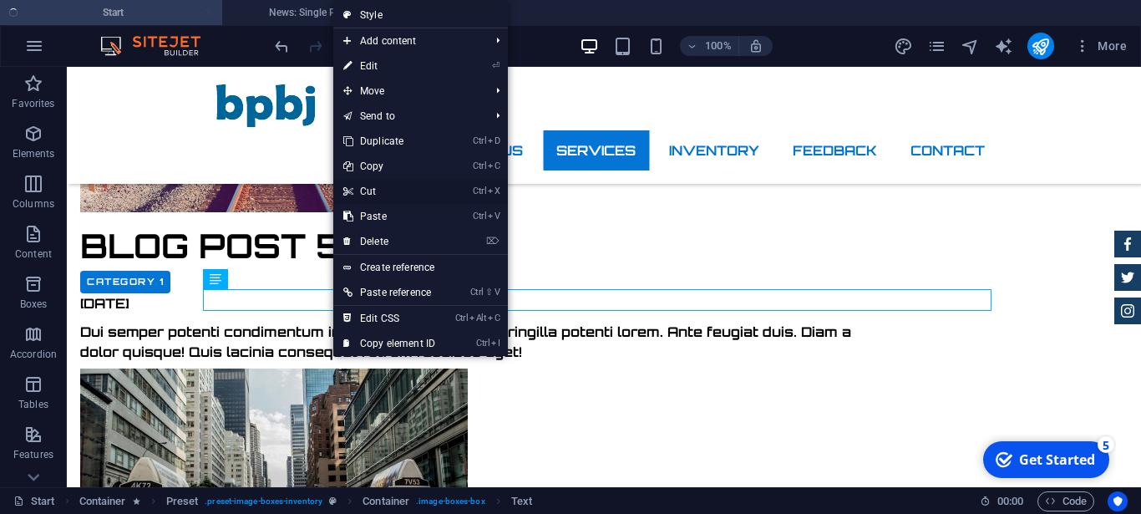
click at [374, 187] on link "Ctrl X Cut" at bounding box center [389, 191] width 112 height 25
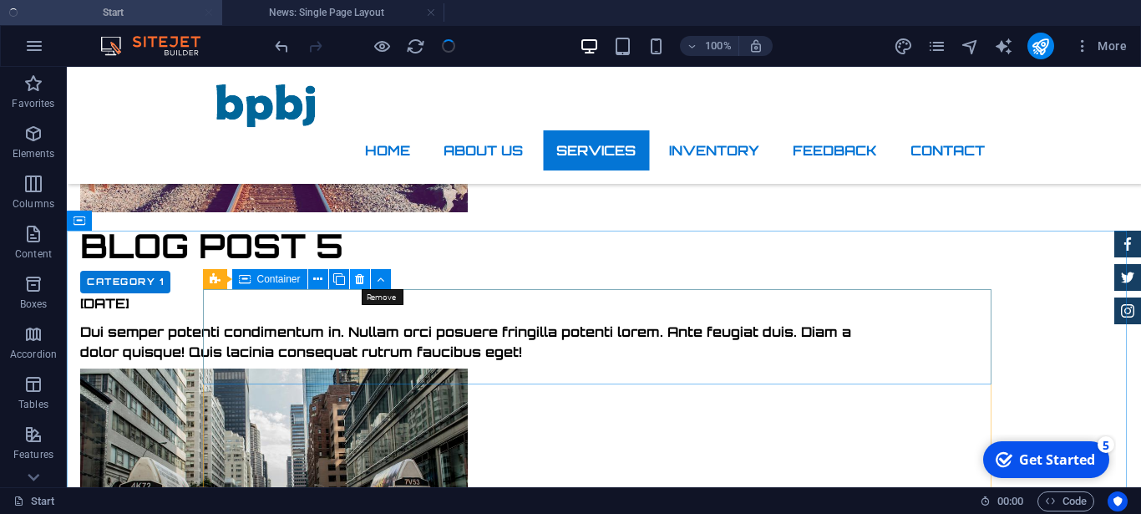
click at [362, 284] on icon at bounding box center [359, 280] width 9 height 18
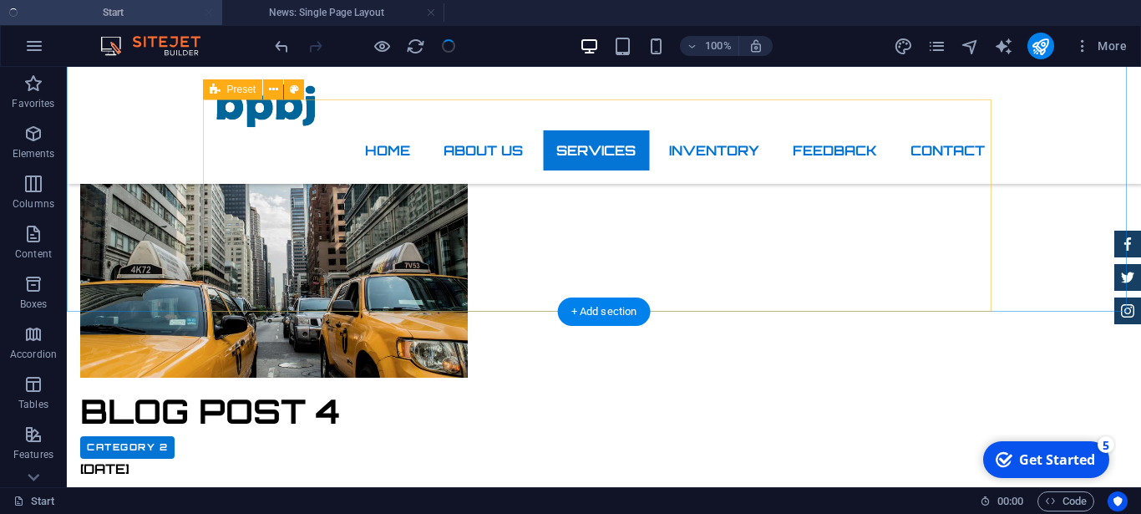
scroll to position [3322, 0]
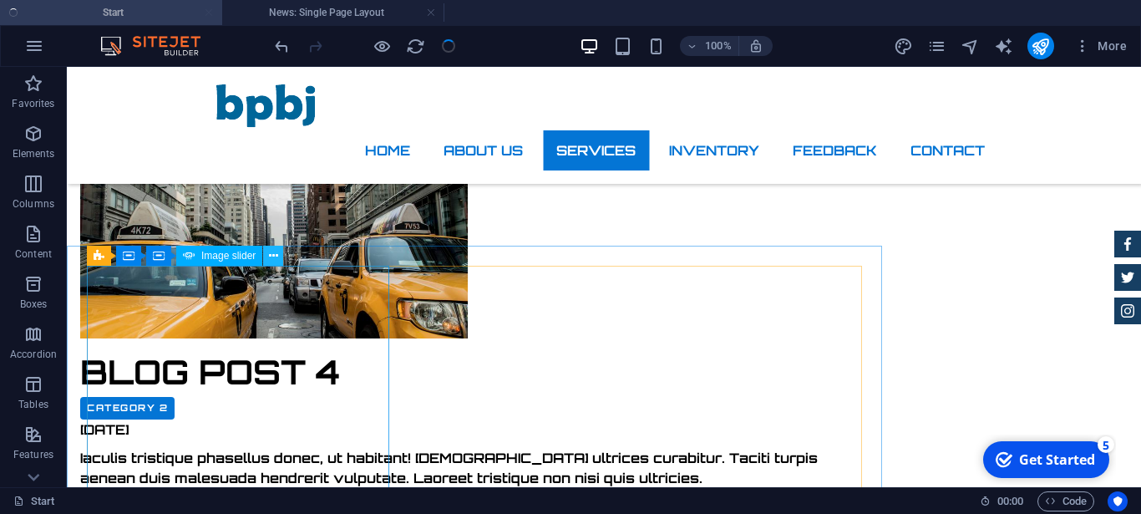
click at [280, 258] on button at bounding box center [273, 256] width 20 height 20
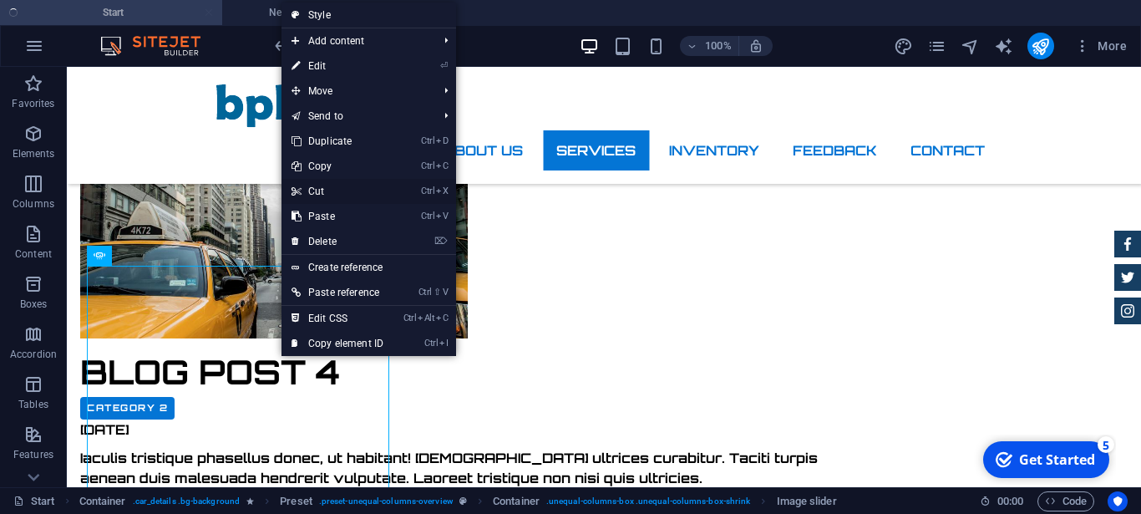
click at [338, 193] on link "Ctrl X Cut" at bounding box center [337, 191] width 112 height 25
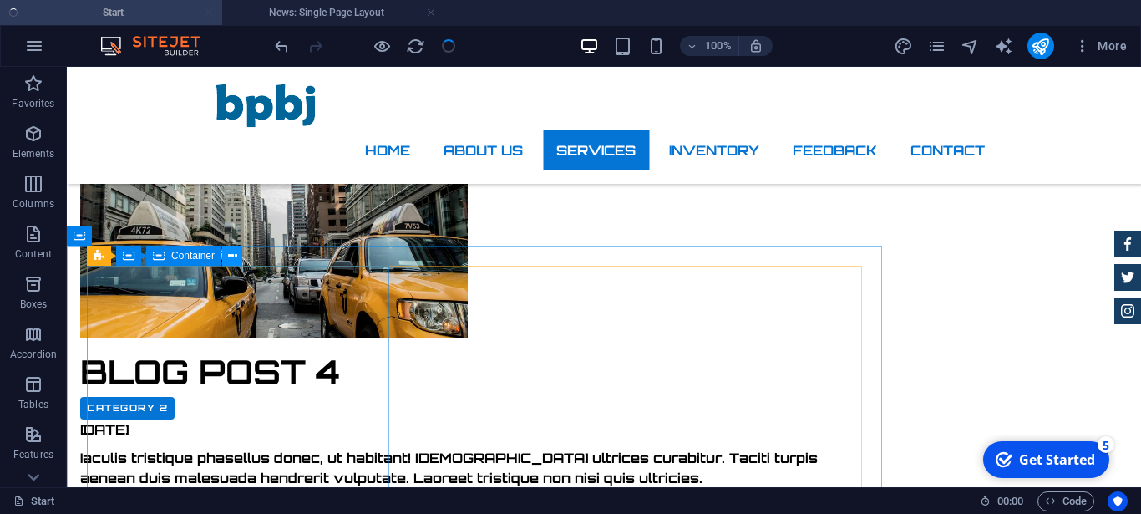
click at [239, 263] on button at bounding box center [232, 256] width 20 height 20
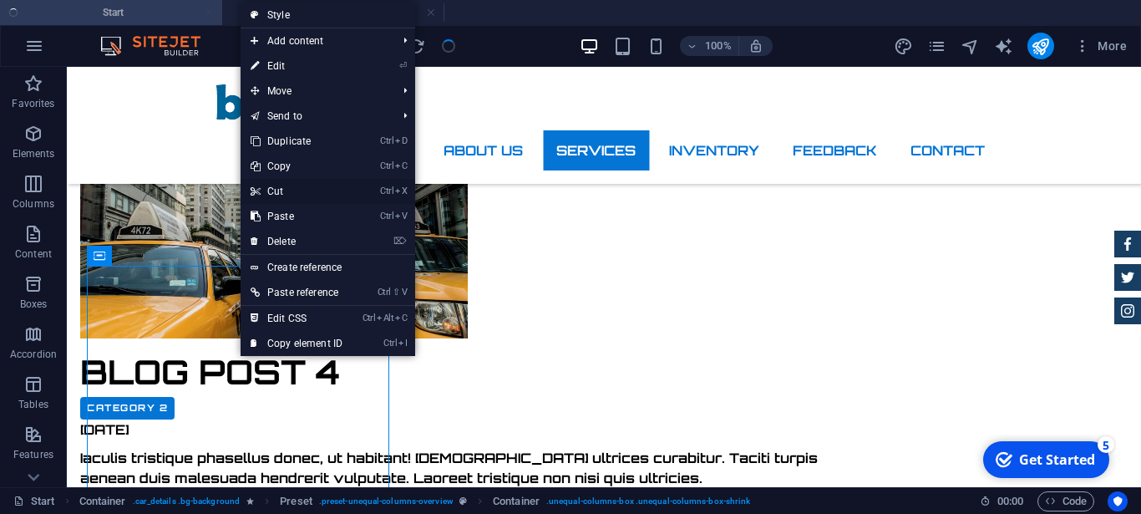
click at [284, 190] on link "Ctrl X Cut" at bounding box center [297, 191] width 112 height 25
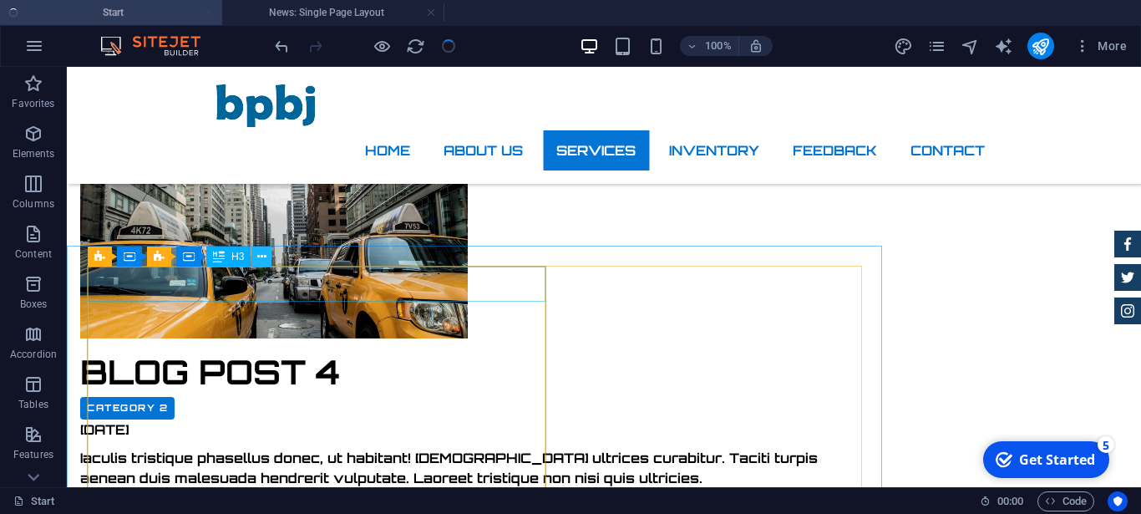
click at [261, 263] on icon at bounding box center [261, 257] width 9 height 18
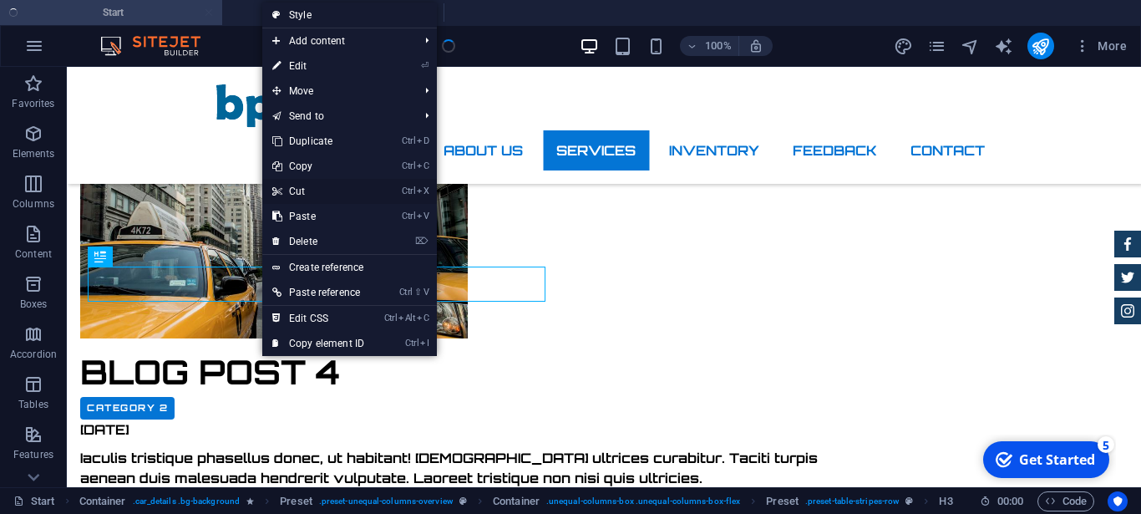
click at [311, 189] on link "Ctrl X Cut" at bounding box center [318, 191] width 112 height 25
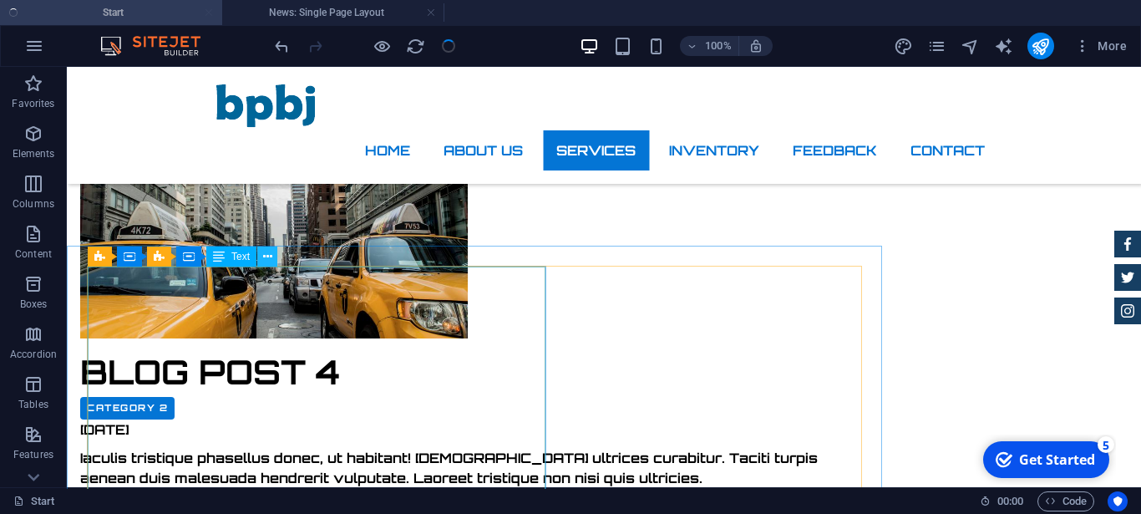
click at [260, 258] on button at bounding box center [267, 256] width 20 height 20
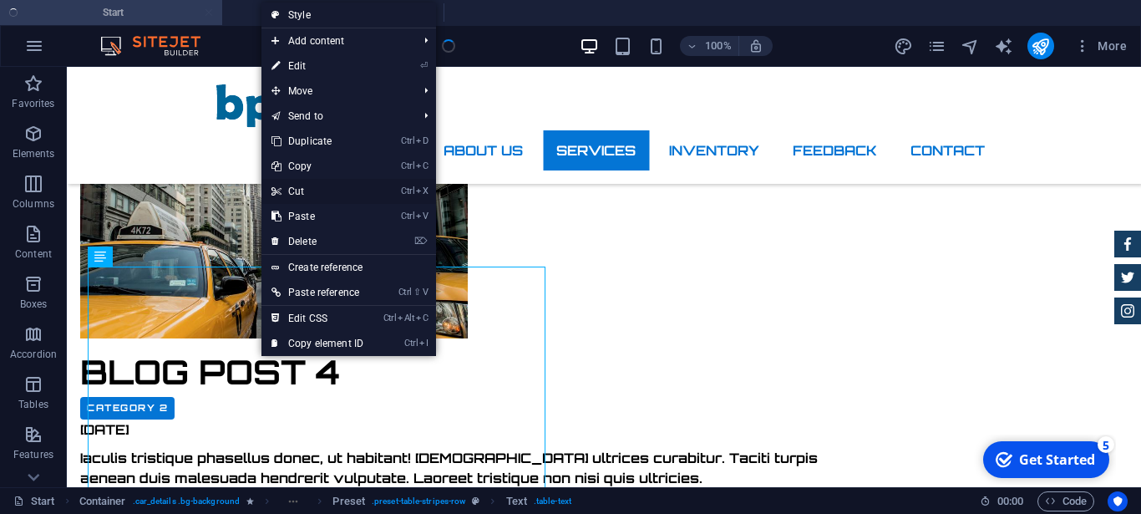
click at [303, 196] on link "Ctrl X Cut" at bounding box center [317, 191] width 112 height 25
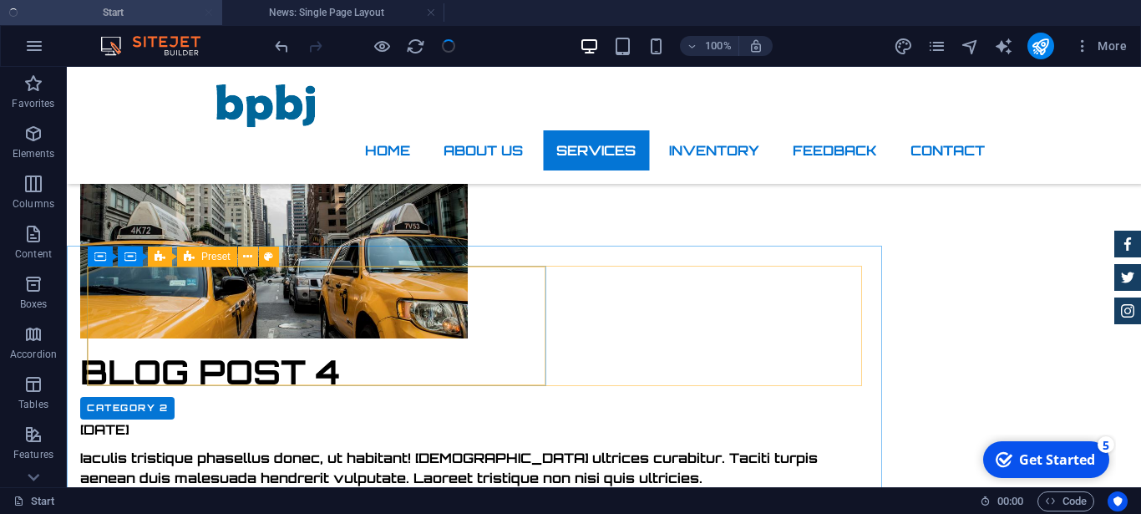
click at [245, 261] on icon at bounding box center [247, 257] width 9 height 18
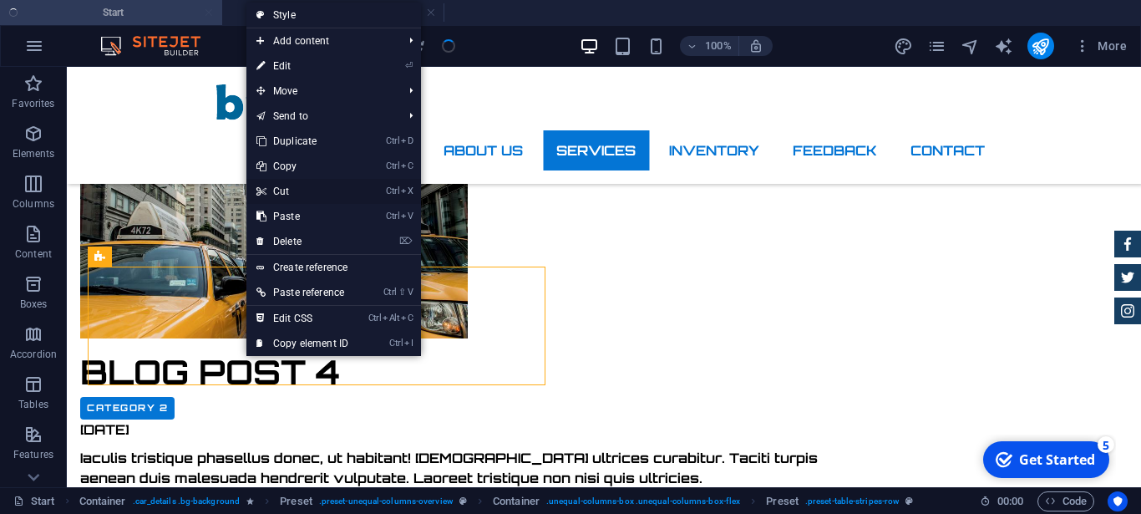
click at [293, 185] on link "Ctrl X Cut" at bounding box center [302, 191] width 112 height 25
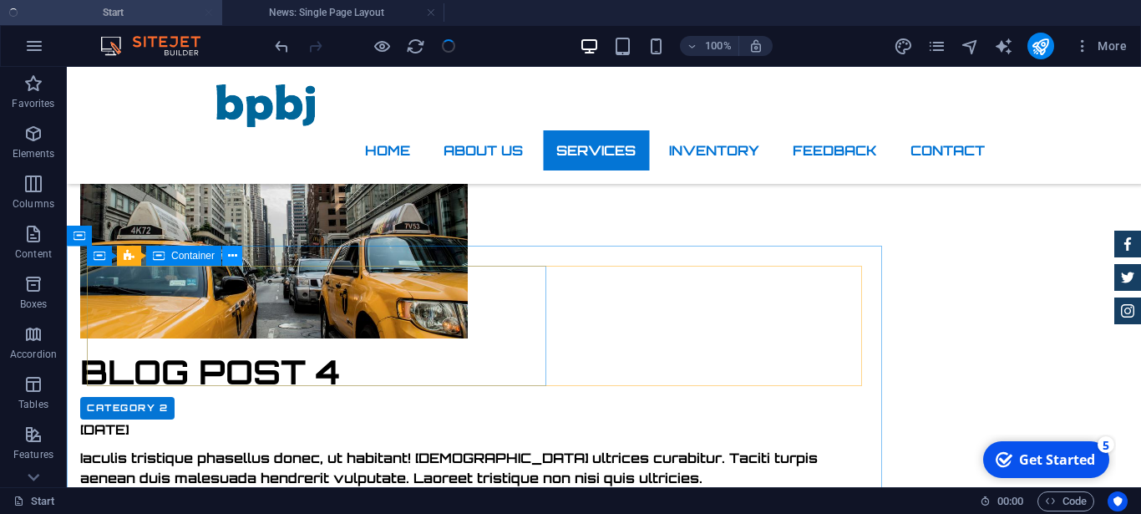
click at [237, 262] on button at bounding box center [232, 256] width 20 height 20
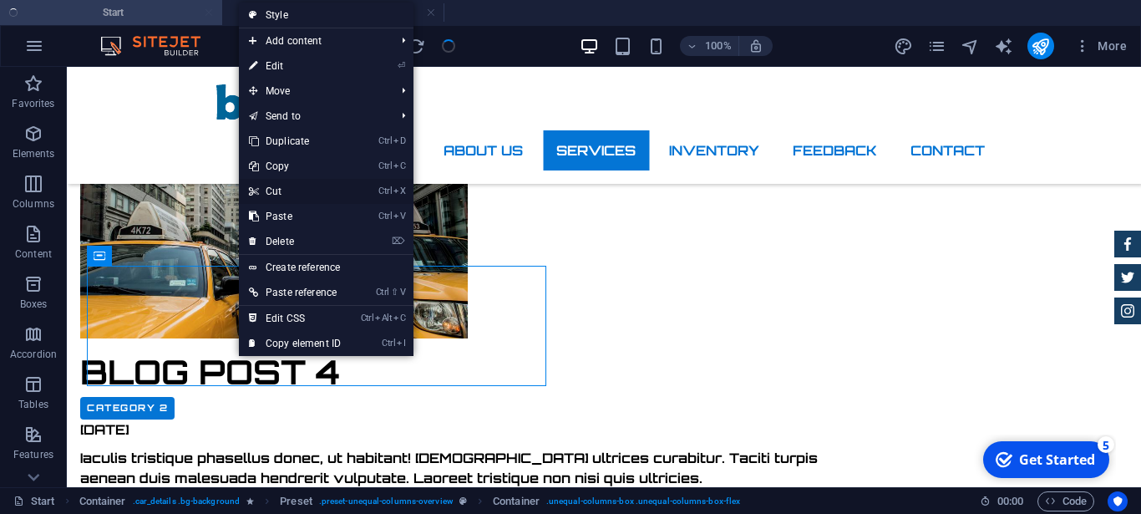
click at [294, 195] on link "Ctrl X Cut" at bounding box center [295, 191] width 112 height 25
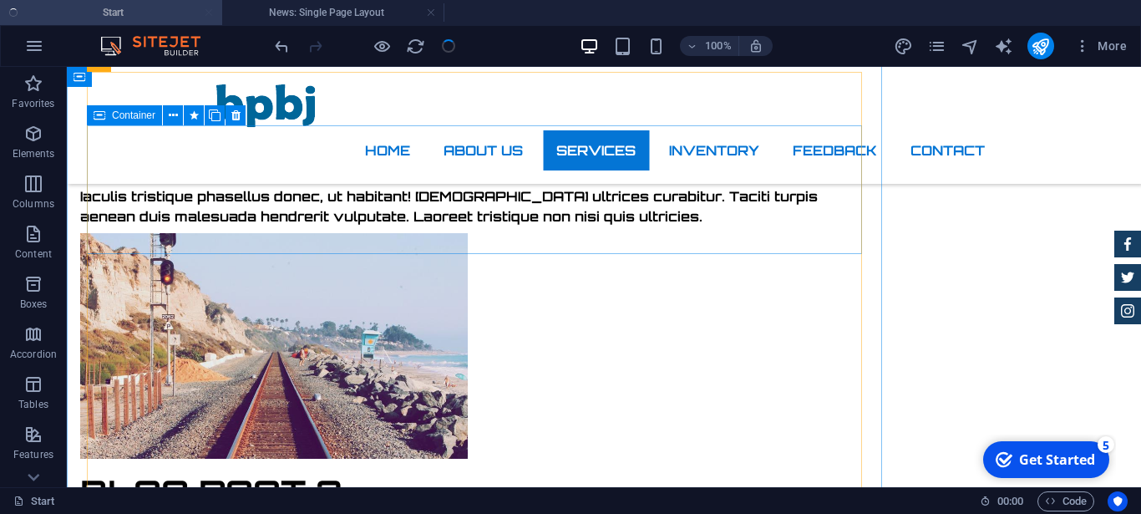
scroll to position [3493, 0]
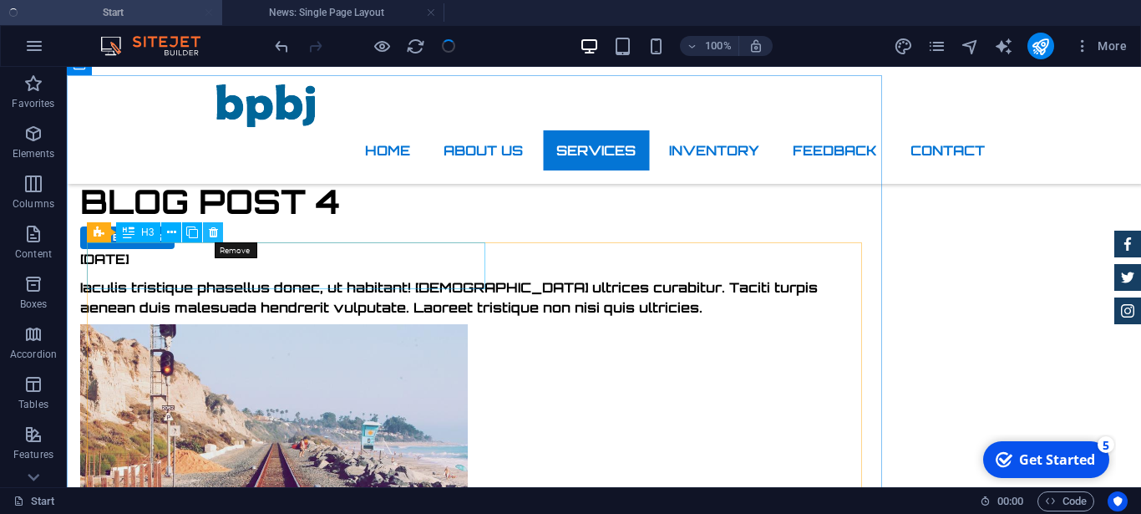
click at [215, 234] on icon at bounding box center [213, 233] width 9 height 18
click at [210, 239] on icon at bounding box center [213, 233] width 9 height 18
click at [210, 238] on icon at bounding box center [213, 233] width 9 height 18
click at [208, 236] on button at bounding box center [213, 232] width 20 height 20
click at [175, 234] on icon at bounding box center [171, 233] width 9 height 18
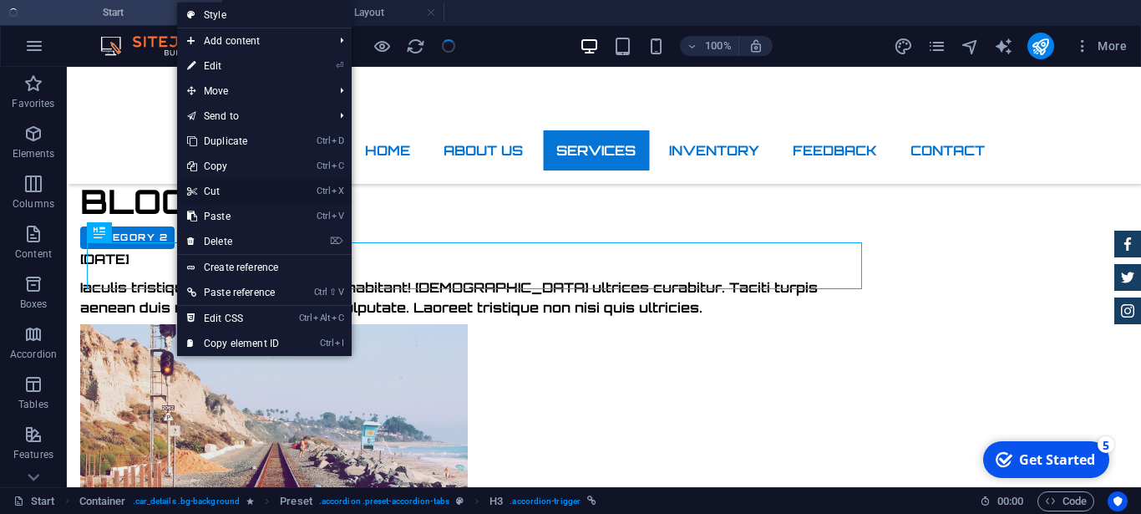
click at [214, 192] on link "Ctrl X Cut" at bounding box center [233, 191] width 112 height 25
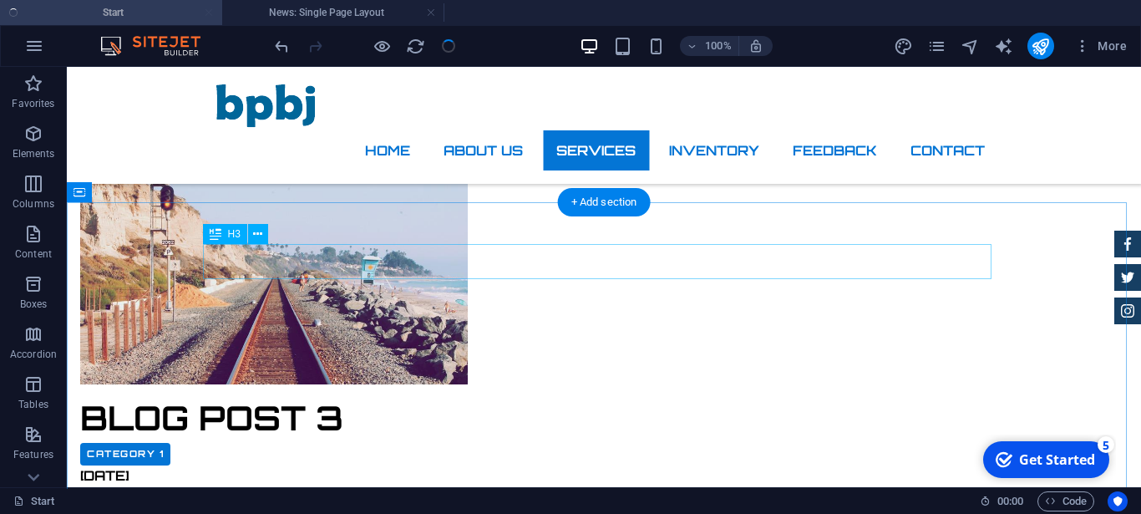
scroll to position [3663, 0]
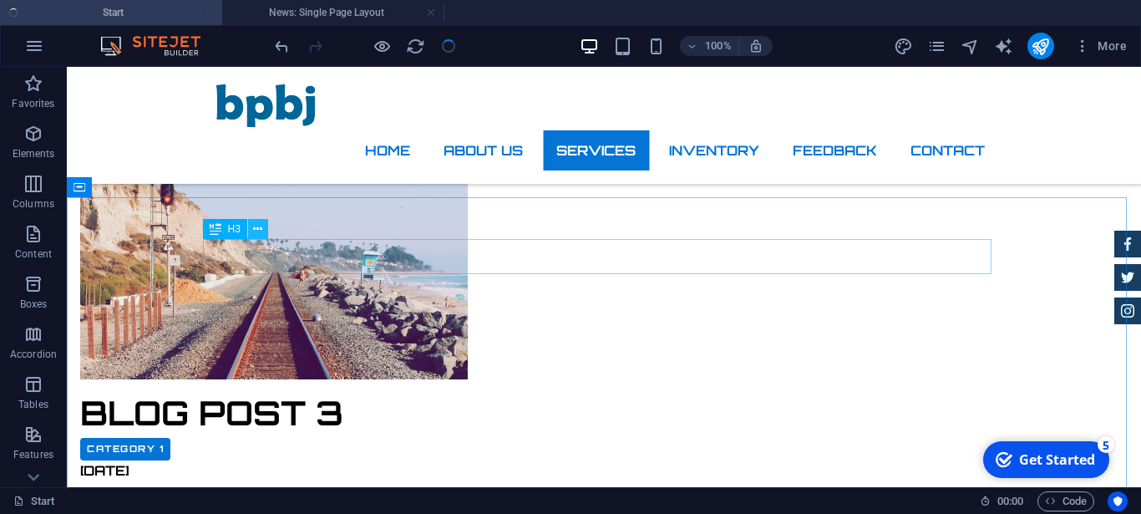
click at [261, 231] on icon at bounding box center [257, 229] width 9 height 18
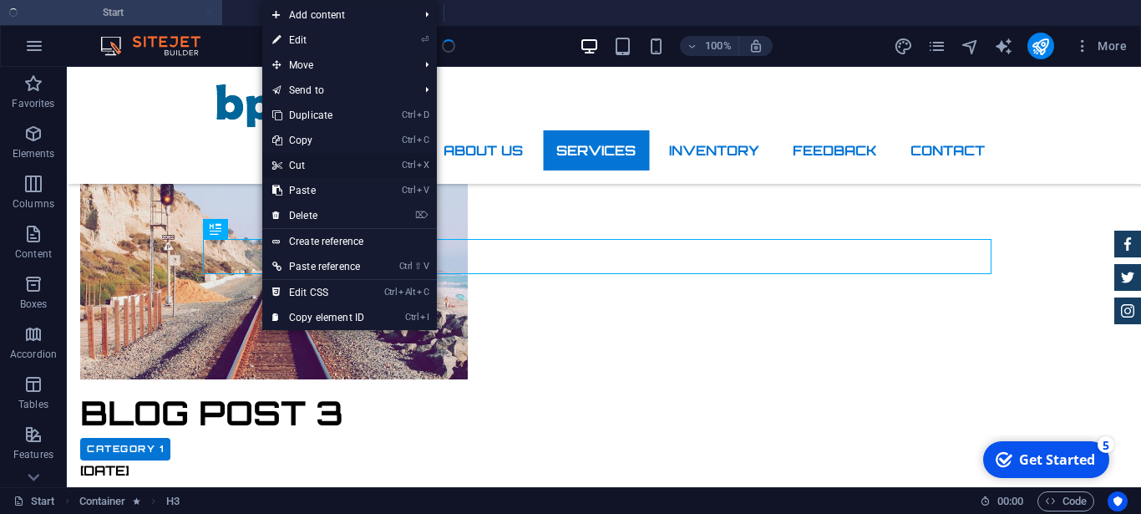
click at [318, 165] on link "Ctrl X Cut" at bounding box center [318, 165] width 112 height 25
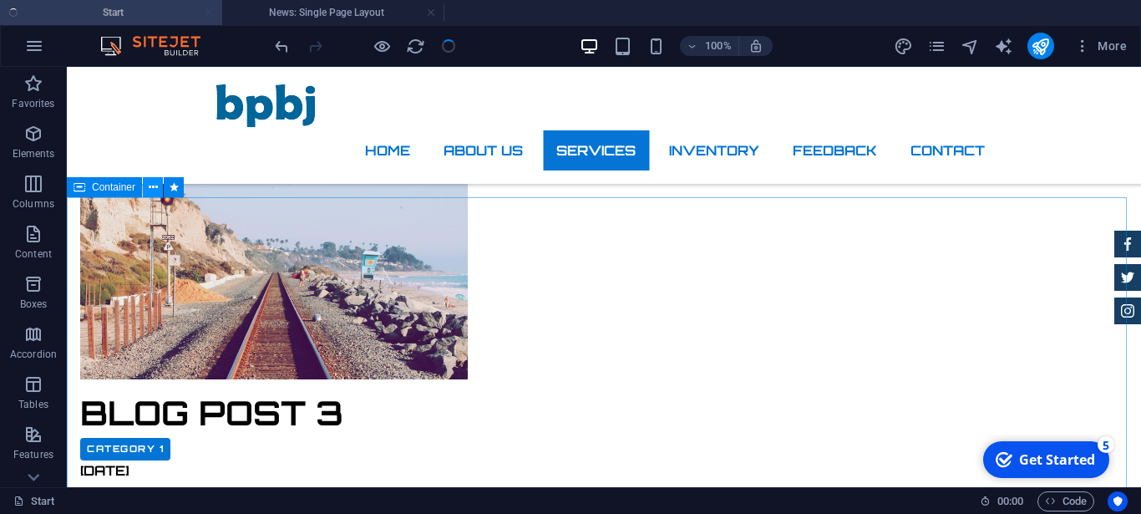
click at [151, 193] on icon at bounding box center [153, 188] width 9 height 18
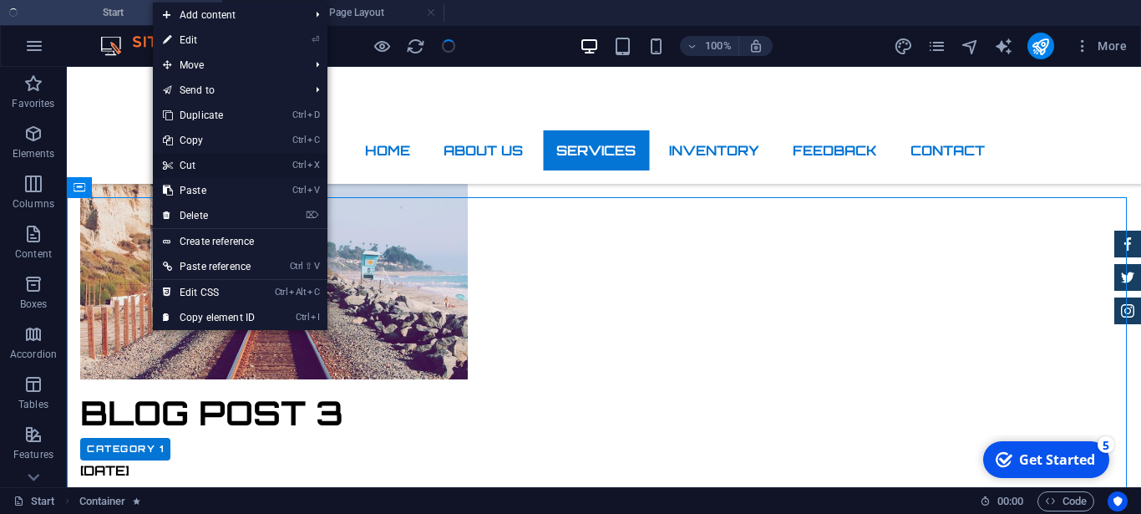
click at [192, 169] on link "Ctrl X Cut" at bounding box center [209, 165] width 112 height 25
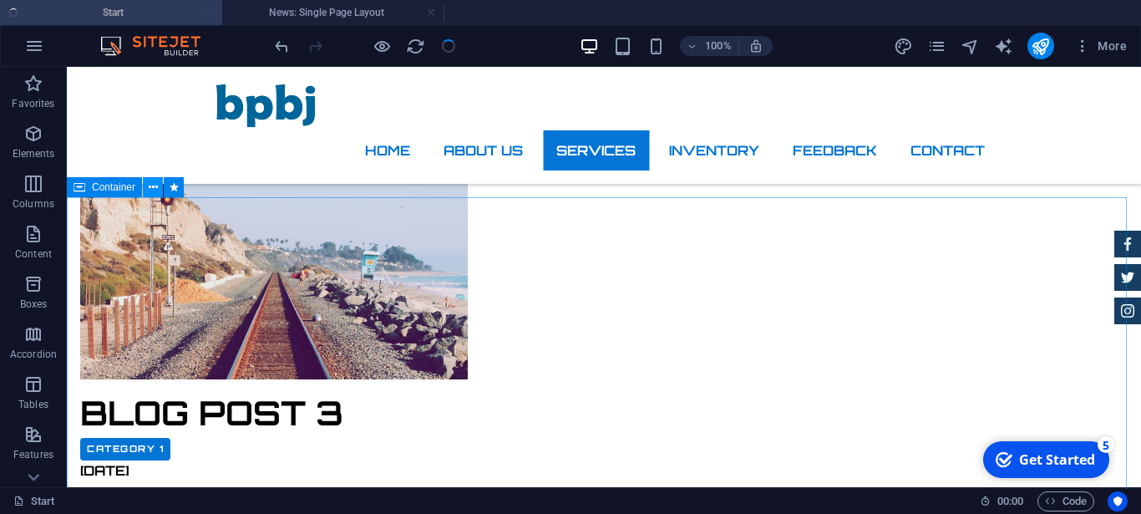
click at [150, 190] on icon at bounding box center [153, 188] width 9 height 18
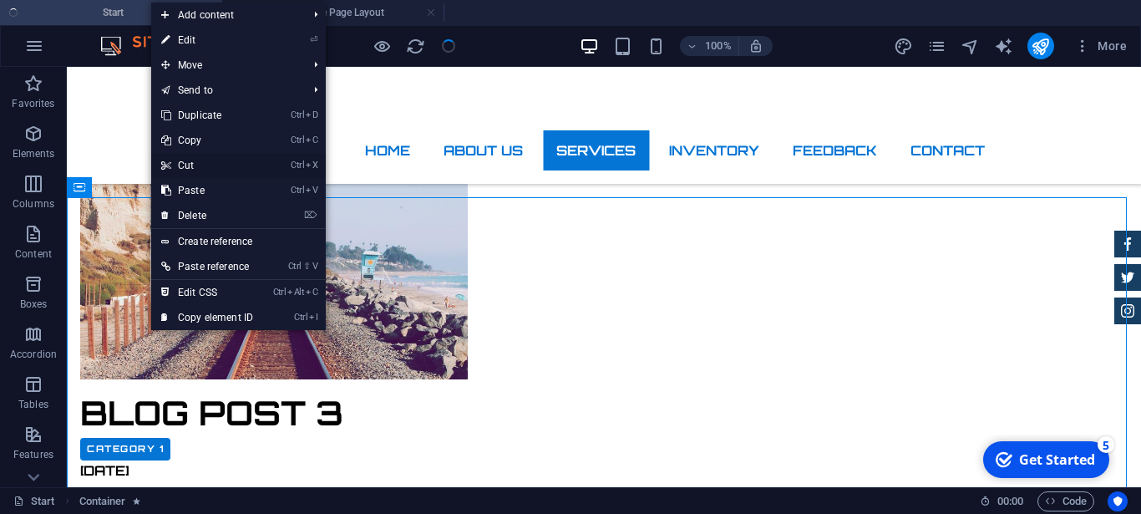
click at [192, 164] on link "Ctrl X Cut" at bounding box center [207, 165] width 112 height 25
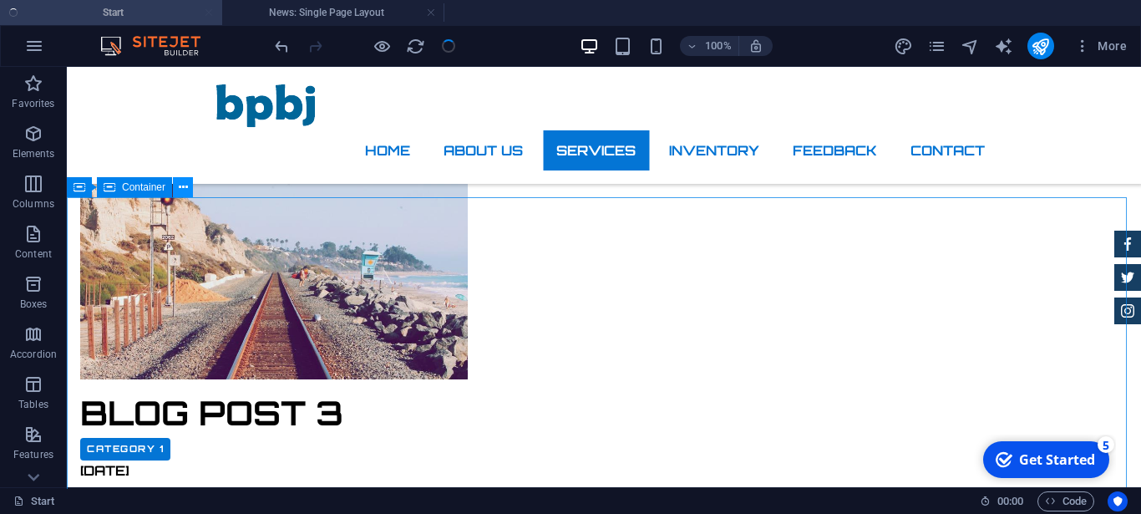
click at [191, 188] on button at bounding box center [183, 187] width 20 height 20
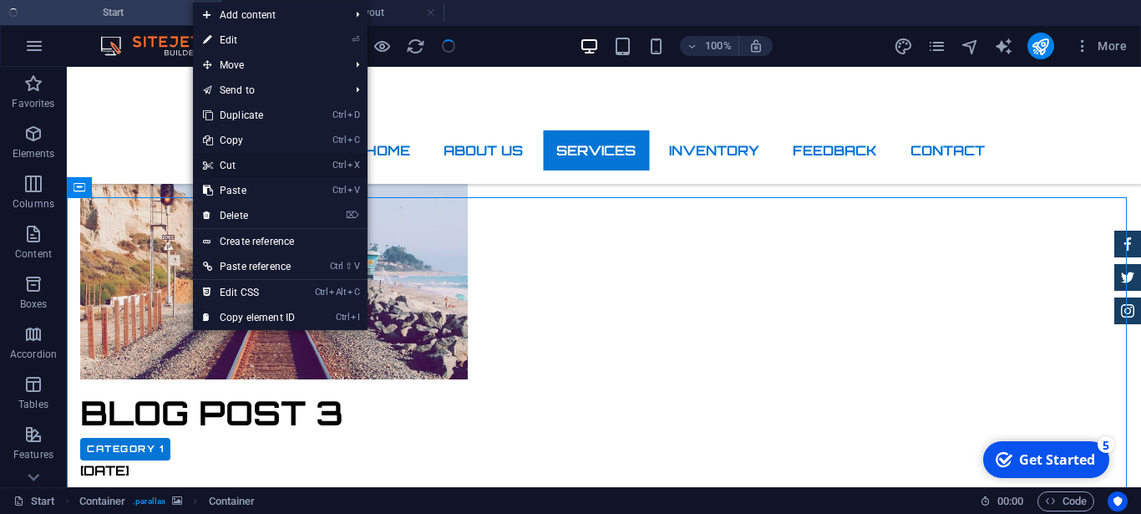
click at [211, 168] on icon at bounding box center [207, 165] width 8 height 25
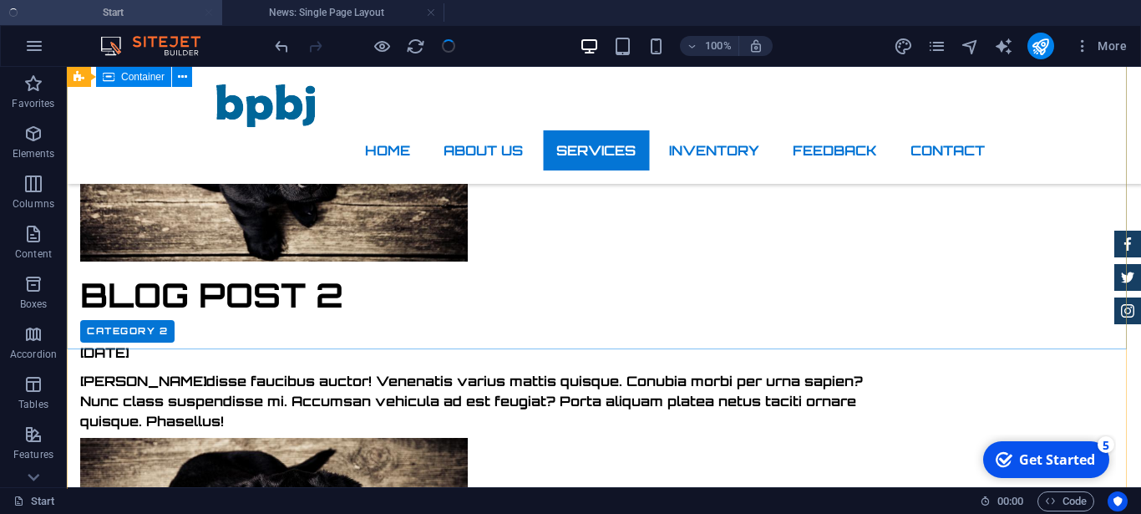
scroll to position [4163, 0]
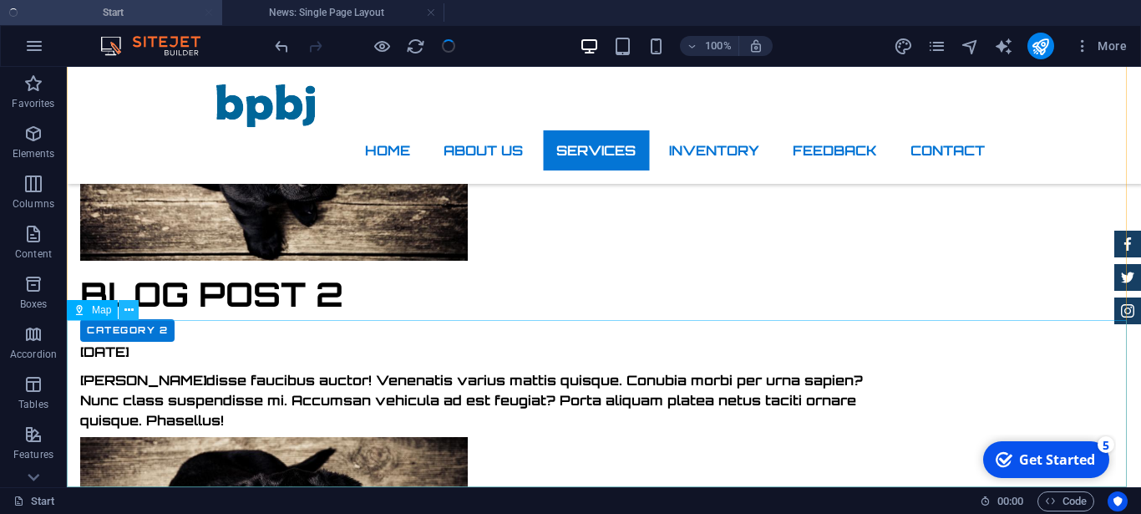
click at [128, 307] on icon at bounding box center [128, 311] width 9 height 18
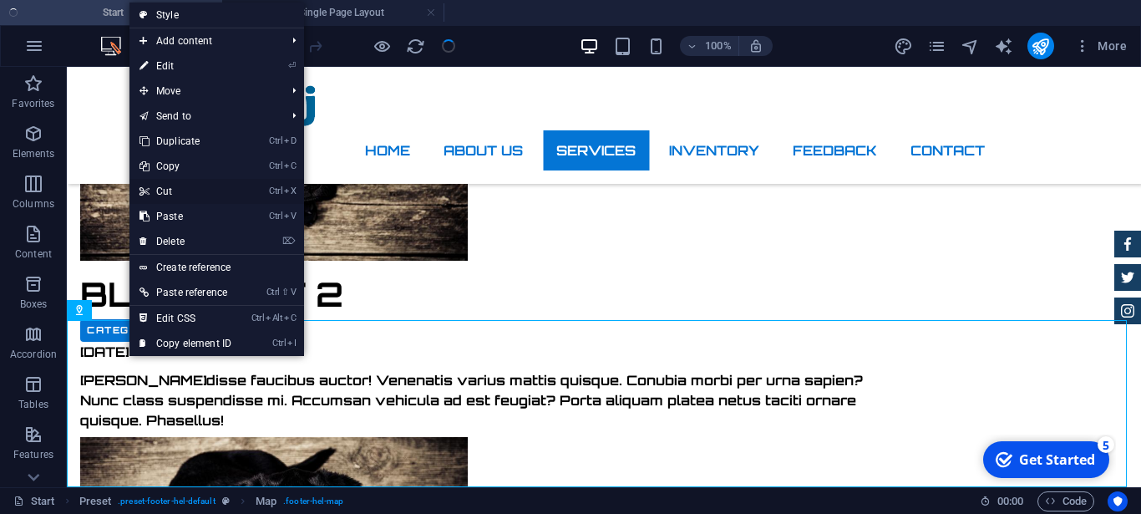
click at [167, 188] on link "Ctrl X Cut" at bounding box center [185, 191] width 112 height 25
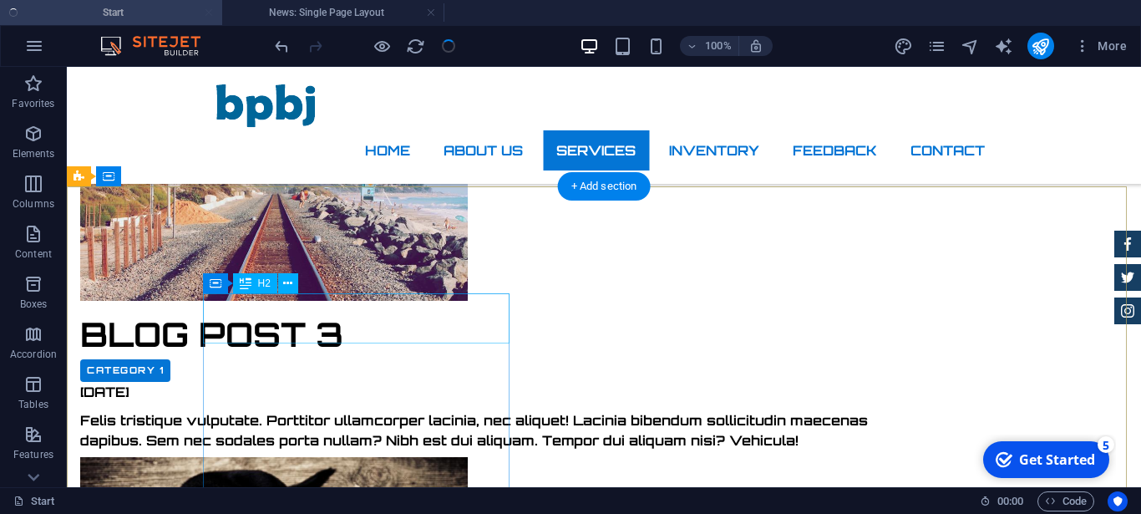
scroll to position [3741, 0]
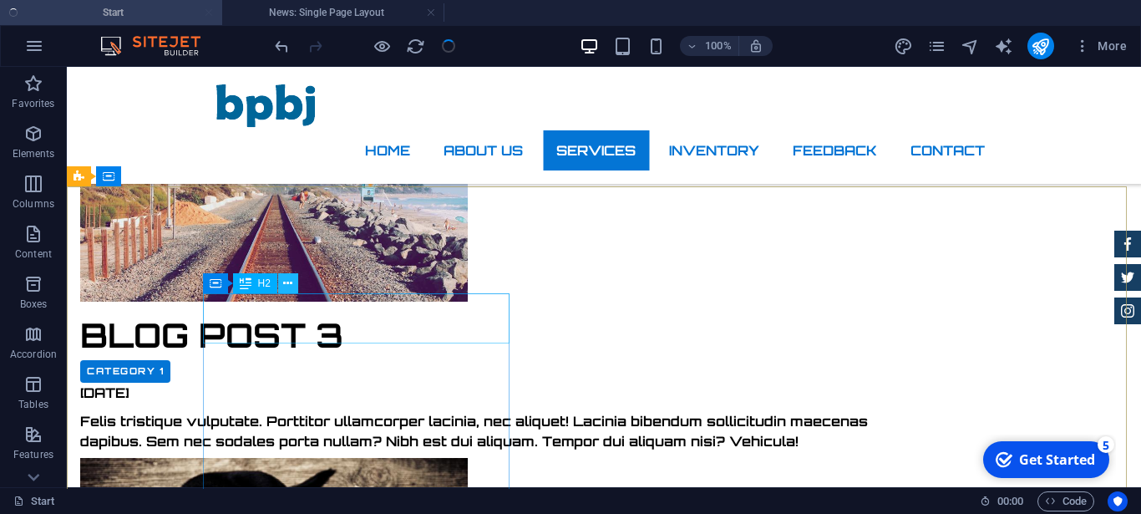
click at [295, 283] on button at bounding box center [288, 283] width 20 height 20
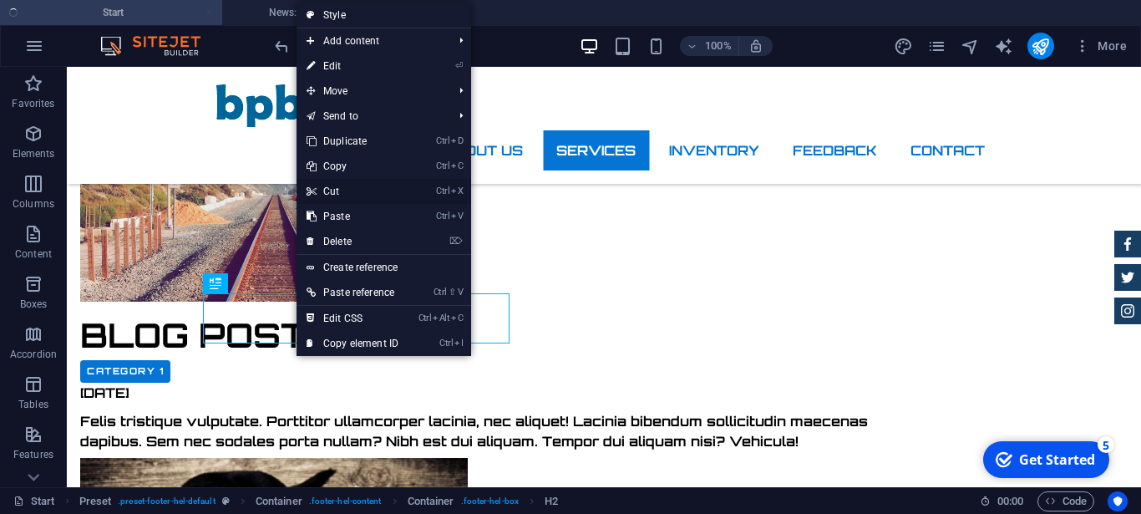
click at [337, 192] on link "Ctrl X Cut" at bounding box center [352, 191] width 112 height 25
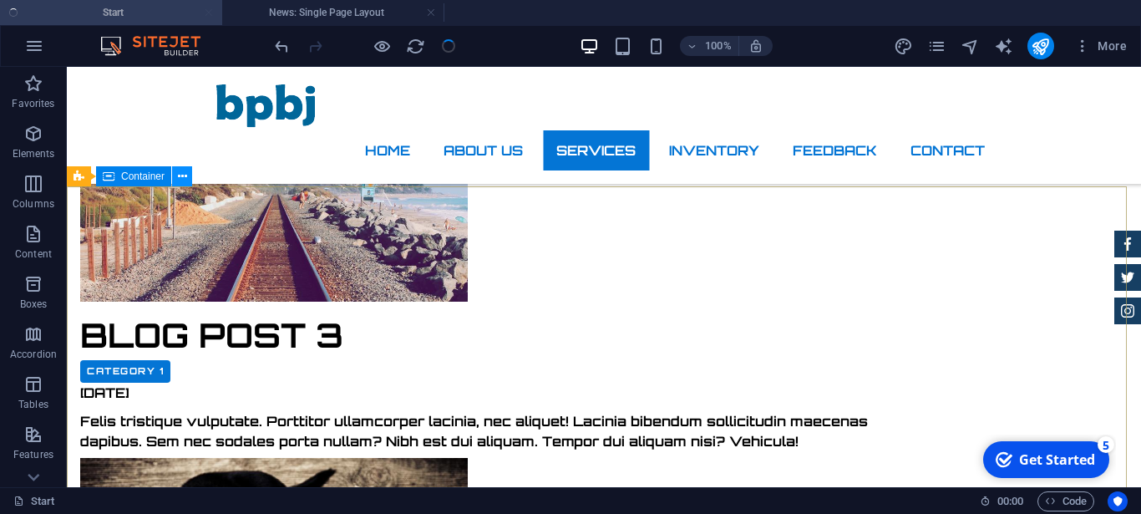
click at [178, 173] on icon at bounding box center [182, 177] width 9 height 18
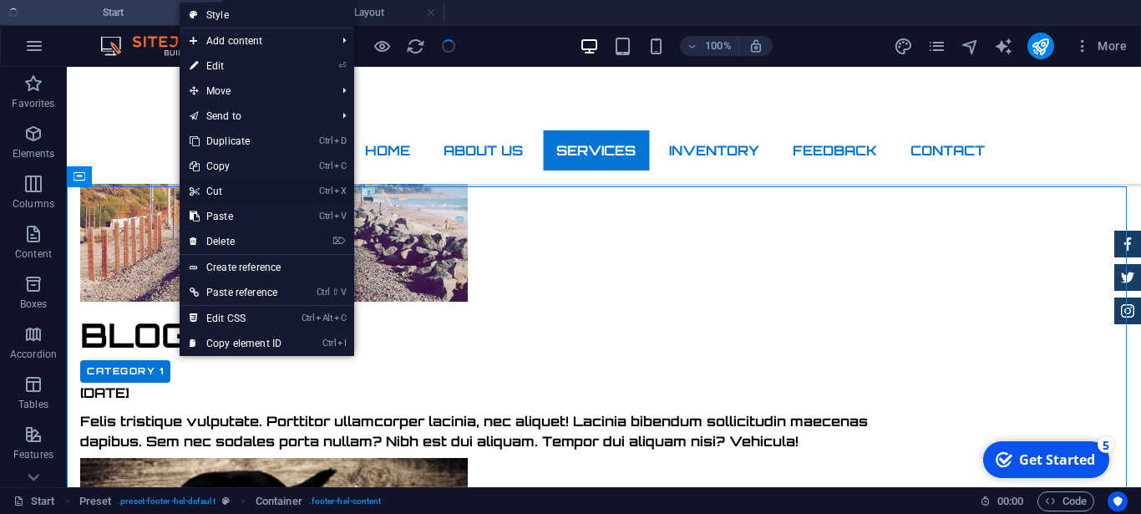
click at [205, 183] on link "Ctrl X Cut" at bounding box center [236, 191] width 112 height 25
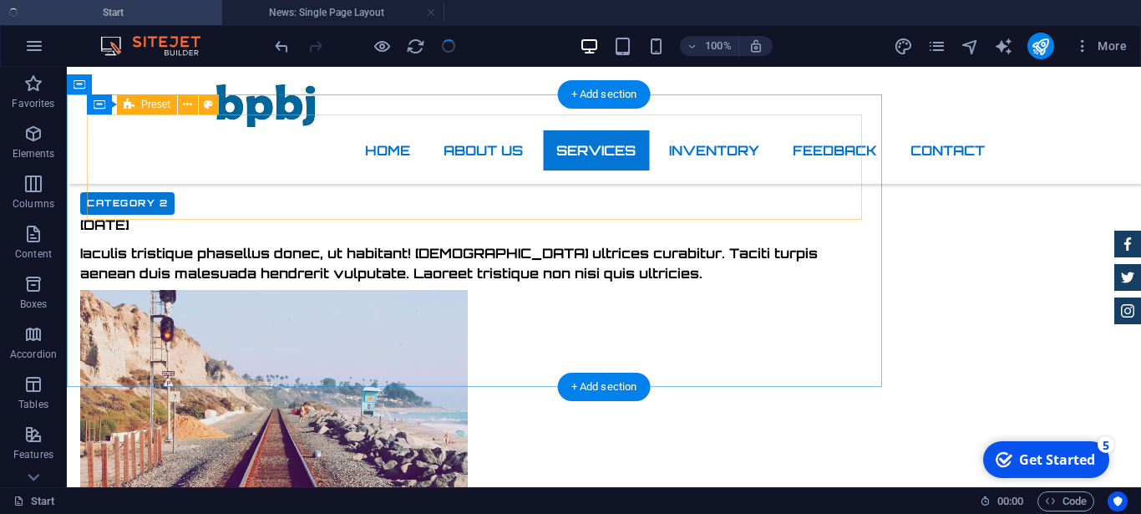
scroll to position [3559, 0]
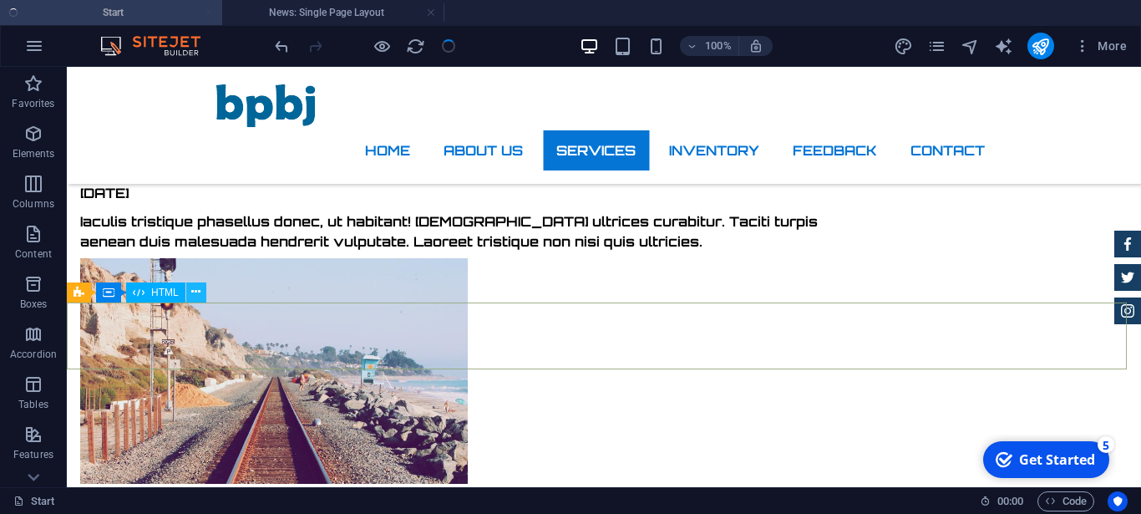
click at [192, 292] on icon at bounding box center [195, 292] width 9 height 18
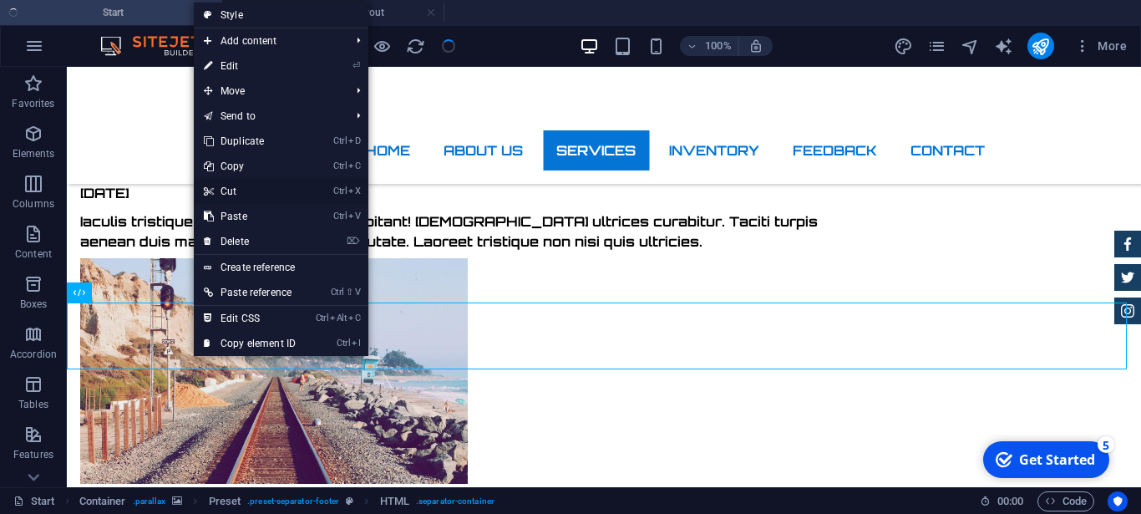
click at [231, 182] on link "Ctrl X Cut" at bounding box center [250, 191] width 112 height 25
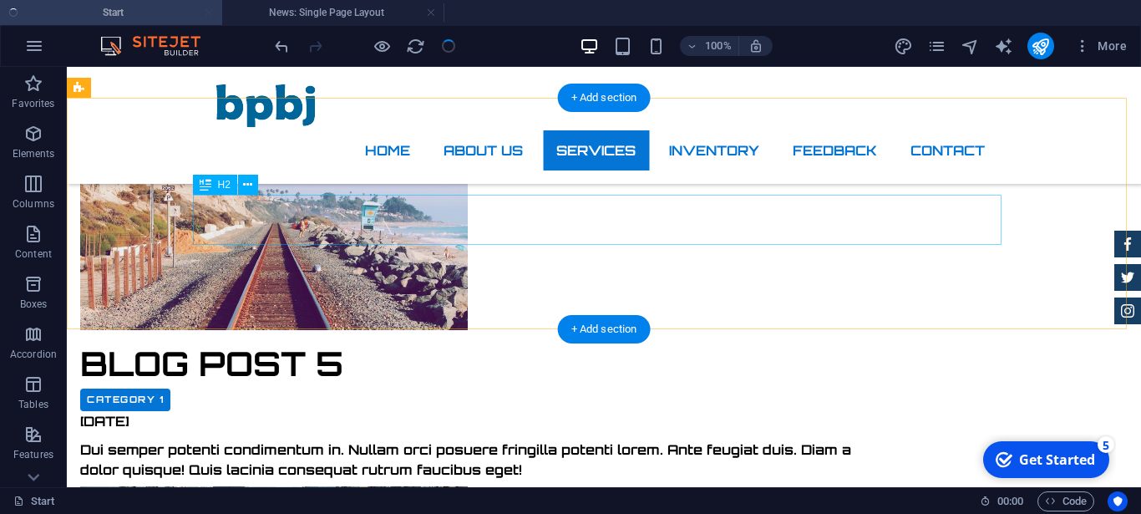
scroll to position [2929, 0]
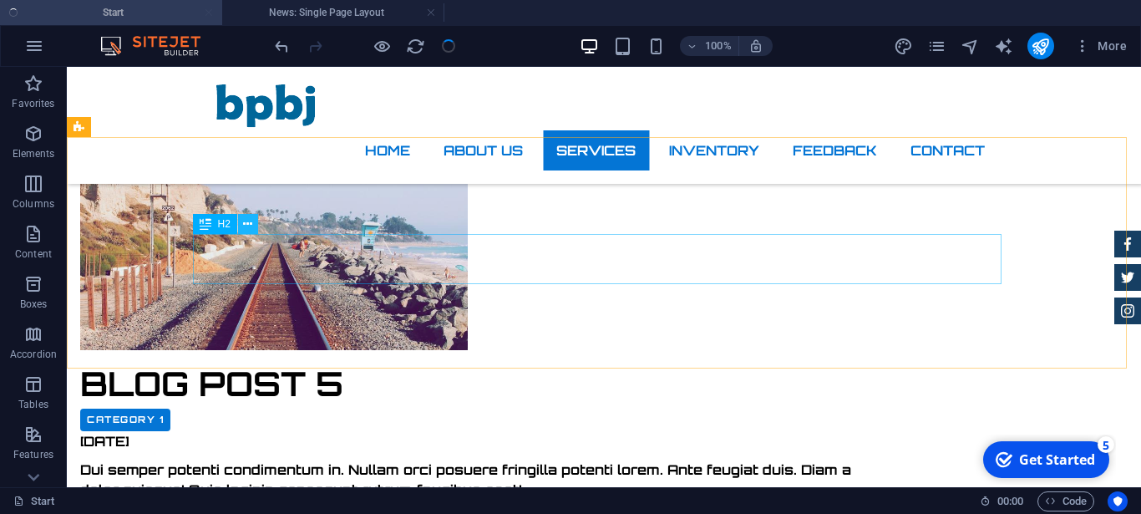
click at [251, 227] on icon at bounding box center [247, 224] width 9 height 18
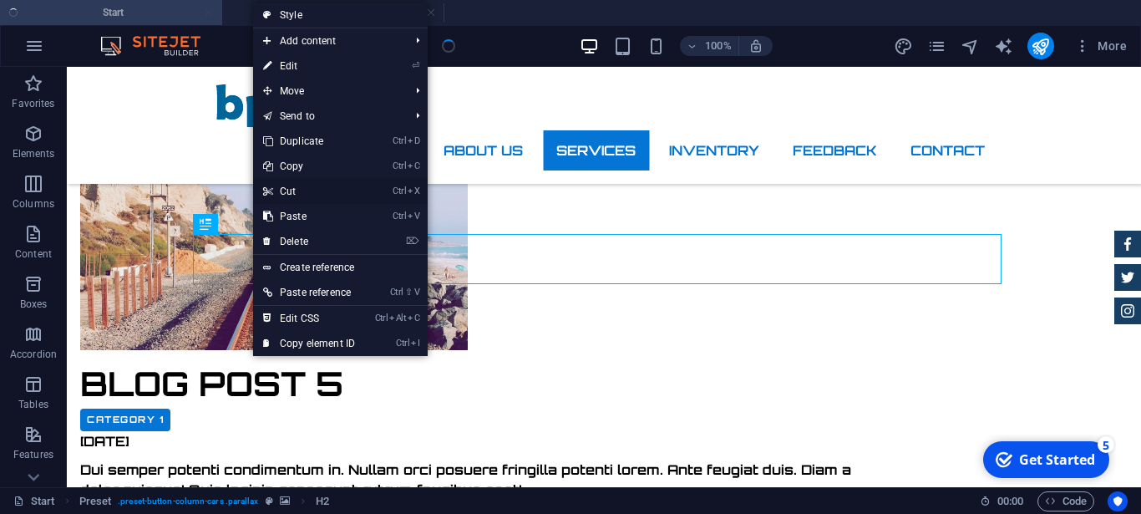
click at [287, 192] on link "Ctrl X Cut" at bounding box center [309, 191] width 112 height 25
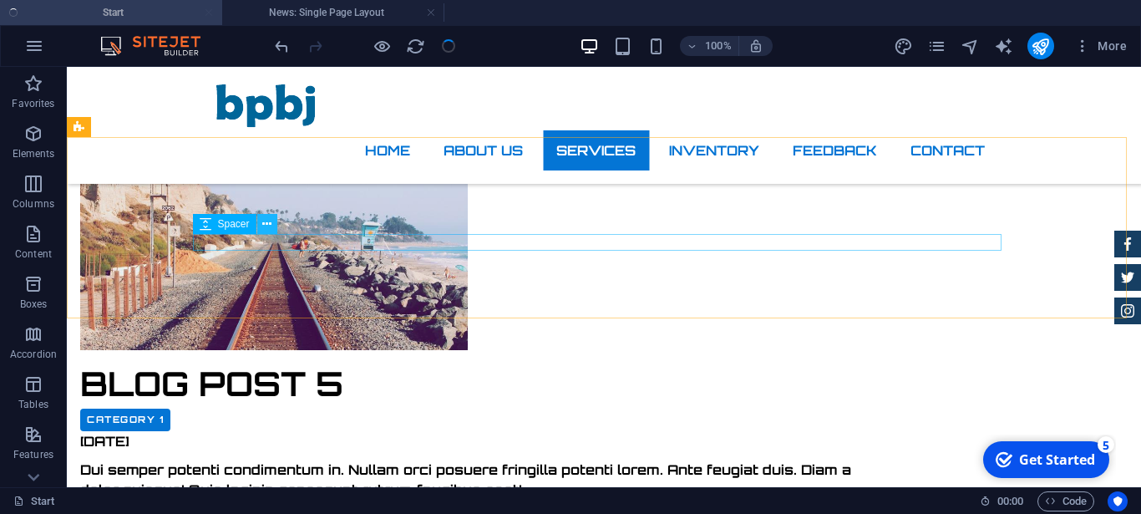
click at [268, 226] on icon at bounding box center [266, 224] width 9 height 18
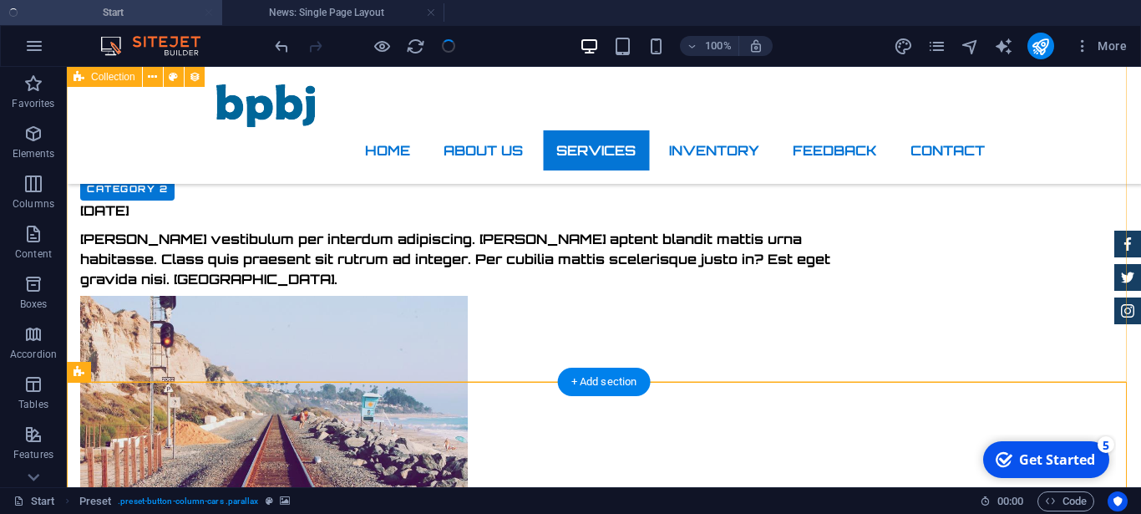
scroll to position [2759, 0]
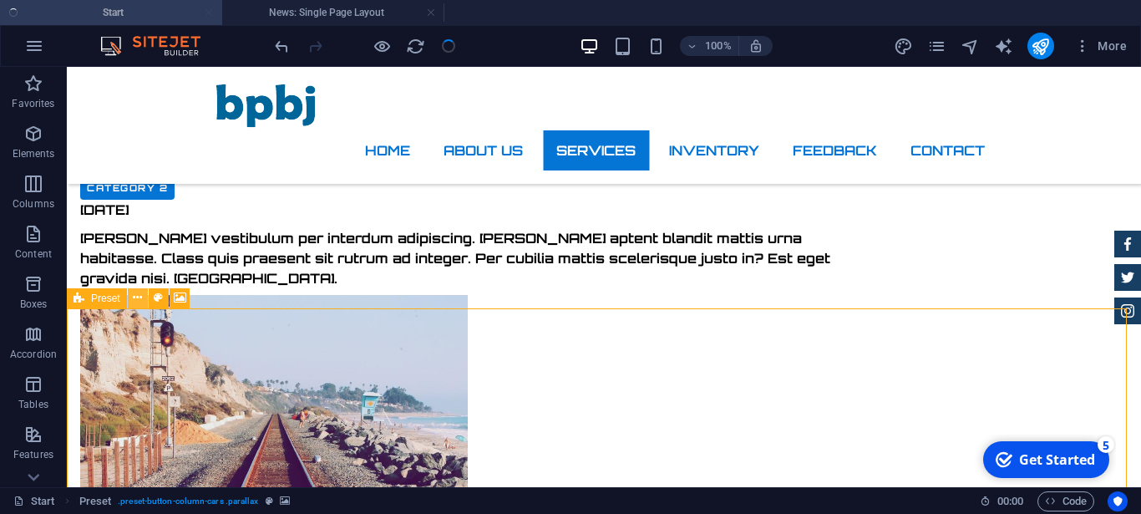
click at [143, 300] on button at bounding box center [138, 298] width 20 height 20
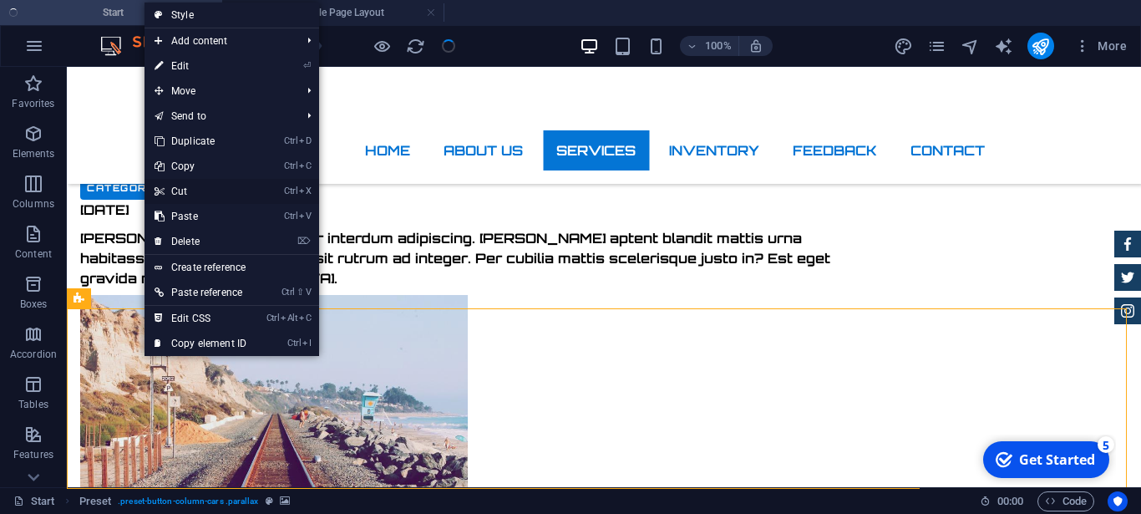
click at [192, 192] on link "Ctrl X Cut" at bounding box center [200, 191] width 112 height 25
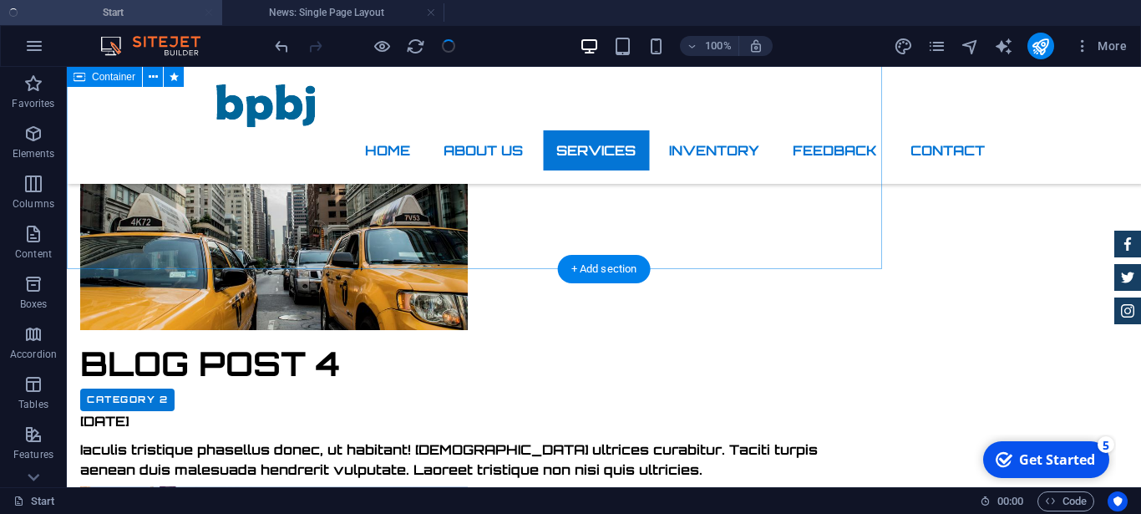
scroll to position [3380, 0]
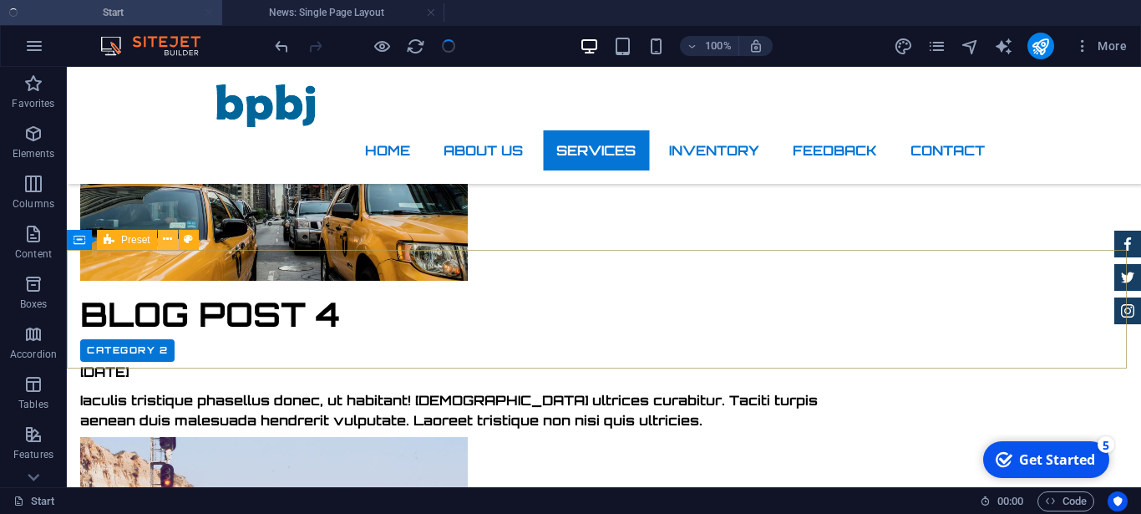
click at [170, 239] on icon at bounding box center [167, 240] width 9 height 18
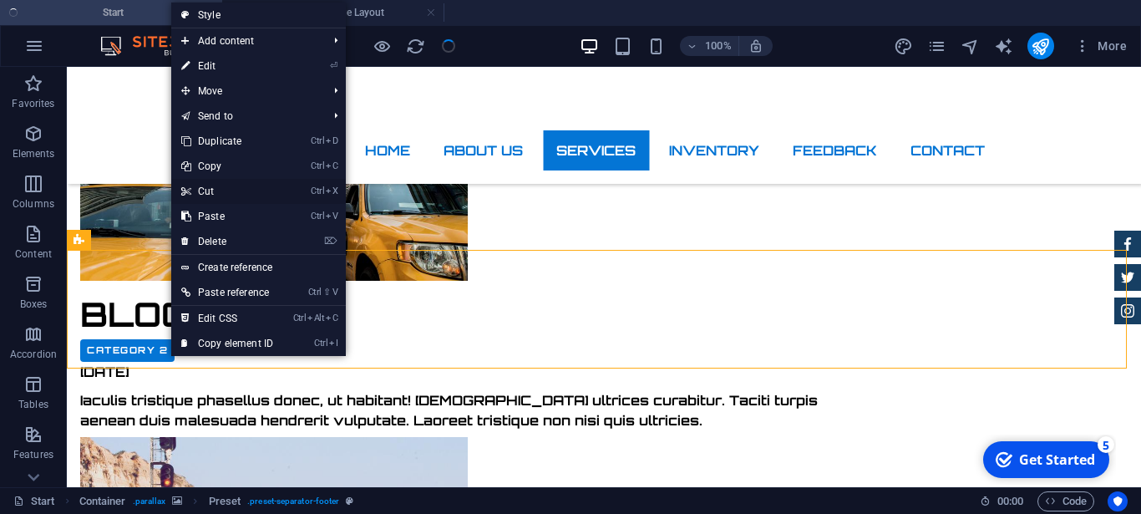
click at [212, 196] on link "Ctrl X Cut" at bounding box center [227, 191] width 112 height 25
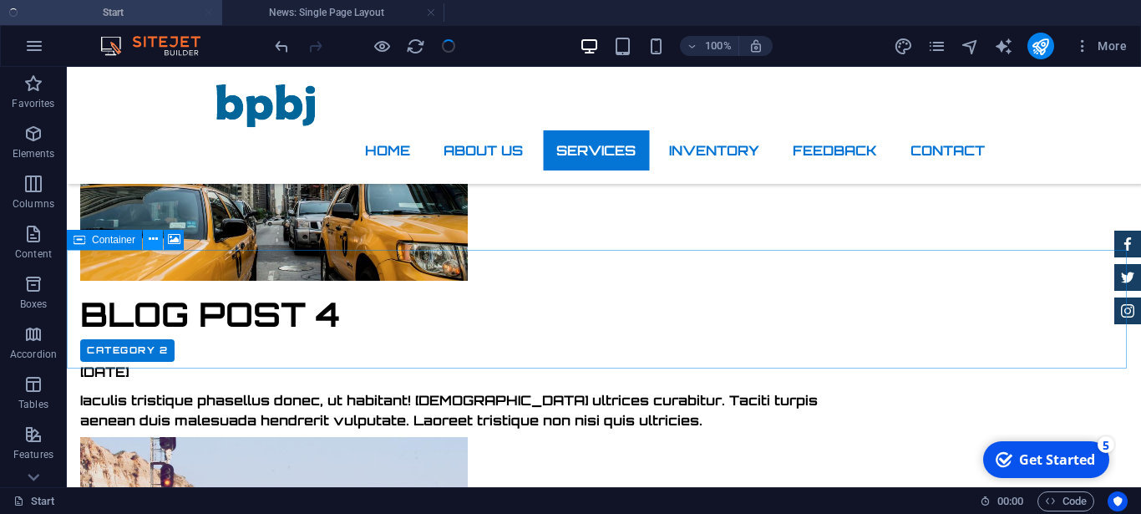
click at [154, 243] on icon at bounding box center [153, 240] width 9 height 18
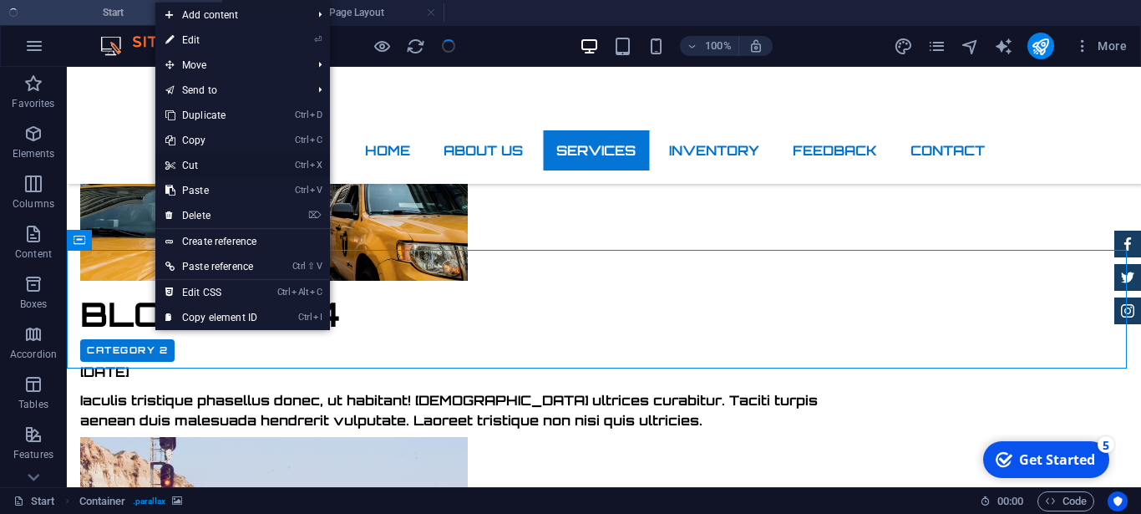
click at [195, 170] on link "Ctrl X Cut" at bounding box center [211, 165] width 112 height 25
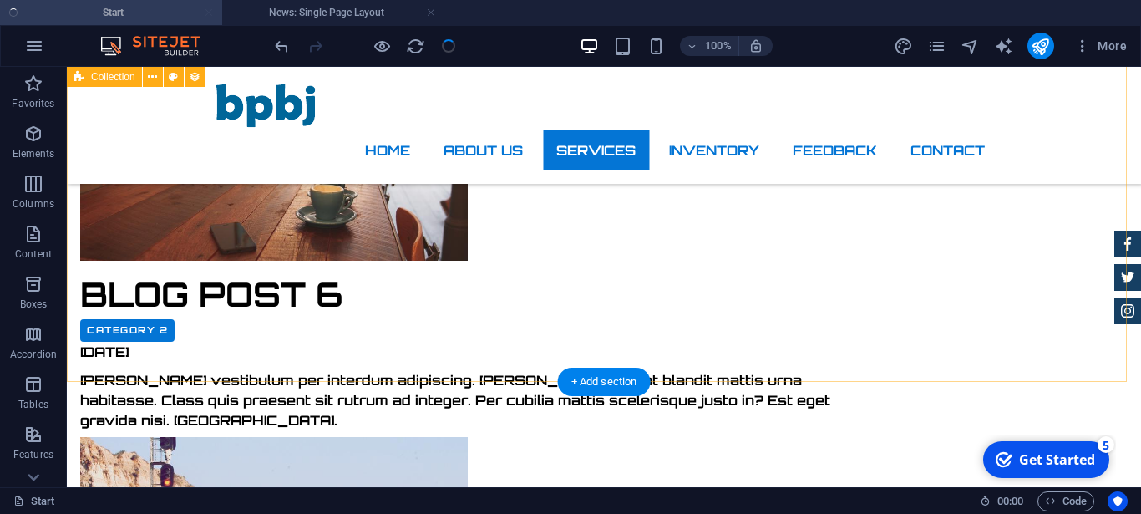
scroll to position [2495, 0]
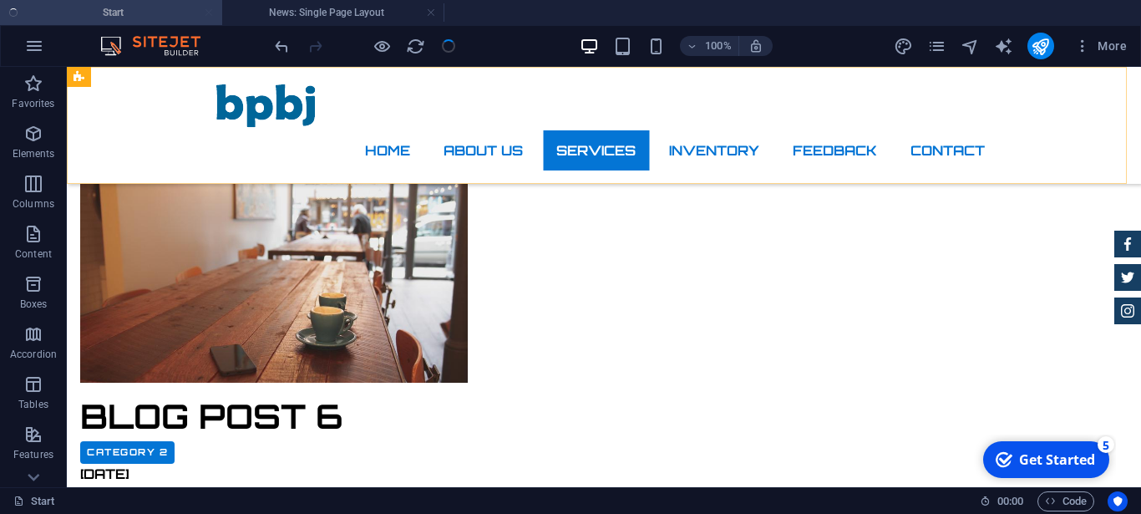
click at [1047, 139] on div "Home About us Services Inventory Feedback Contact" at bounding box center [604, 125] width 1074 height 117
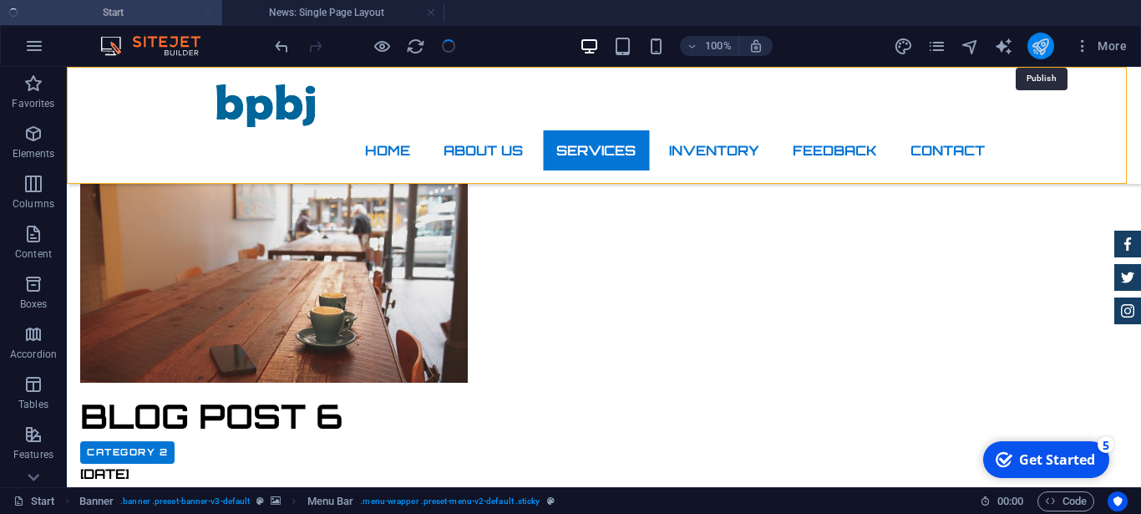
click at [1041, 43] on icon "publish" at bounding box center [1040, 46] width 19 height 19
